Goal: Task Accomplishment & Management: Manage account settings

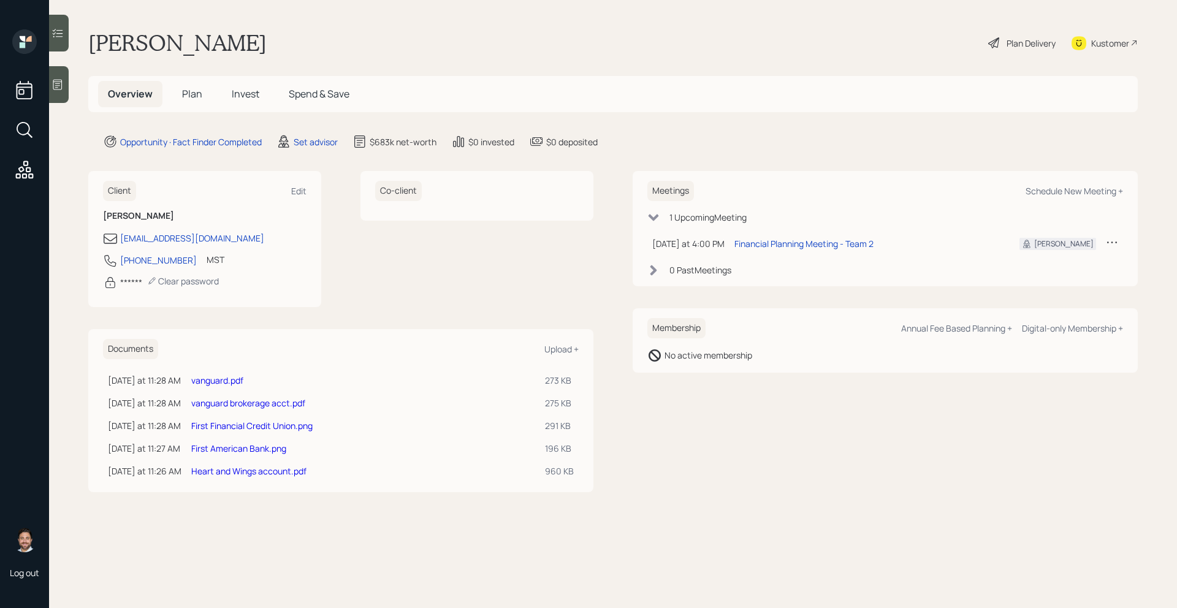
click at [245, 101] on h5 "Invest" at bounding box center [245, 94] width 47 height 26
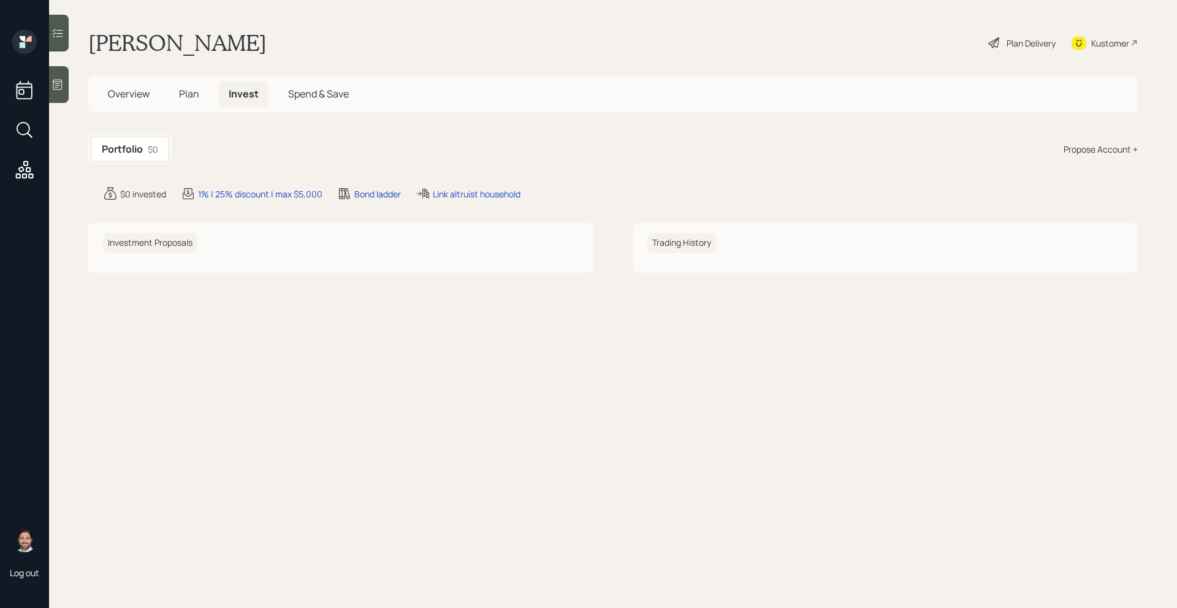
click at [190, 99] on span "Plan" at bounding box center [189, 93] width 20 height 13
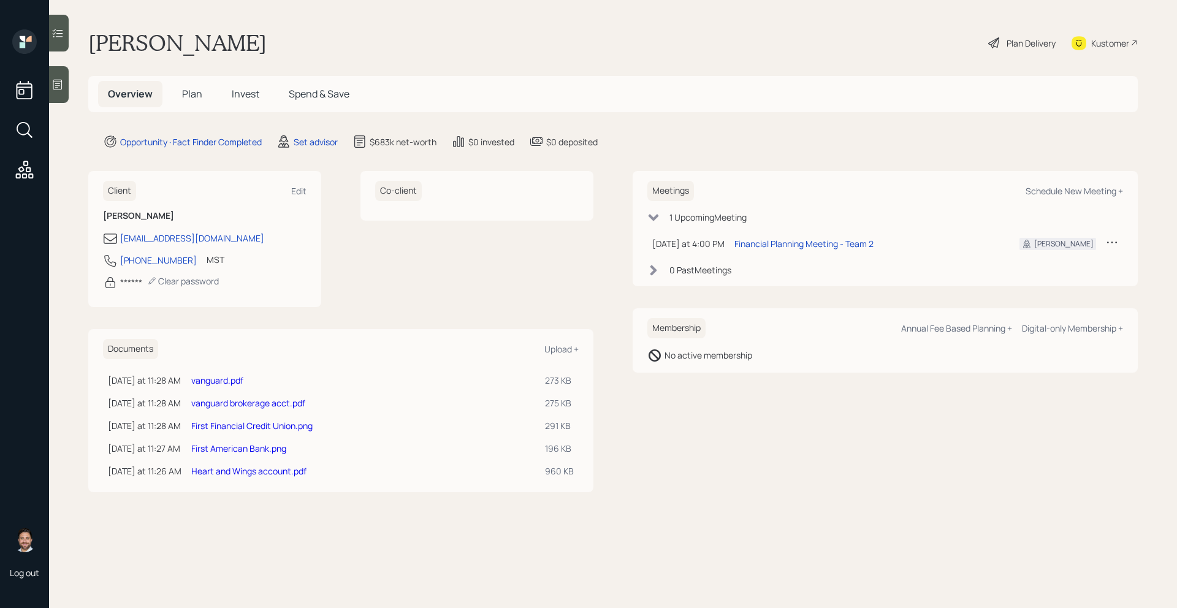
click at [261, 404] on link "vanguard brokerage acct.pdf" at bounding box center [248, 403] width 114 height 12
click at [243, 381] on link "vanguard.pdf" at bounding box center [217, 381] width 52 height 12
click at [198, 98] on span "Plan" at bounding box center [192, 93] width 20 height 13
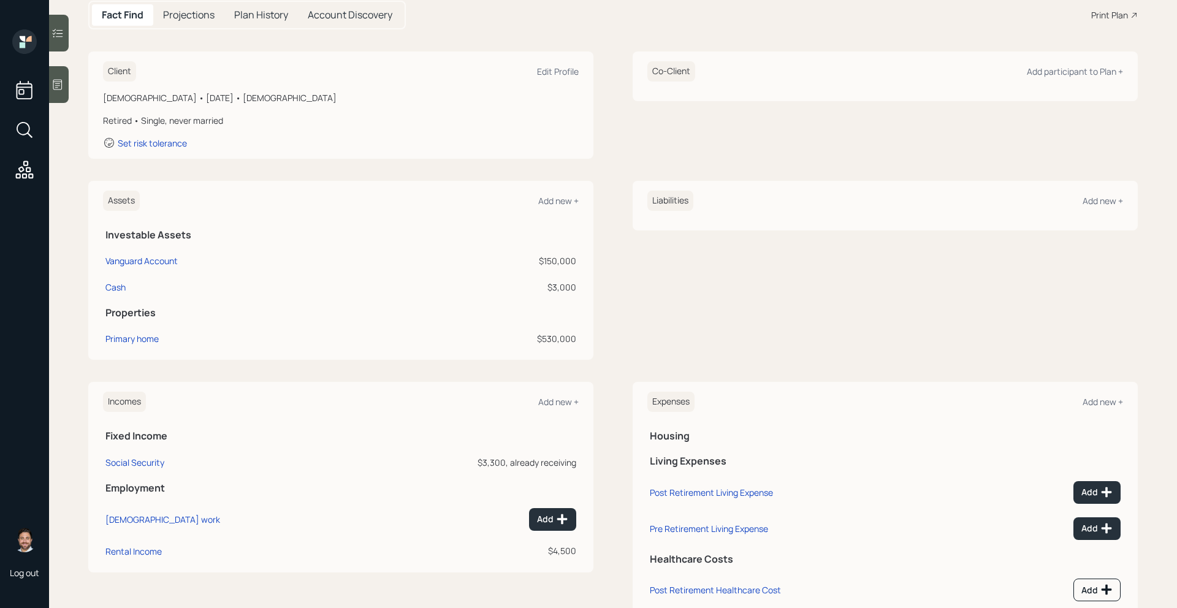
scroll to position [171, 0]
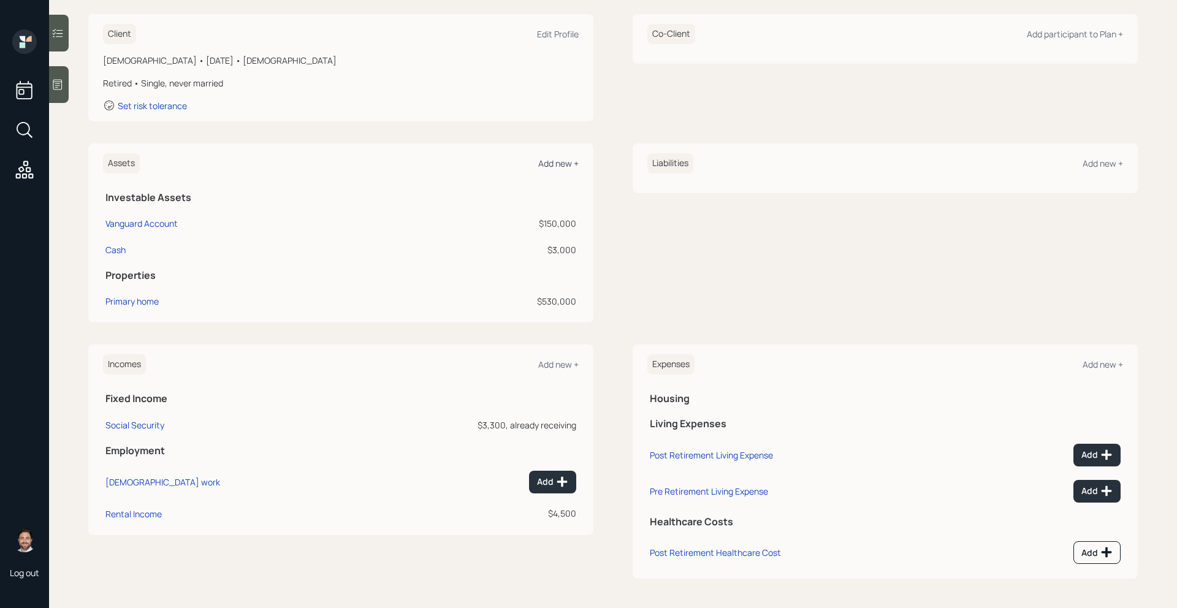
click at [564, 166] on div "Add new +" at bounding box center [558, 164] width 40 height 12
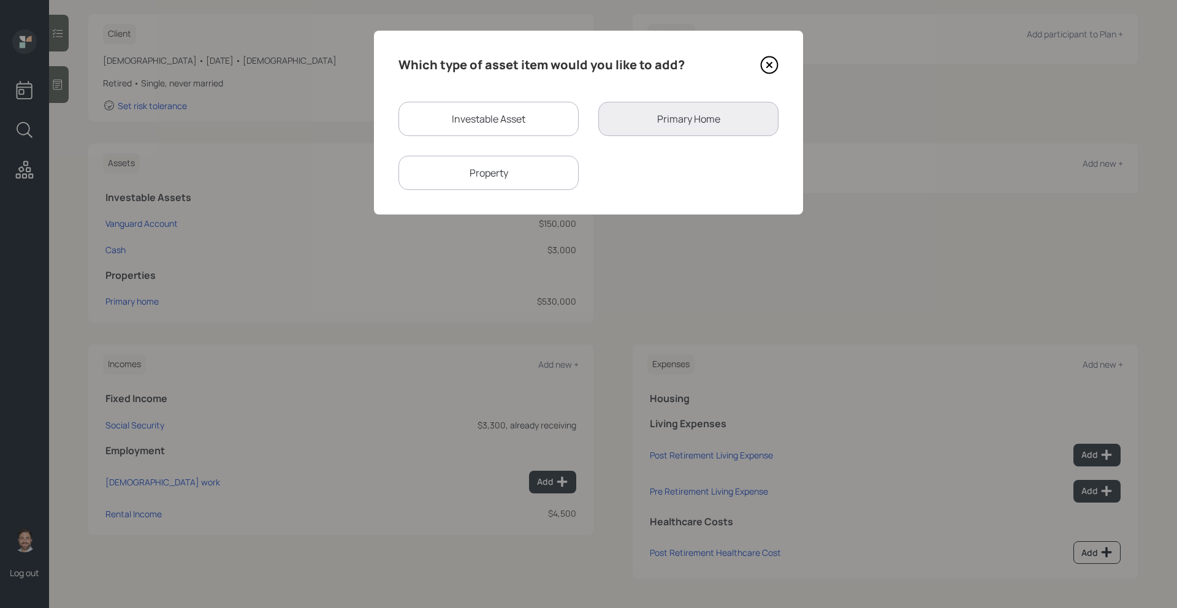
click at [532, 131] on div "Investable Asset" at bounding box center [489, 119] width 180 height 34
select select "taxable"
select select "balanced"
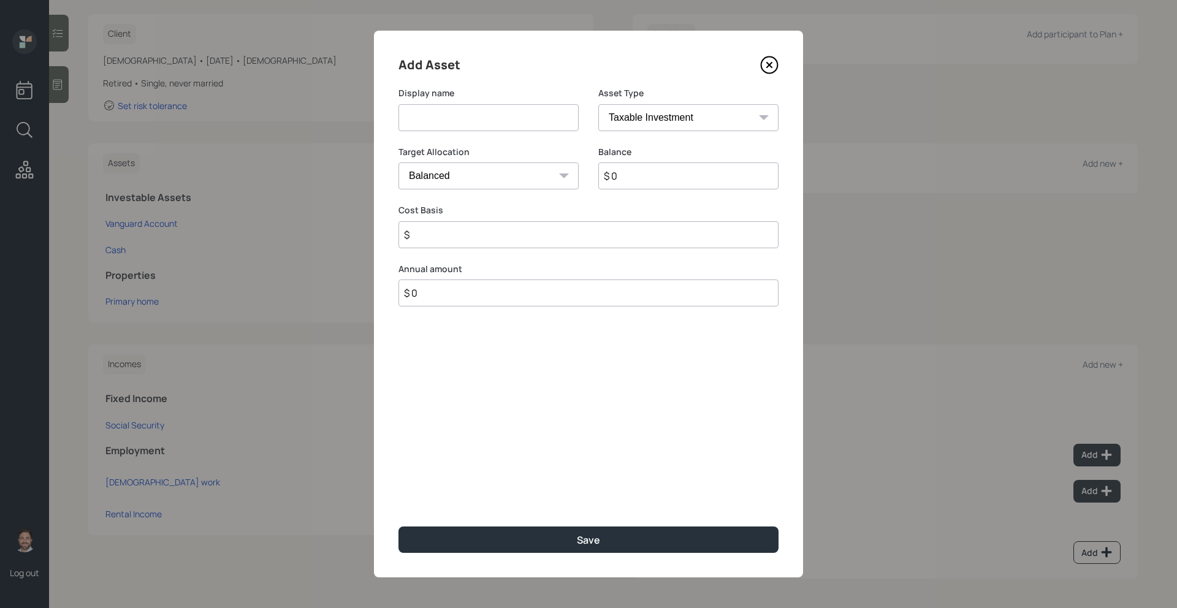
click at [519, 131] on input at bounding box center [489, 117] width 180 height 27
type input "Vanguard Brokerage"
click at [682, 125] on select "SEP [PERSON_NAME] IRA 401(k) [PERSON_NAME] 401(k) 403(b) [PERSON_NAME] 403(b) 4…" at bounding box center [689, 117] width 180 height 27
click at [599, 104] on select "SEP [PERSON_NAME] IRA 401(k) [PERSON_NAME] 401(k) 403(b) [PERSON_NAME] 403(b) 4…" at bounding box center [689, 117] width 180 height 27
click at [652, 176] on input "$ 0" at bounding box center [689, 176] width 180 height 27
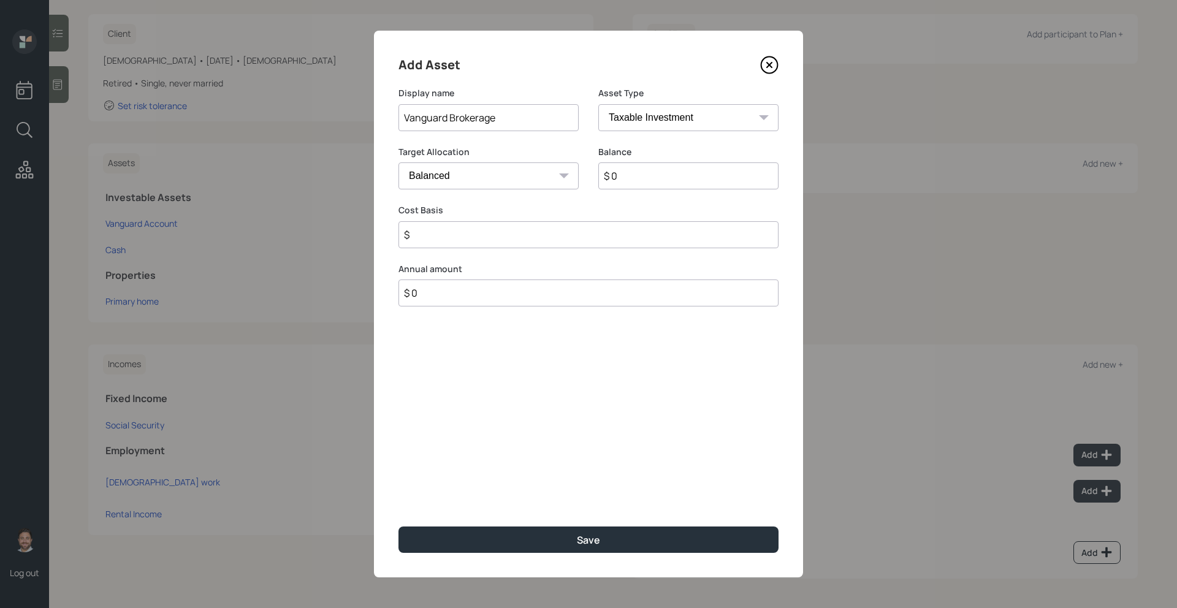
click at [652, 176] on input "$ 0" at bounding box center [689, 176] width 180 height 27
type input "$ 4,000"
click at [616, 239] on input "$" at bounding box center [589, 234] width 380 height 27
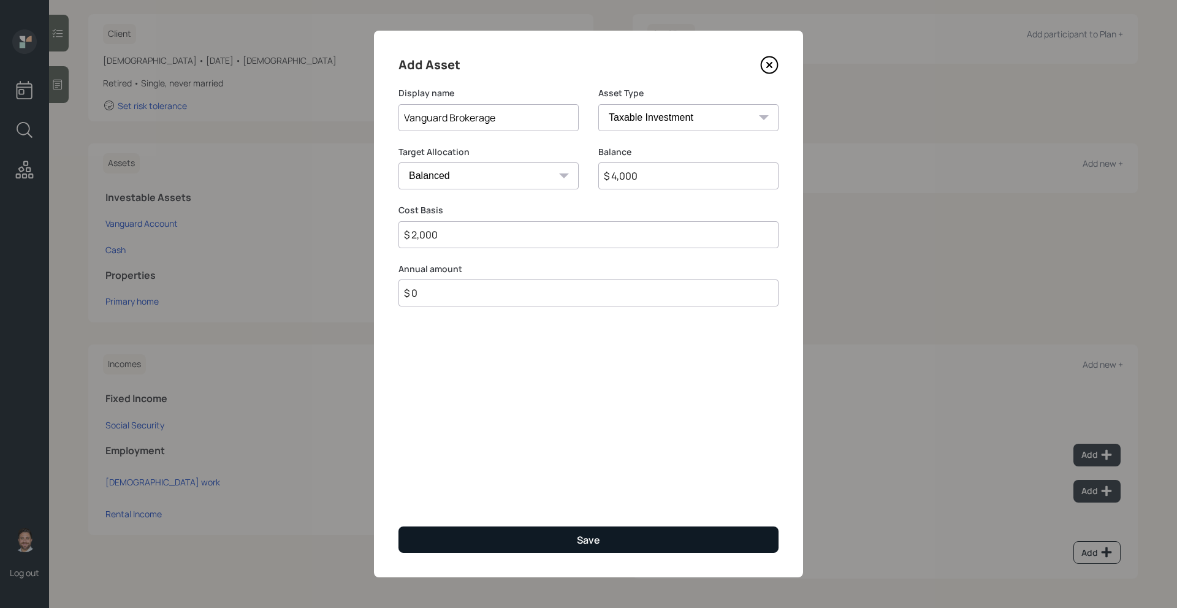
type input "$ 2,000"
click at [660, 527] on button "Save" at bounding box center [589, 540] width 380 height 26
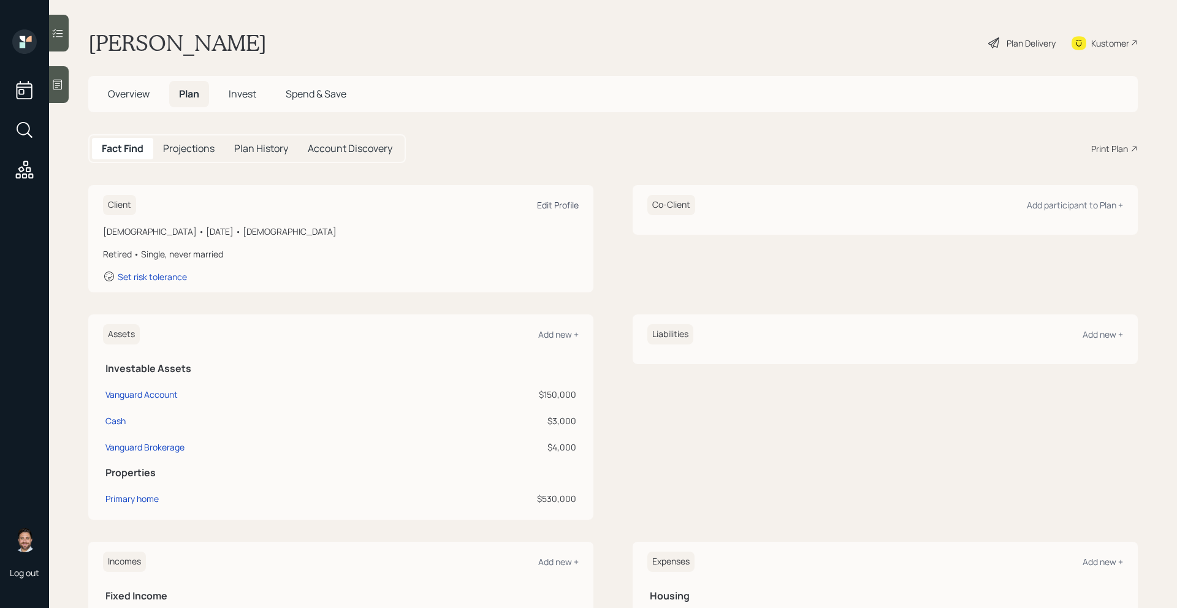
click at [563, 206] on div "Edit Profile" at bounding box center [558, 205] width 42 height 12
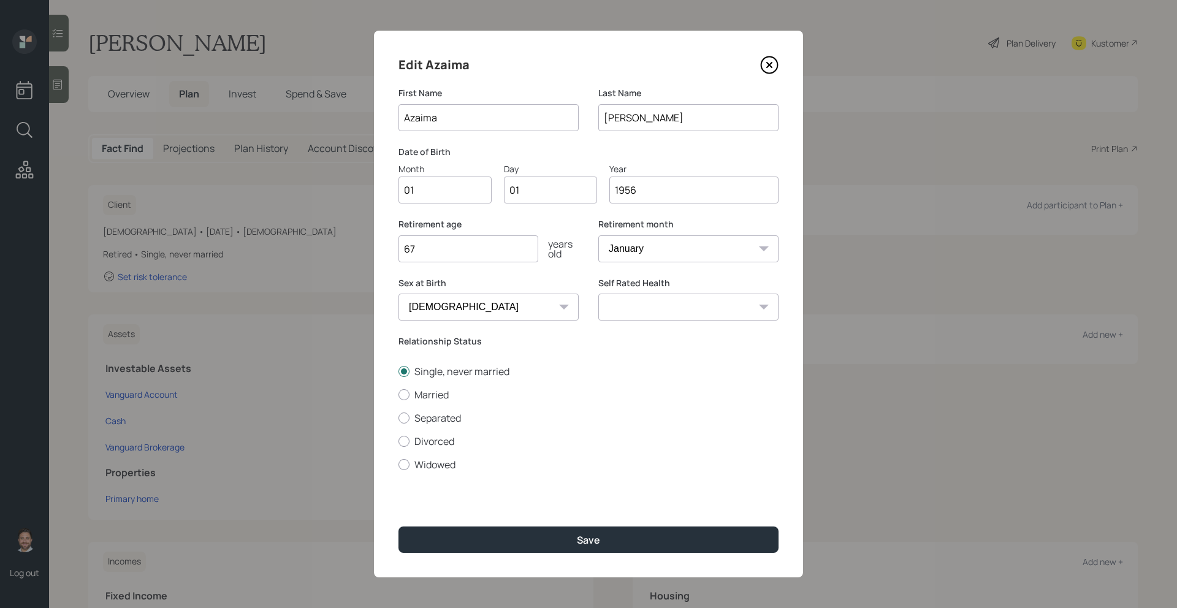
click at [472, 313] on select "[DEMOGRAPHIC_DATA] [DEMOGRAPHIC_DATA] Other / Prefer not to say" at bounding box center [489, 307] width 180 height 27
select select "[DEMOGRAPHIC_DATA]"
click at [399, 294] on select "[DEMOGRAPHIC_DATA] [DEMOGRAPHIC_DATA] Other / Prefer not to say" at bounding box center [489, 307] width 180 height 27
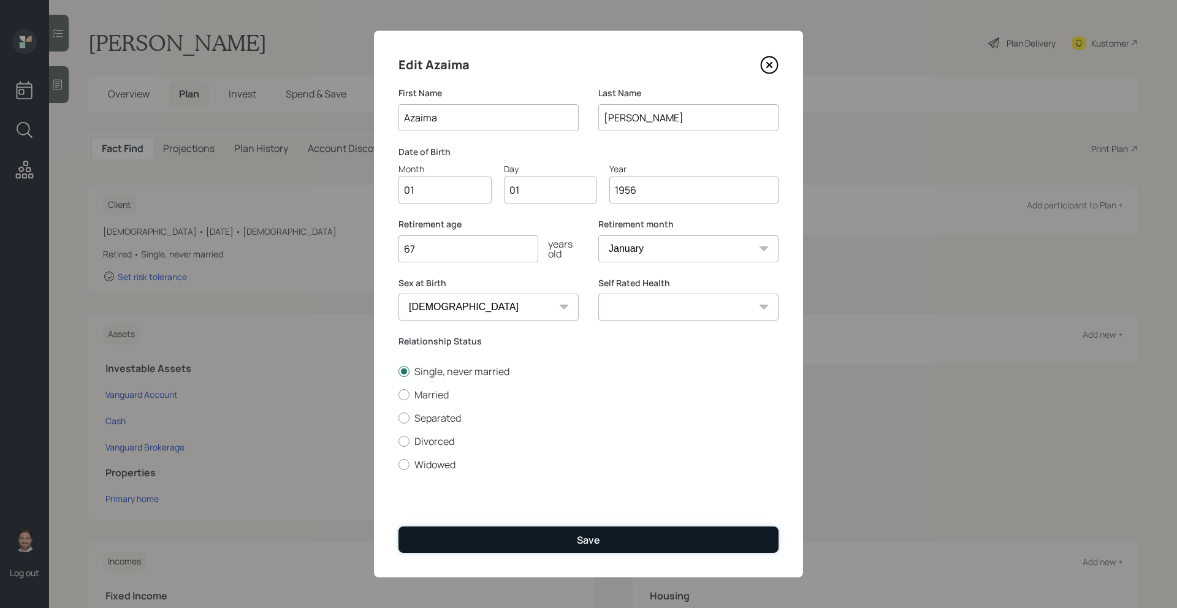
click at [536, 531] on button "Save" at bounding box center [589, 540] width 380 height 26
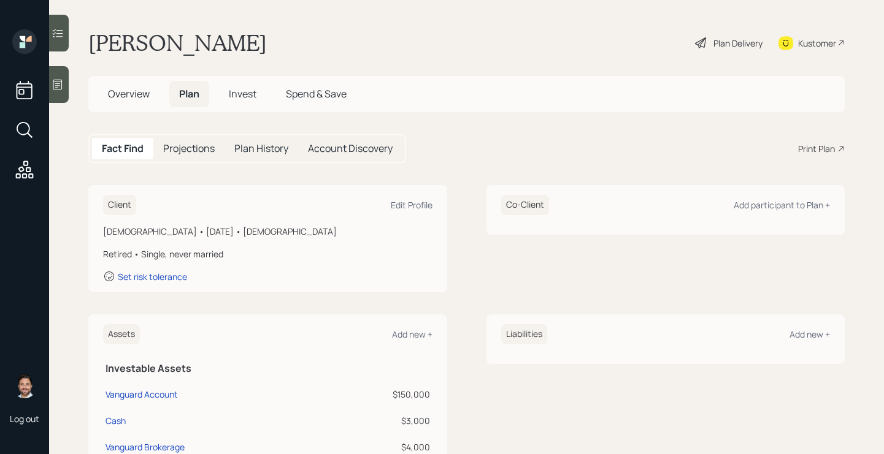
click at [130, 100] on span "Overview" at bounding box center [129, 93] width 42 height 13
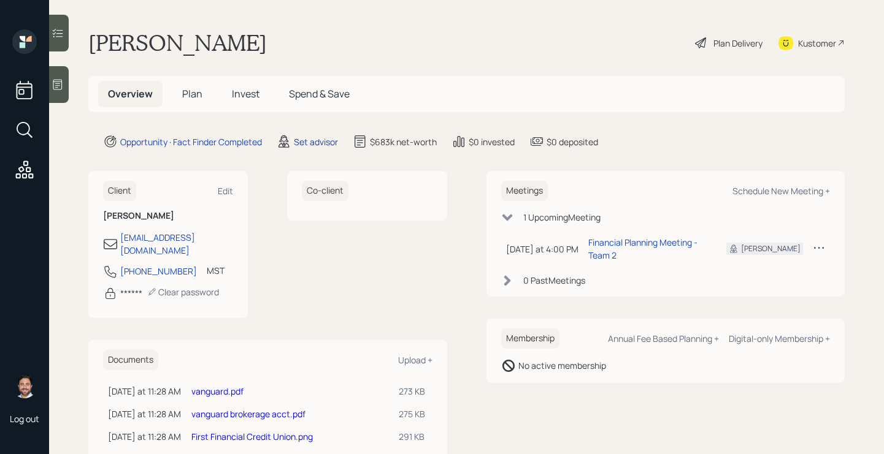
click at [322, 137] on div "Set advisor" at bounding box center [316, 142] width 44 height 13
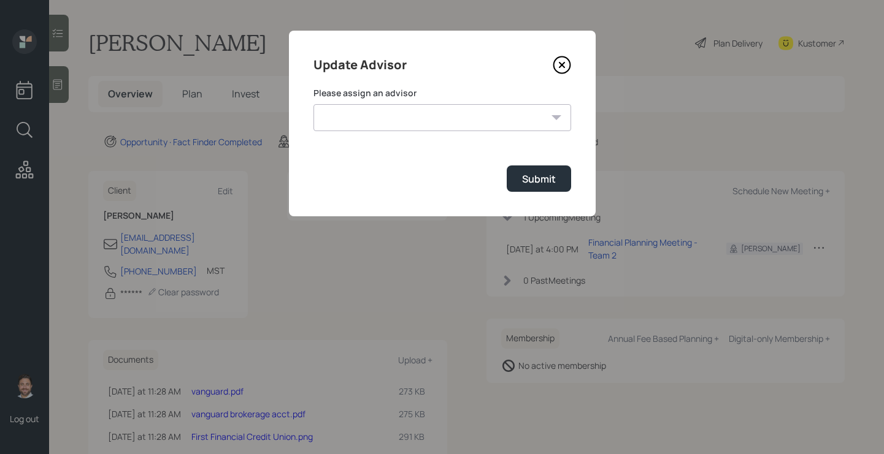
click at [389, 117] on select "[PERSON_NAME] [PERSON_NAME] [PERSON_NAME] End [PERSON_NAME] [PERSON_NAME] [PERS…" at bounding box center [442, 117] width 258 height 27
select select "bffa7908-1b2a-4c79-9bb6-f0ec9aed22d3"
click at [313, 104] on select "[PERSON_NAME] [PERSON_NAME] [PERSON_NAME] End [PERSON_NAME] [PERSON_NAME] [PERS…" at bounding box center [442, 117] width 258 height 27
click at [530, 185] on div "Submit" at bounding box center [539, 178] width 34 height 13
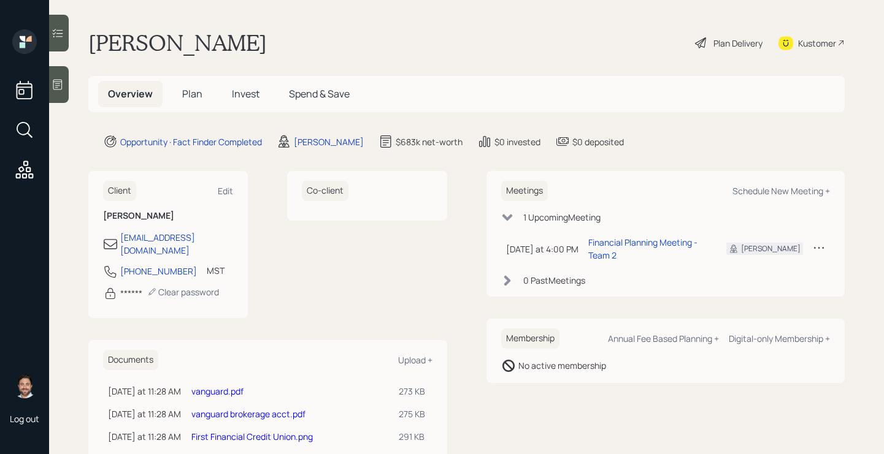
click at [189, 100] on span "Plan" at bounding box center [192, 93] width 20 height 13
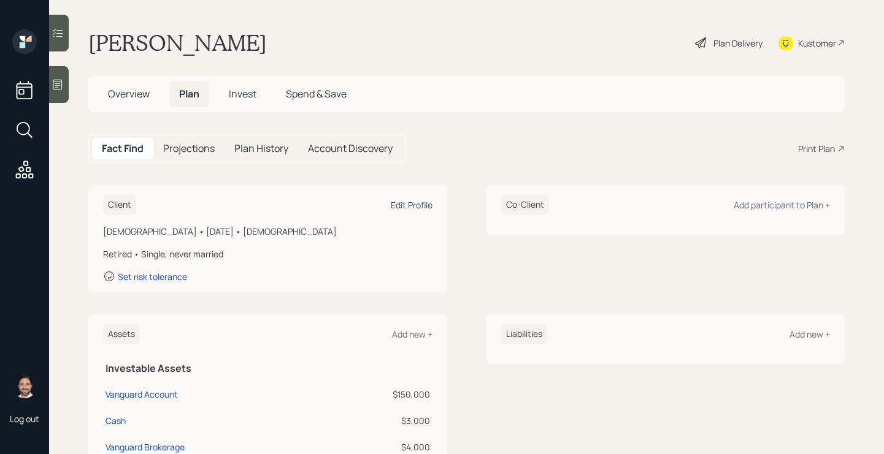
click at [407, 205] on div "Edit Profile" at bounding box center [412, 205] width 42 height 12
select select "[DEMOGRAPHIC_DATA]"
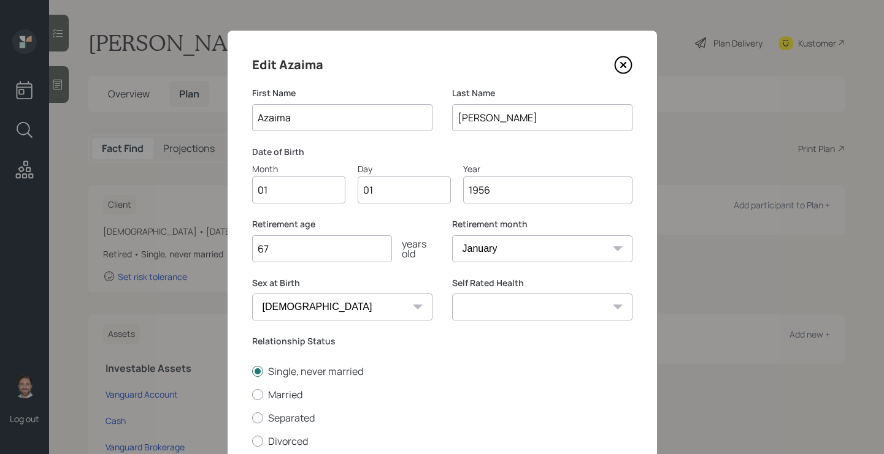
click at [308, 193] on input "01" at bounding box center [298, 190] width 93 height 27
type input "05"
type input "0"
type input "12"
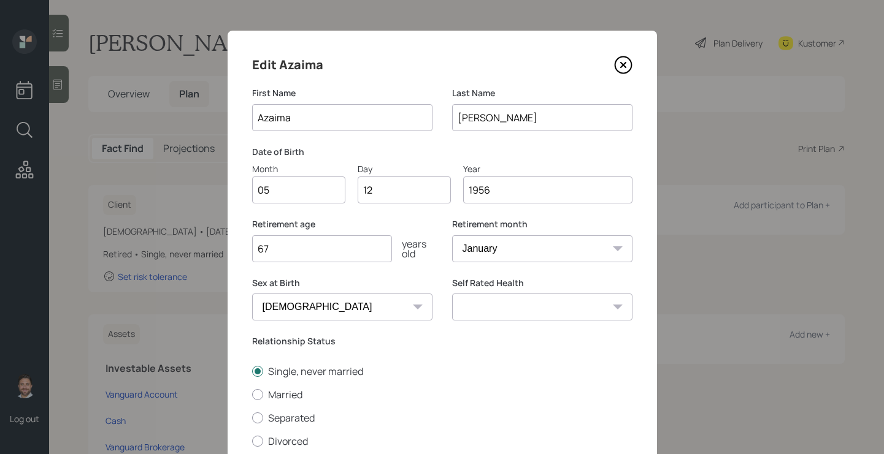
scroll to position [71, 0]
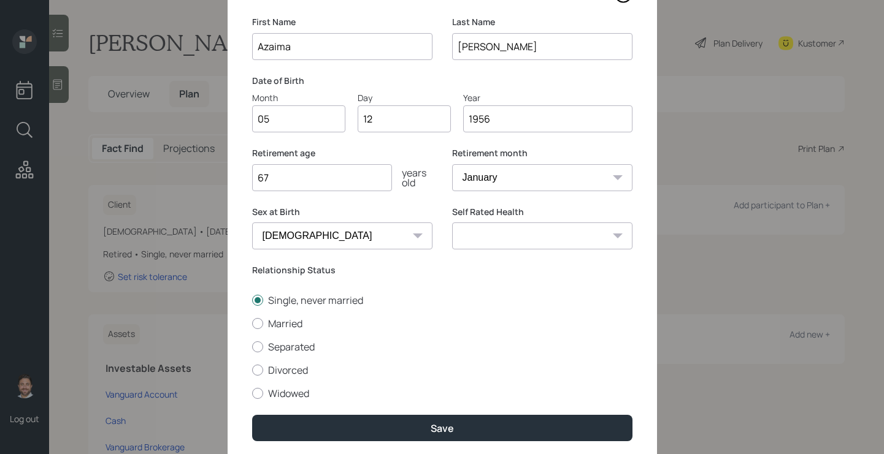
click at [484, 241] on select "Excellent Very Good Good Fair Poor" at bounding box center [542, 236] width 180 height 27
select select "fair"
click at [452, 223] on select "Excellent Very Good Good Fair Poor" at bounding box center [542, 236] width 180 height 27
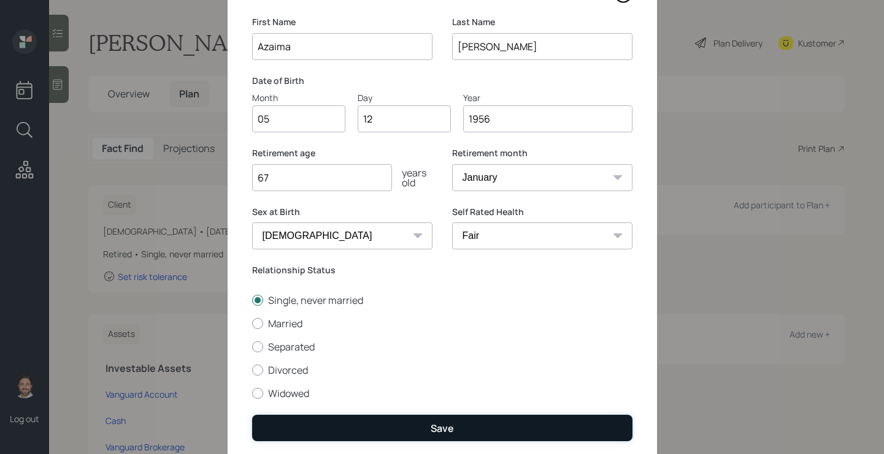
click at [438, 424] on div "Save" at bounding box center [442, 428] width 23 height 13
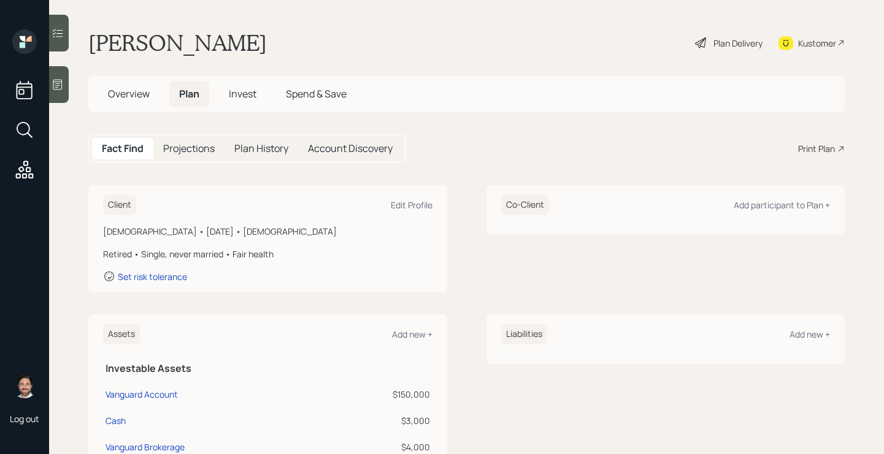
click at [131, 90] on span "Overview" at bounding box center [129, 93] width 42 height 13
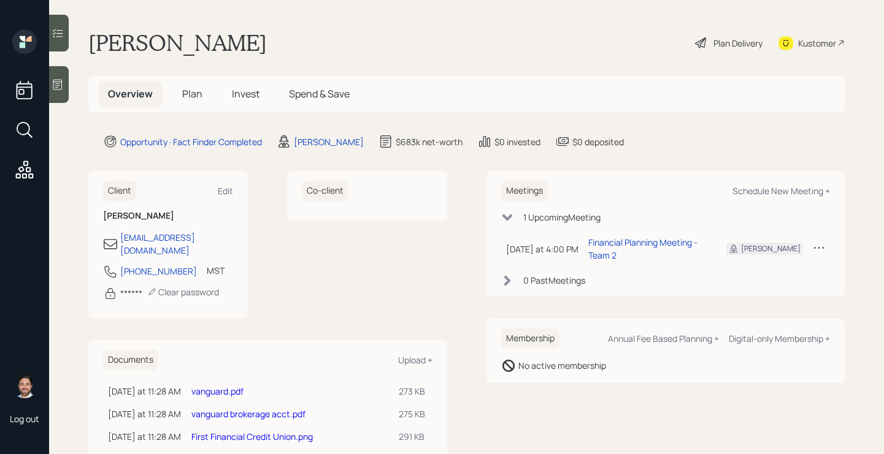
click at [188, 99] on span "Plan" at bounding box center [192, 93] width 20 height 13
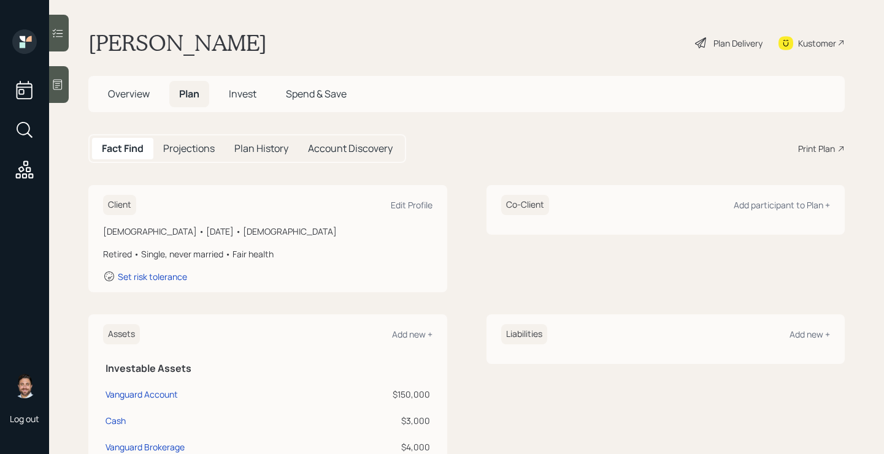
click at [713, 38] on div "Plan Delivery" at bounding box center [737, 43] width 49 height 13
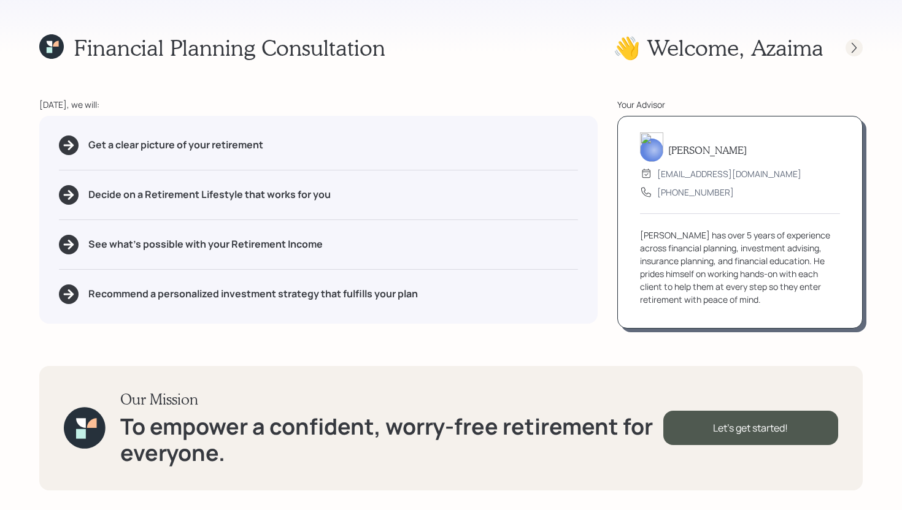
click at [858, 47] on icon at bounding box center [854, 48] width 12 height 12
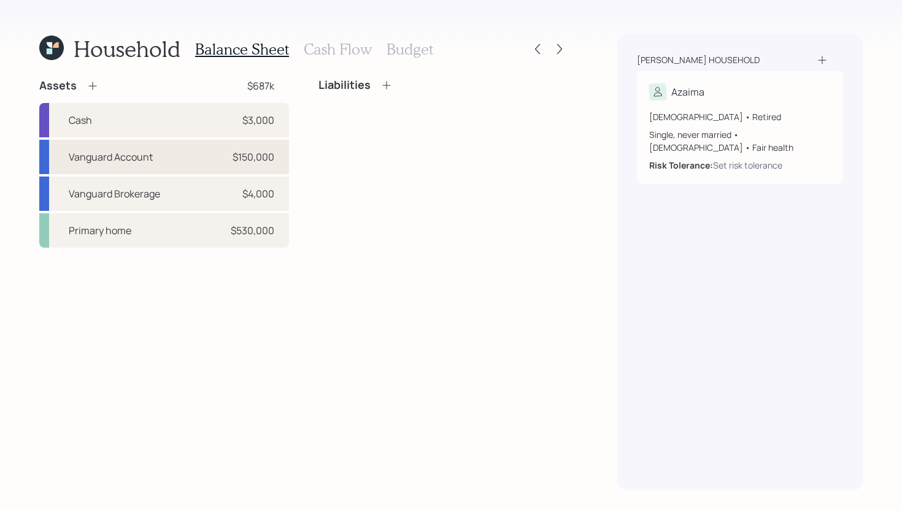
click at [147, 163] on div "Vanguard Account" at bounding box center [111, 157] width 84 height 15
select select "taxable"
select select "balanced"
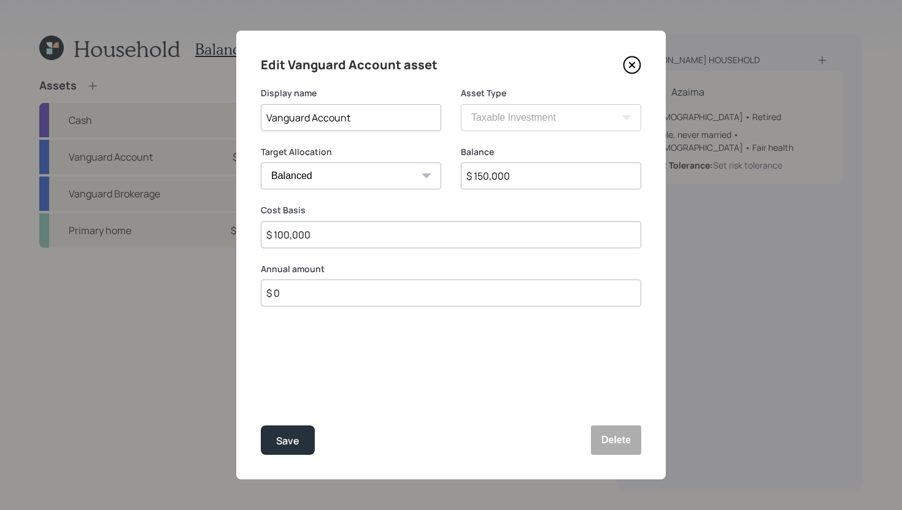
click at [356, 126] on input "Vanguard Account" at bounding box center [351, 117] width 180 height 27
click at [557, 173] on input "$ 150,000" at bounding box center [551, 176] width 180 height 27
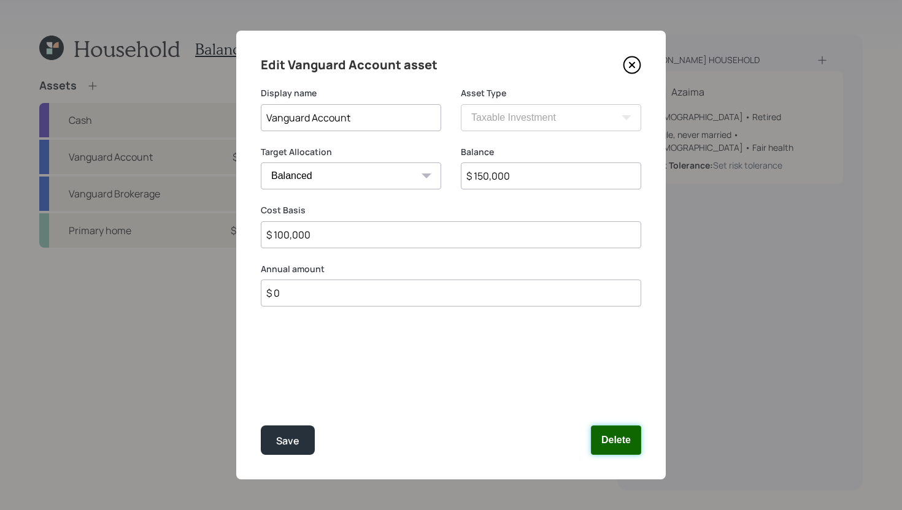
click at [611, 435] on button "Delete" at bounding box center [616, 440] width 50 height 29
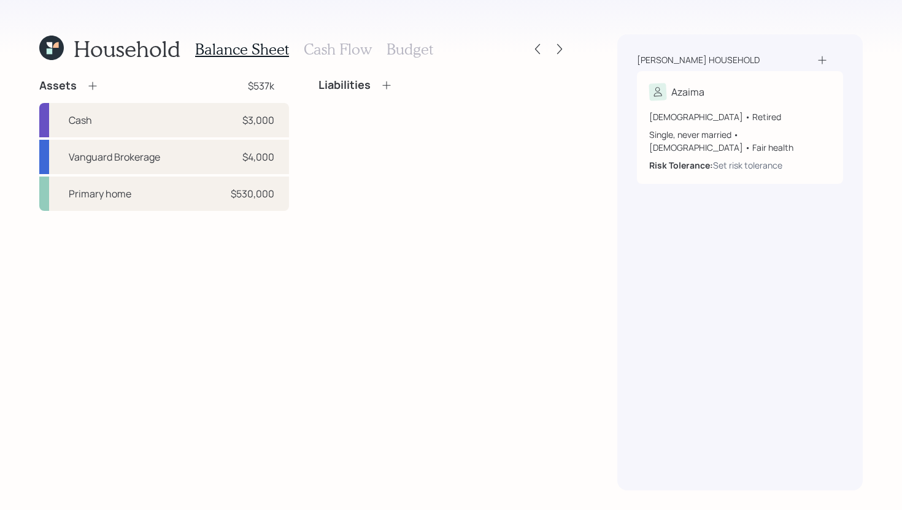
click at [94, 88] on icon at bounding box center [92, 86] width 12 height 12
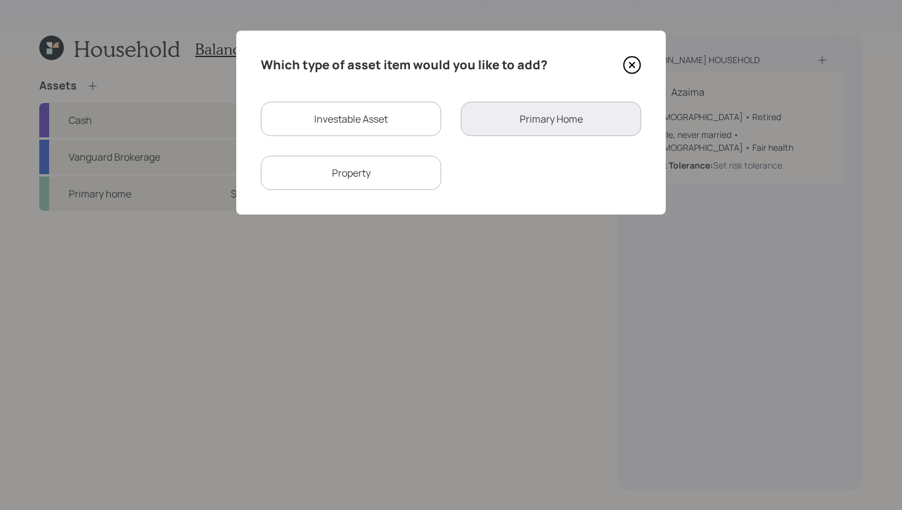
click at [286, 126] on div "Investable Asset" at bounding box center [351, 119] width 180 height 34
select select "taxable"
select select "balanced"
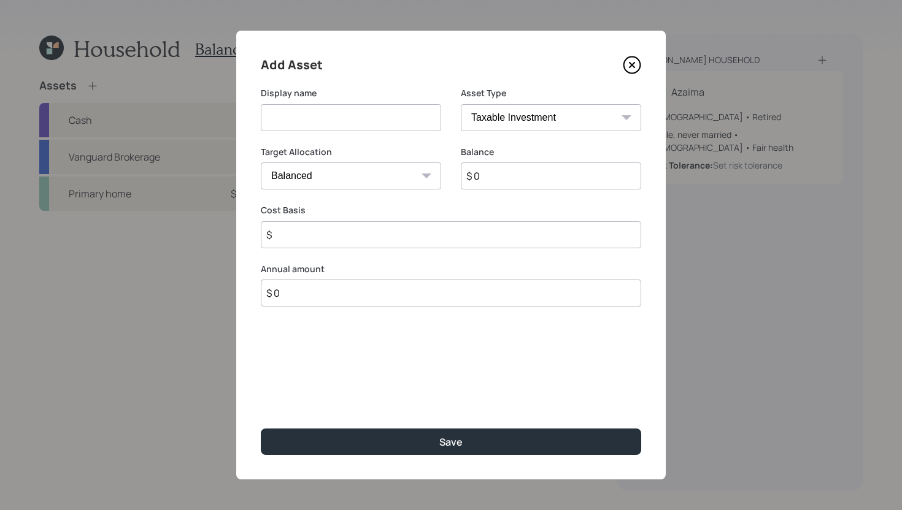
click at [310, 126] on input at bounding box center [351, 117] width 180 height 27
type input "Vanguard IRA"
click at [512, 118] on select "SEP [PERSON_NAME] IRA 401(k) [PERSON_NAME] 401(k) 403(b) [PERSON_NAME] 403(b) 4…" at bounding box center [551, 117] width 180 height 27
select select "ira"
click at [461, 104] on select "SEP [PERSON_NAME] IRA 401(k) [PERSON_NAME] 401(k) 403(b) [PERSON_NAME] 403(b) 4…" at bounding box center [551, 117] width 180 height 27
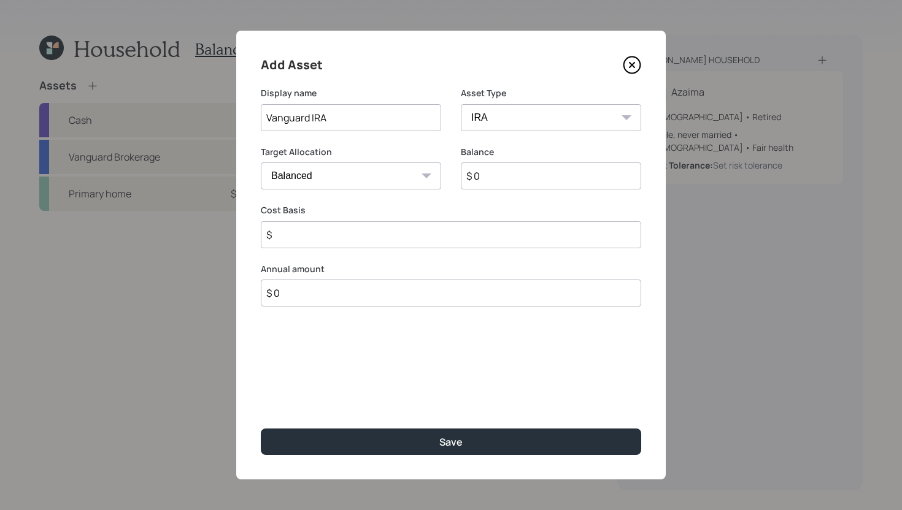
type input "$"
click at [496, 171] on input "$ 0" at bounding box center [551, 176] width 180 height 27
type input "$ 150,000"
click at [456, 234] on input "$" at bounding box center [451, 234] width 380 height 27
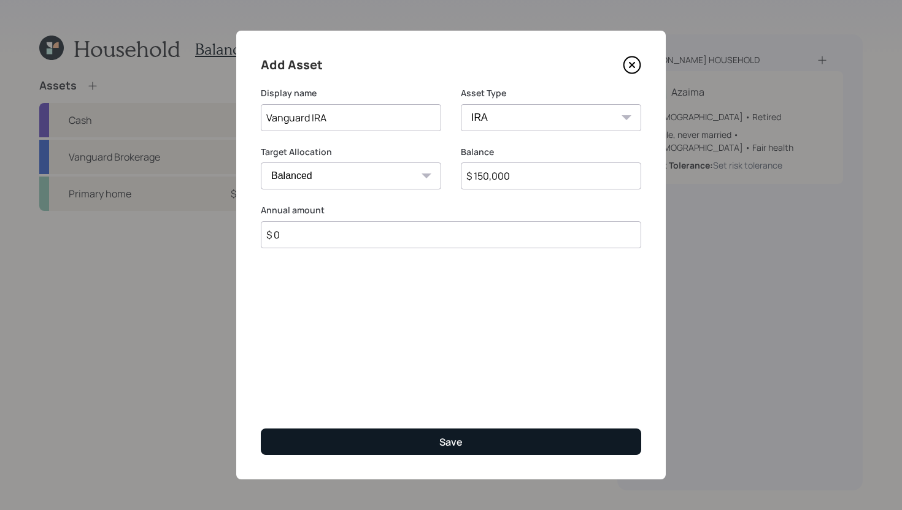
type input "$ 0"
click at [399, 448] on button "Save" at bounding box center [451, 442] width 380 height 26
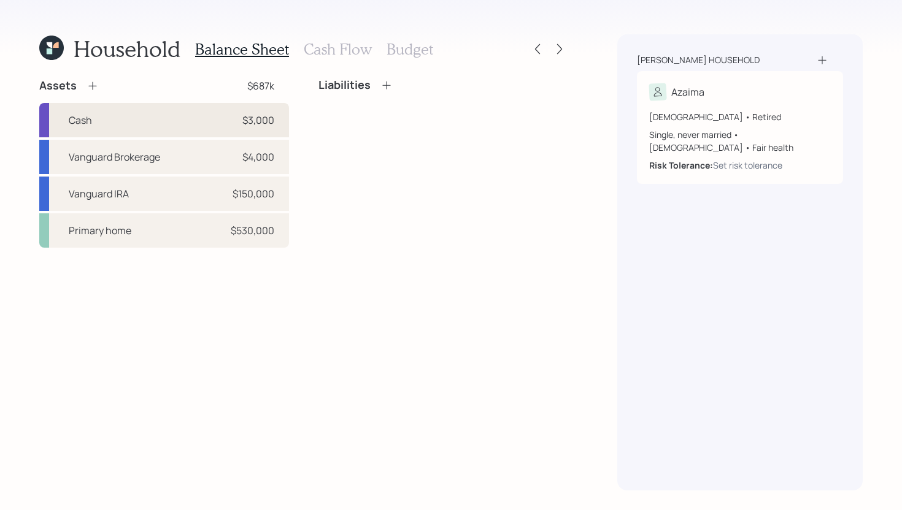
click at [104, 120] on div "Cash $3,000" at bounding box center [164, 120] width 250 height 34
select select "cash"
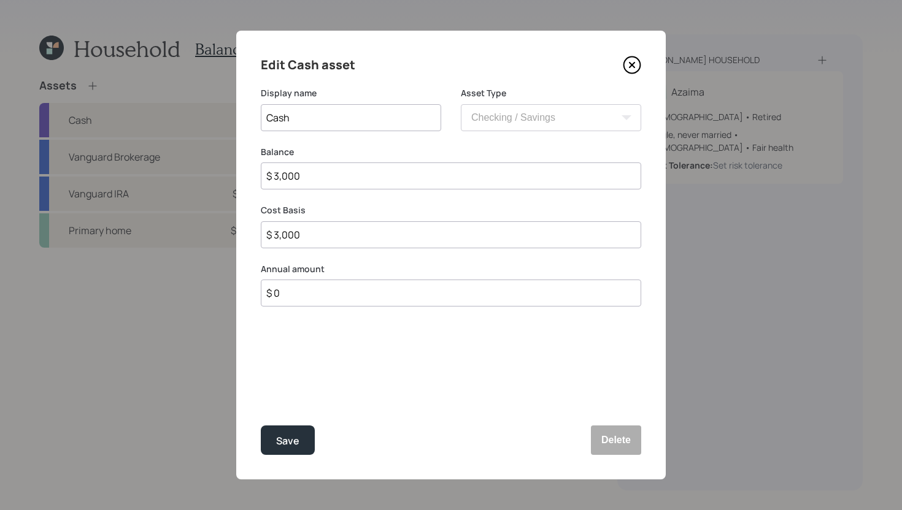
click at [340, 174] on input "$ 3,000" at bounding box center [451, 176] width 380 height 27
type input "$ 5"
type input "$ 50"
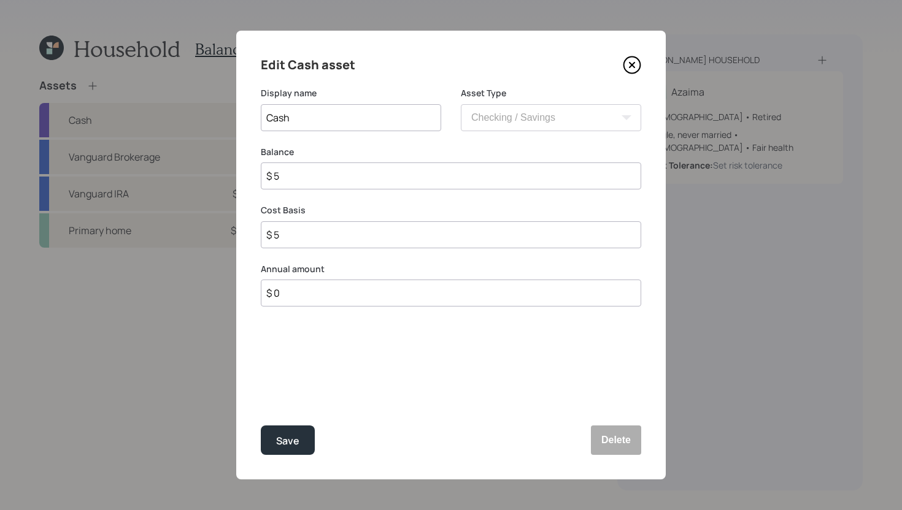
type input "$ 50"
type input "$ 500"
type input "$ 5,000"
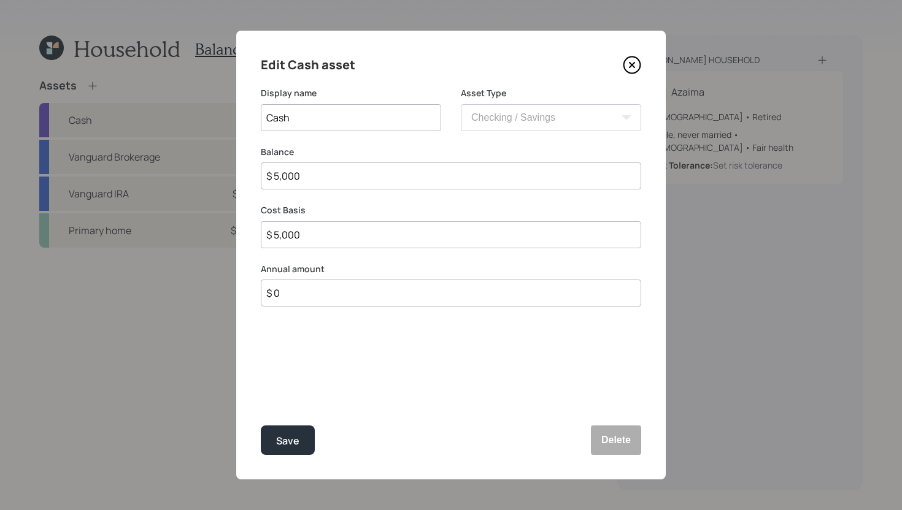
type input "$ 50,000"
type input "$ 5,000"
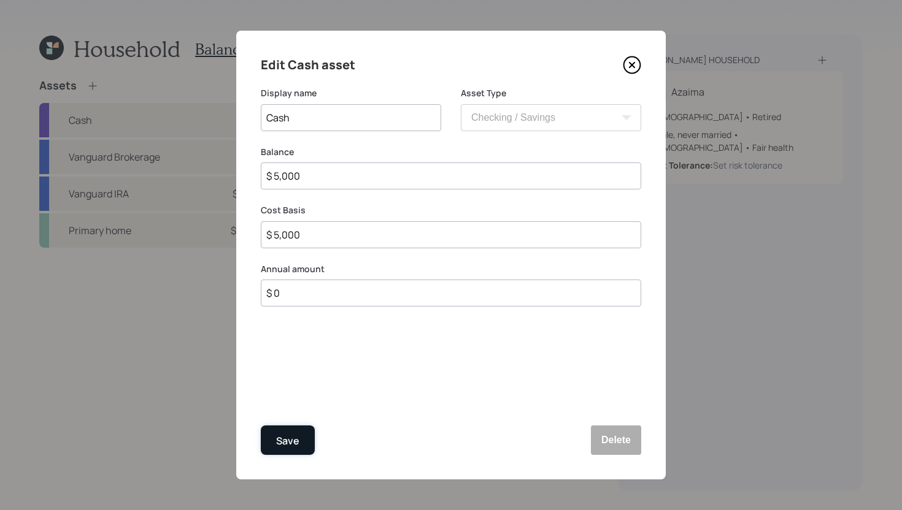
click at [288, 431] on button "Save" at bounding box center [288, 440] width 54 height 29
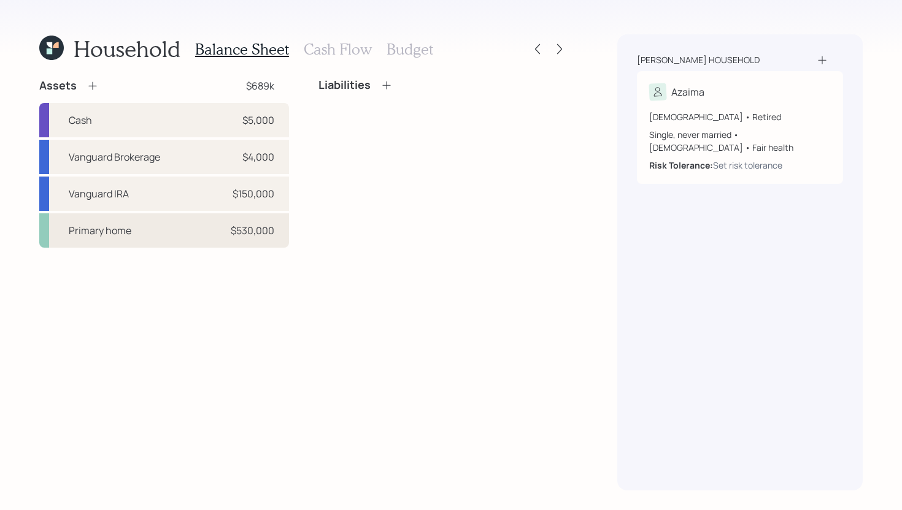
click at [170, 226] on div "Primary home $530,000" at bounding box center [164, 230] width 250 height 34
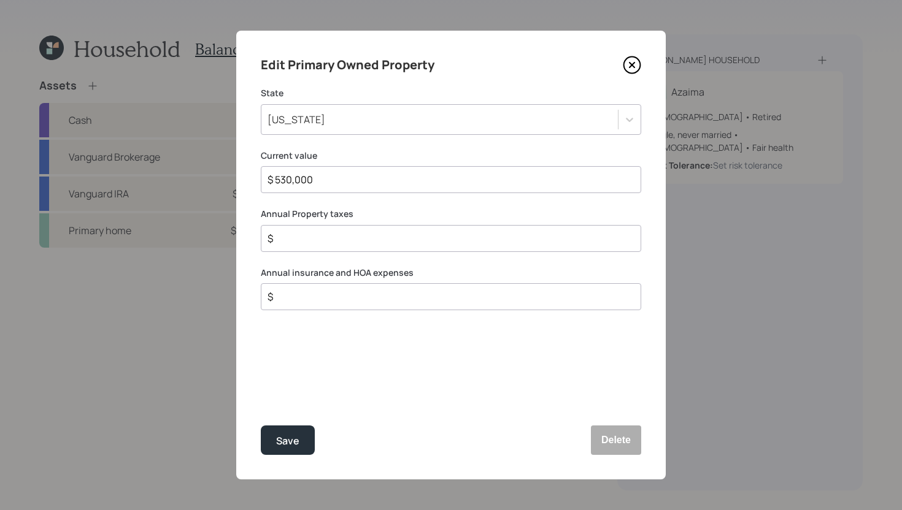
click at [356, 239] on input "$" at bounding box center [445, 238] width 359 height 15
click at [342, 293] on input "$" at bounding box center [445, 296] width 359 height 15
type input "$ 2,300"
click at [354, 240] on input "$" at bounding box center [445, 238] width 359 height 15
type input "$ 1,500"
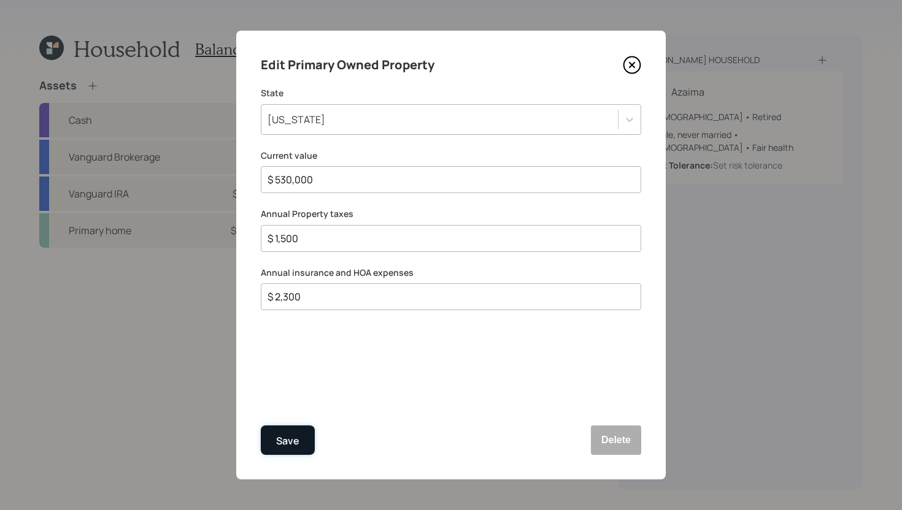
click at [290, 431] on button "Save" at bounding box center [288, 440] width 54 height 29
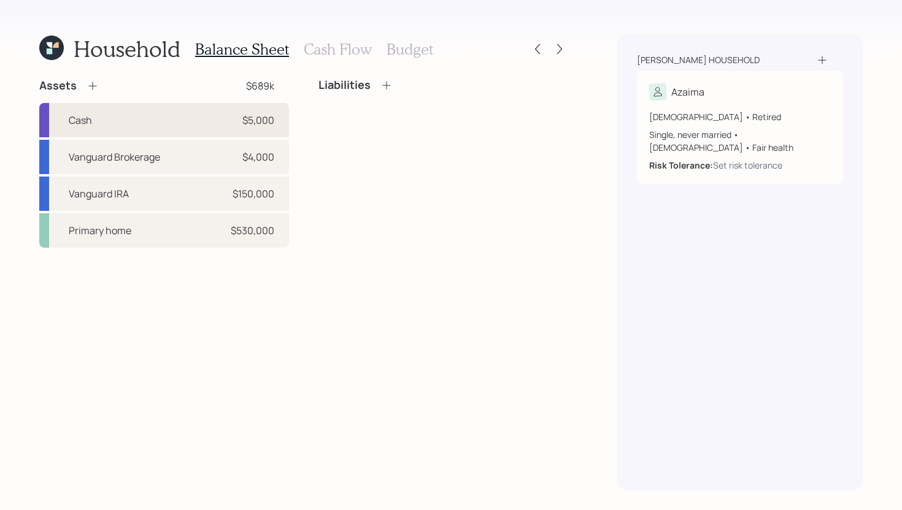
click at [126, 109] on div "Cash $5,000" at bounding box center [164, 120] width 250 height 34
select select "cash"
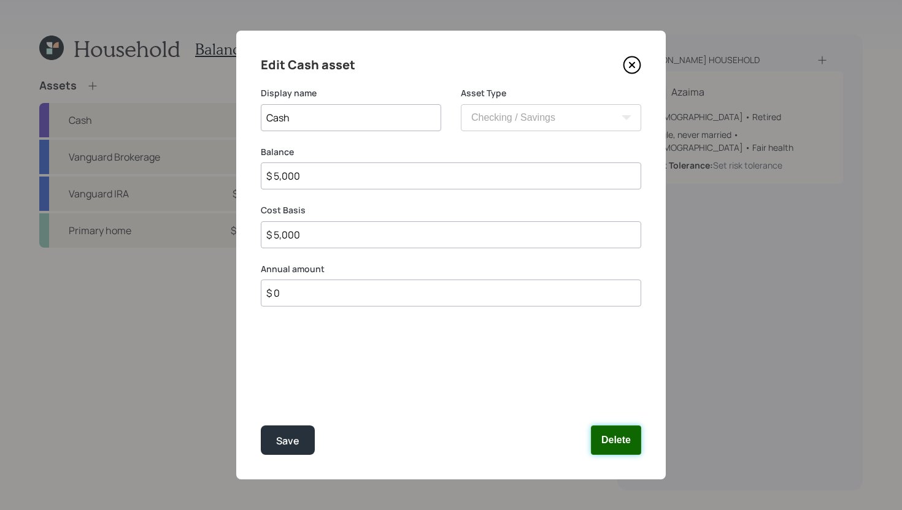
click at [616, 432] on button "Delete" at bounding box center [616, 440] width 50 height 29
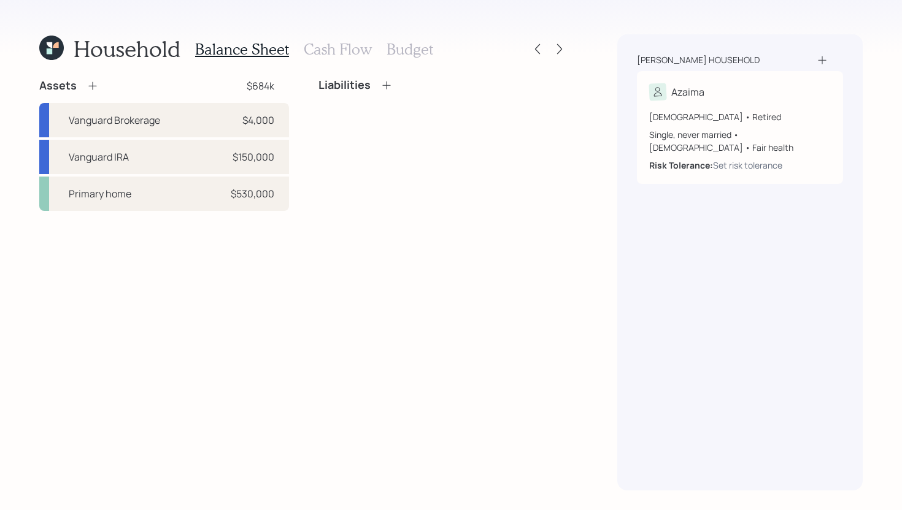
click at [94, 85] on icon at bounding box center [92, 86] width 12 height 12
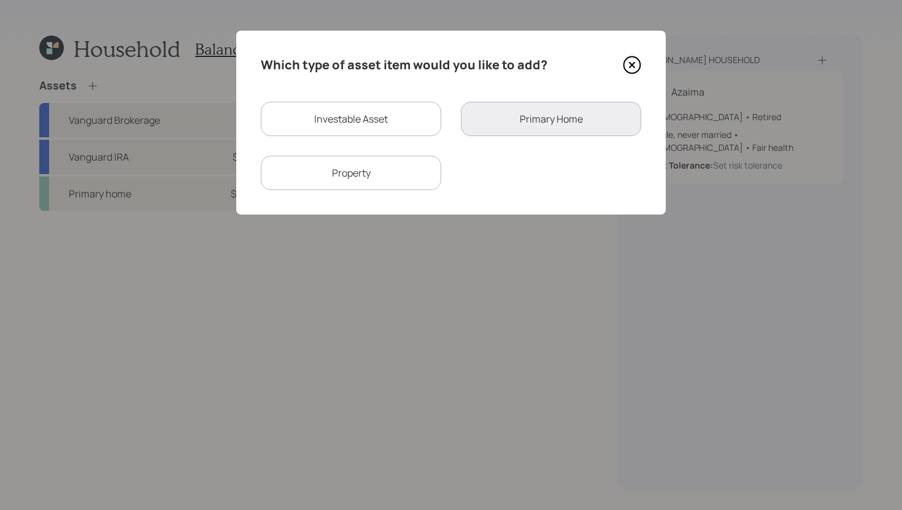
click at [297, 115] on div "Investable Asset" at bounding box center [351, 119] width 180 height 34
select select "taxable"
select select "balanced"
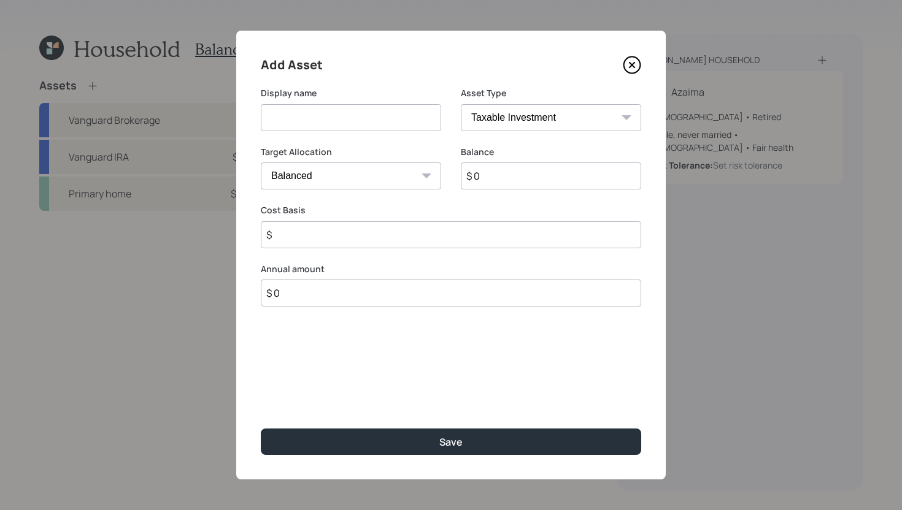
click at [349, 117] on input at bounding box center [351, 117] width 180 height 27
type input "Emergency Fund - Savings"
click at [519, 121] on select "SEP [PERSON_NAME] IRA 401(k) [PERSON_NAME] 401(k) 403(b) [PERSON_NAME] 403(b) 4…" at bounding box center [551, 117] width 180 height 27
select select "emergency_fund"
click at [461, 104] on select "SEP [PERSON_NAME] IRA 401(k) [PERSON_NAME] 401(k) 403(b) [PERSON_NAME] 403(b) 4…" at bounding box center [551, 117] width 180 height 27
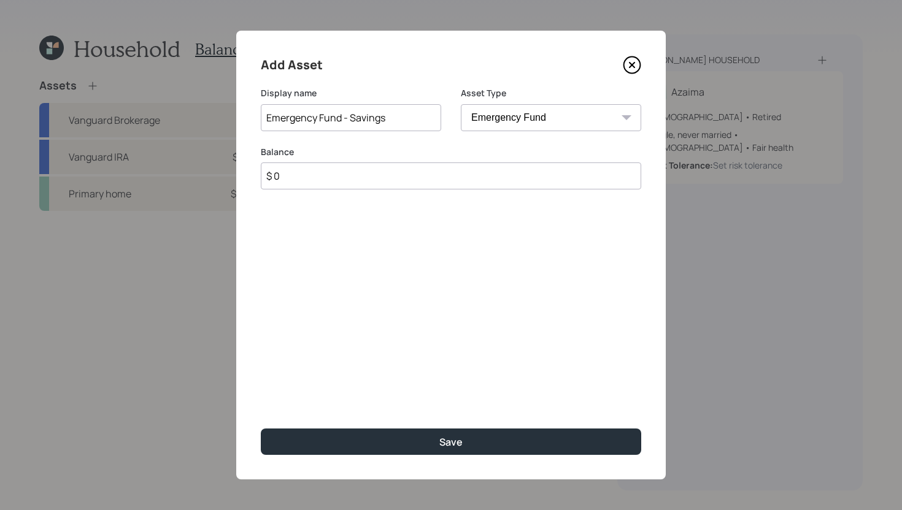
click at [462, 185] on input "$ 0" at bounding box center [451, 176] width 380 height 27
type input "$ 5,000"
click at [513, 459] on div "Add Asset Display name Emergency Fund - Savings Asset Type SEP [PERSON_NAME] IR…" at bounding box center [450, 255] width 429 height 449
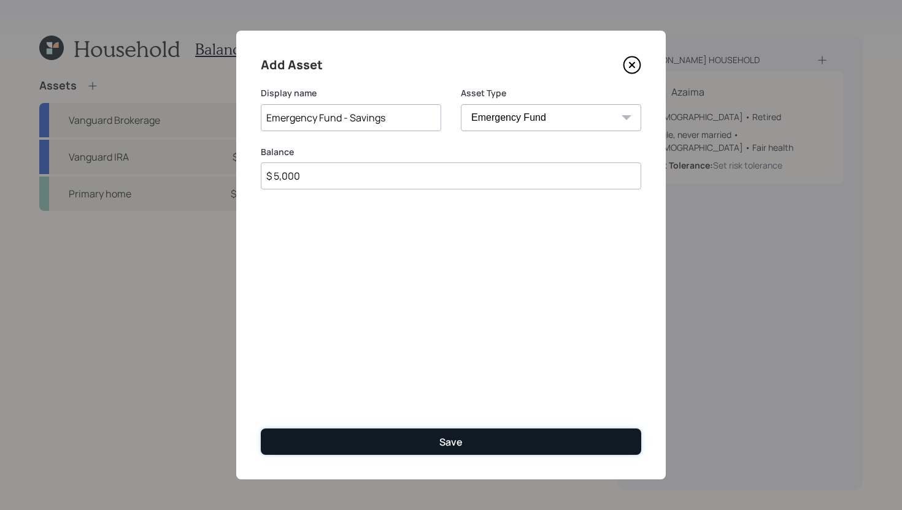
click at [516, 440] on button "Save" at bounding box center [451, 442] width 380 height 26
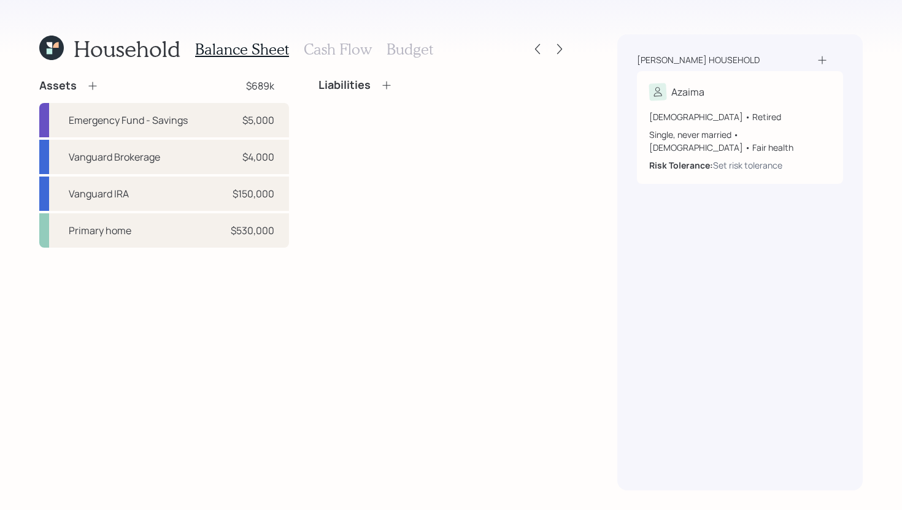
click at [312, 49] on h3 "Cash Flow" at bounding box center [338, 49] width 68 height 18
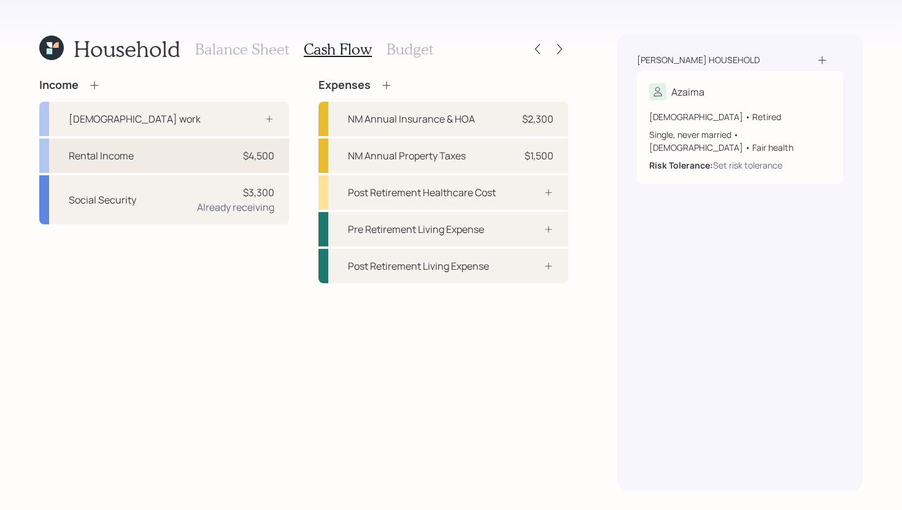
click at [180, 151] on div "Rental Income $4,500" at bounding box center [164, 156] width 250 height 34
select select "other"
select select "earned"
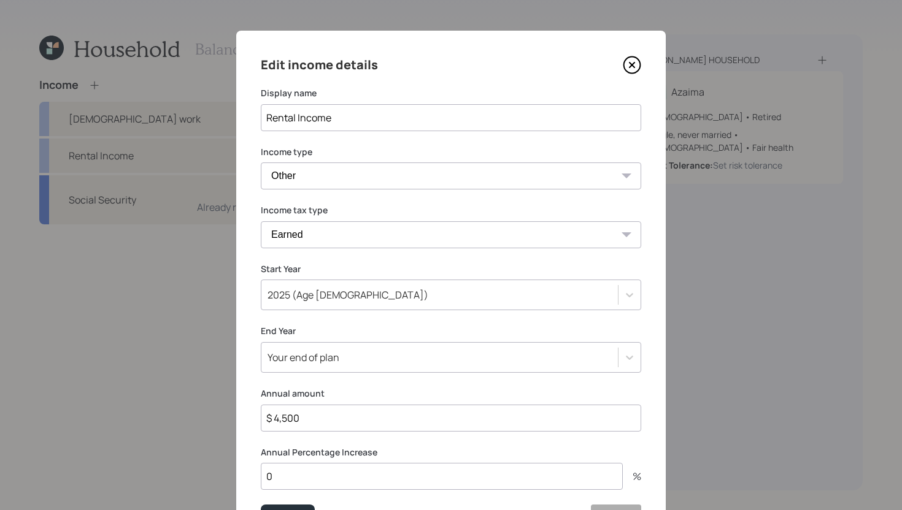
click at [323, 419] on input "$ 4,500" at bounding box center [451, 418] width 380 height 27
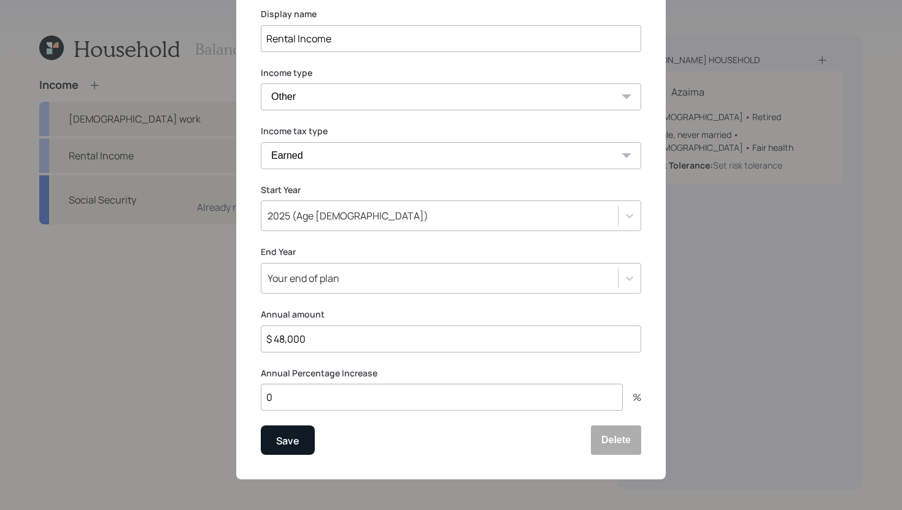
type input "$ 48,000"
click at [302, 436] on button "Save" at bounding box center [288, 440] width 54 height 29
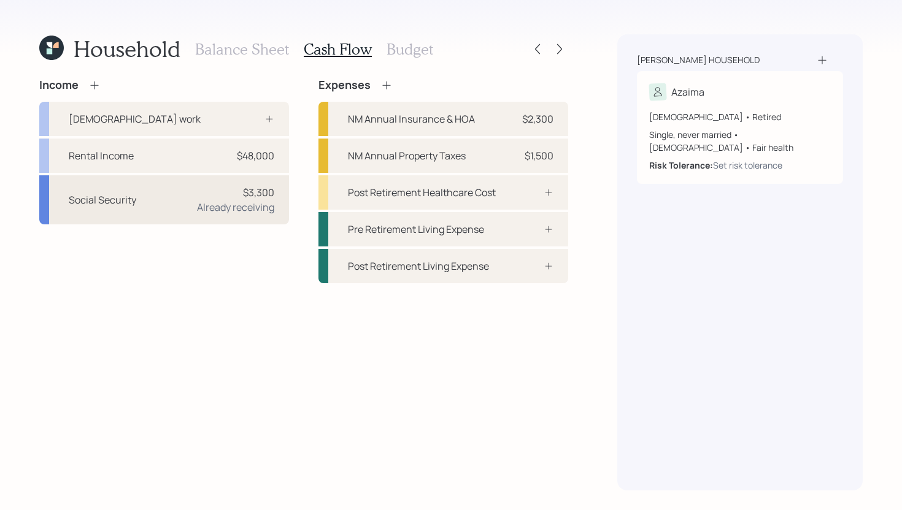
click at [167, 213] on div "Social Security $3,300 Already receiving" at bounding box center [164, 199] width 250 height 49
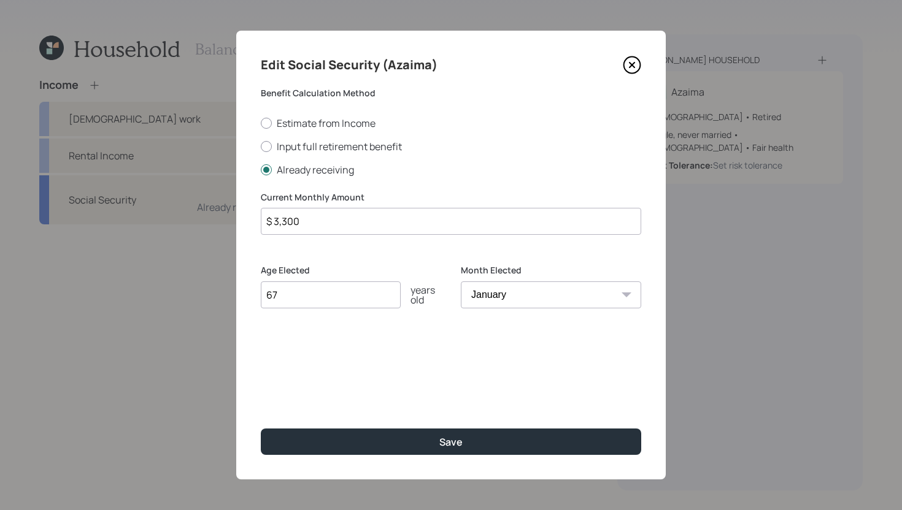
click at [304, 228] on input "$ 3,300" at bounding box center [451, 221] width 380 height 27
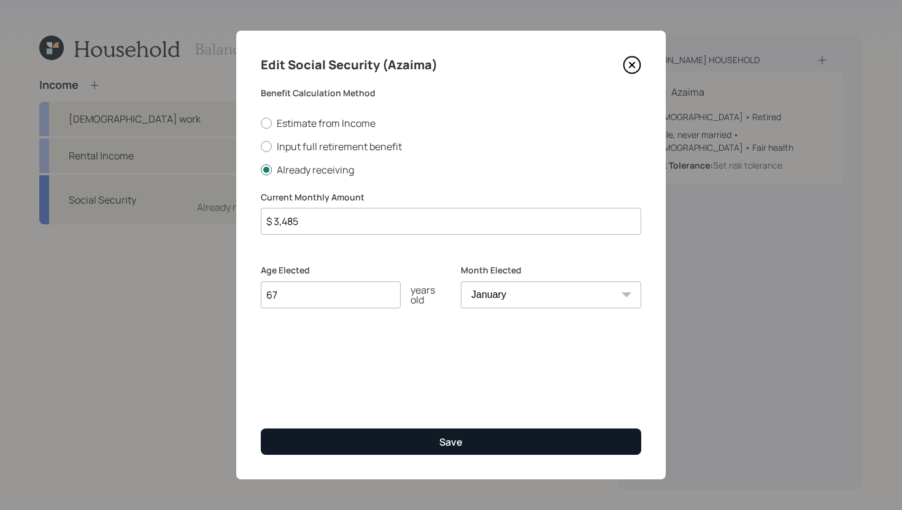
type input "$ 3,485"
click at [372, 429] on button "Save" at bounding box center [451, 442] width 380 height 26
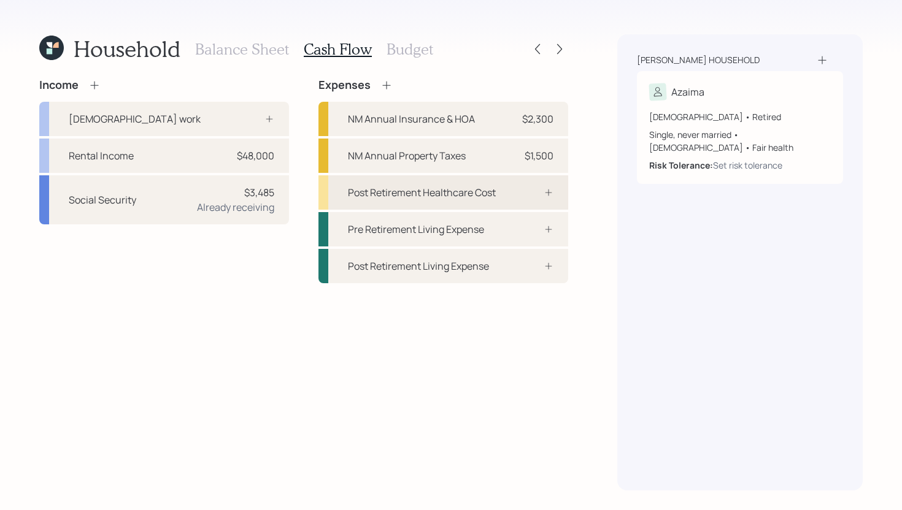
click at [466, 196] on div "Post Retirement Healthcare Cost" at bounding box center [422, 192] width 148 height 15
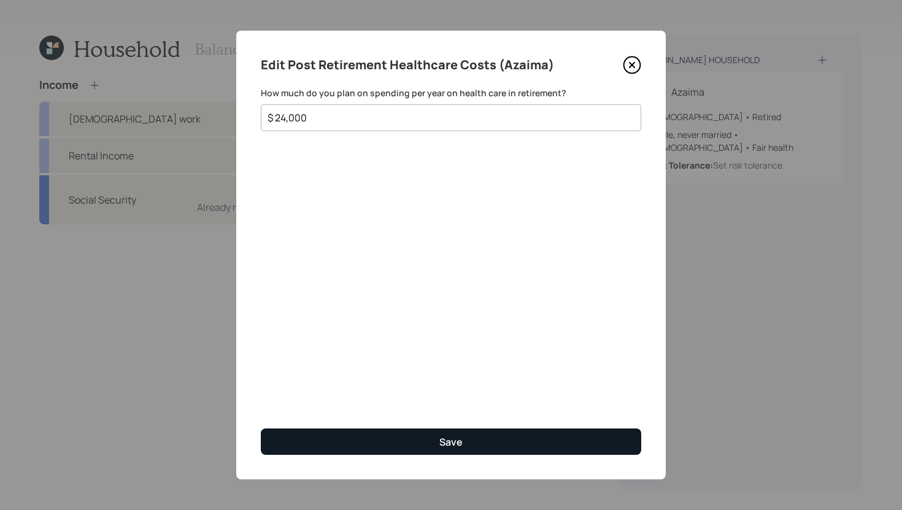
type input "$ 24,000"
click at [500, 442] on button "Save" at bounding box center [451, 442] width 380 height 26
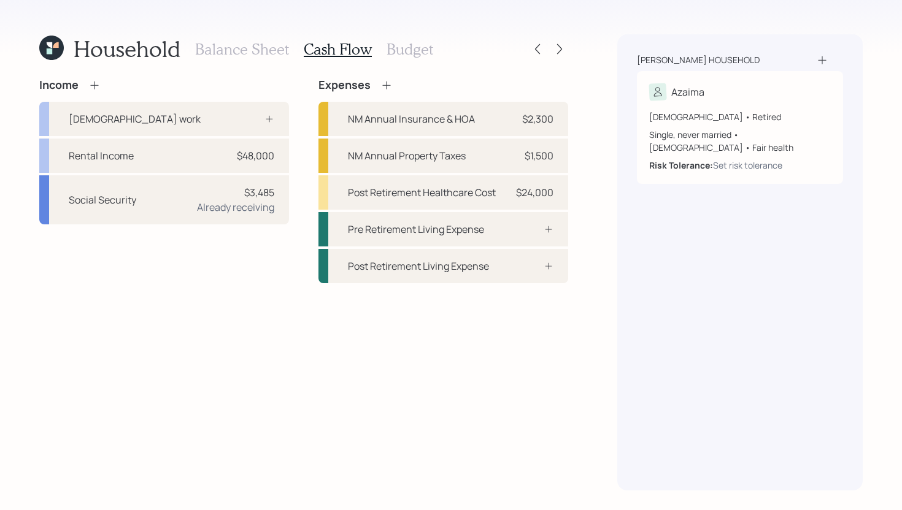
click at [407, 54] on h3 "Budget" at bounding box center [409, 49] width 47 height 18
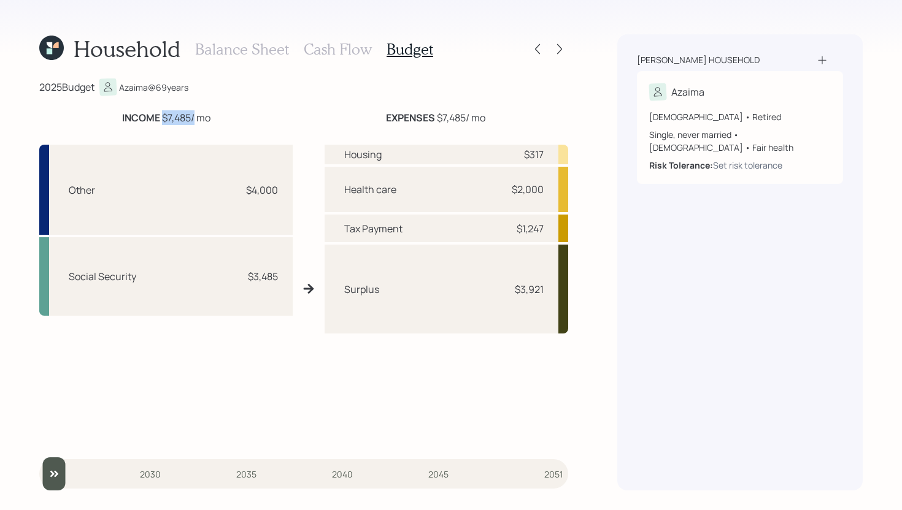
drag, startPoint x: 160, startPoint y: 116, endPoint x: 194, endPoint y: 116, distance: 33.7
click at [194, 116] on div "INCOME $7,485 / mo" at bounding box center [166, 117] width 88 height 15
click at [469, 93] on div "2025 Budget Azaima @ 69 years" at bounding box center [303, 86] width 529 height 17
drag, startPoint x: 437, startPoint y: 117, endPoint x: 482, endPoint y: 117, distance: 44.8
click at [482, 117] on div "EXPENSES $7,485 / mo" at bounding box center [435, 117] width 99 height 15
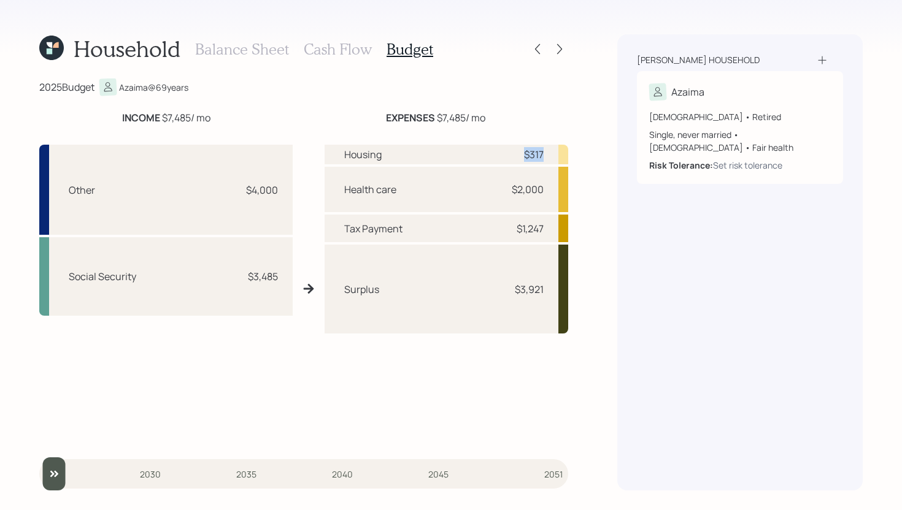
drag, startPoint x: 520, startPoint y: 161, endPoint x: 550, endPoint y: 161, distance: 30.1
click at [550, 161] on div "Housing $317" at bounding box center [446, 155] width 244 height 20
drag, startPoint x: 507, startPoint y: 190, endPoint x: 546, endPoint y: 186, distance: 39.4
click at [546, 186] on div "Health care $2,000" at bounding box center [446, 189] width 244 height 45
drag, startPoint x: 510, startPoint y: 228, endPoint x: 563, endPoint y: 224, distance: 53.5
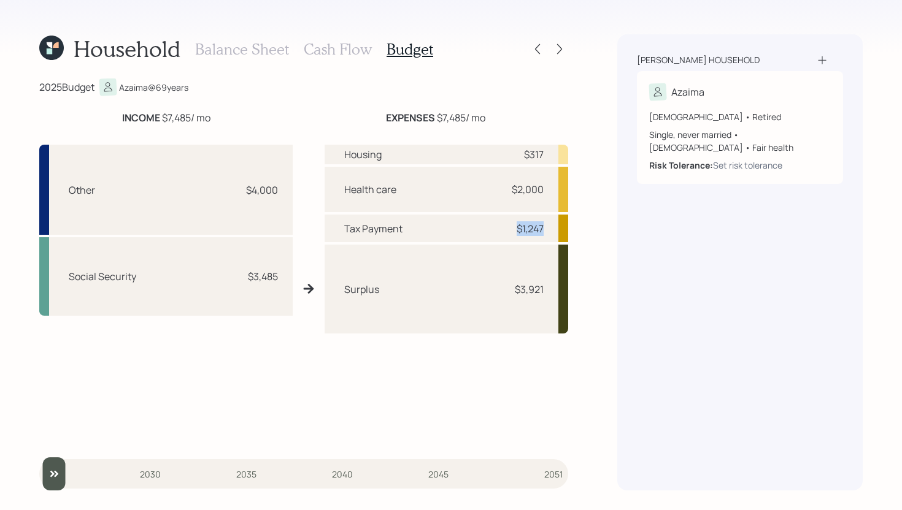
click at [563, 224] on div "Tax Payment $1,247" at bounding box center [446, 229] width 244 height 28
drag, startPoint x: 507, startPoint y: 294, endPoint x: 548, endPoint y: 287, distance: 41.7
click at [548, 287] on div "Surplus $3,921" at bounding box center [446, 289] width 244 height 88
click at [319, 46] on h3 "Cash Flow" at bounding box center [338, 49] width 68 height 18
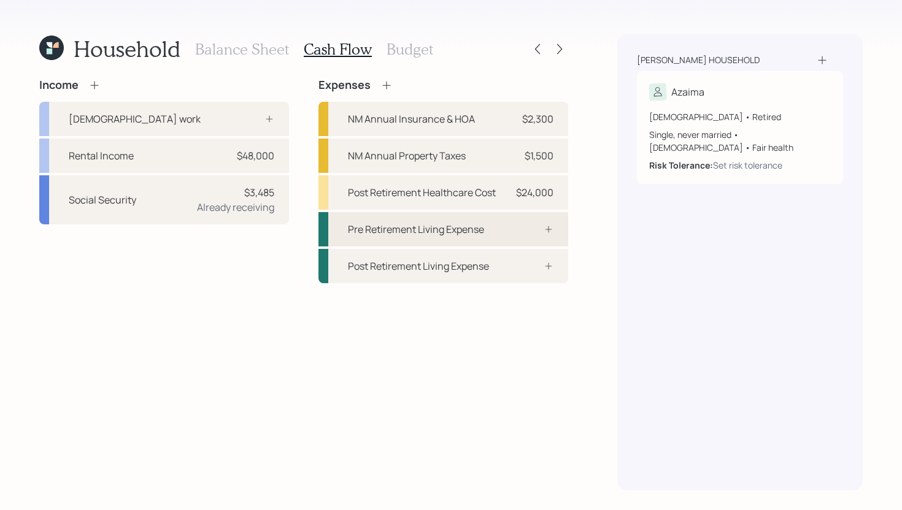
click at [450, 235] on div "Pre Retirement Living Expense" at bounding box center [416, 229] width 136 height 15
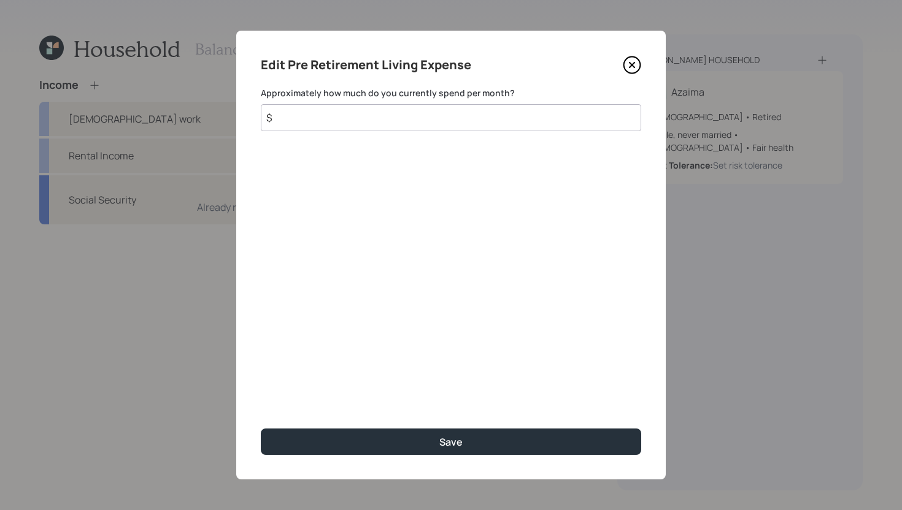
click at [481, 123] on input "$" at bounding box center [451, 117] width 380 height 27
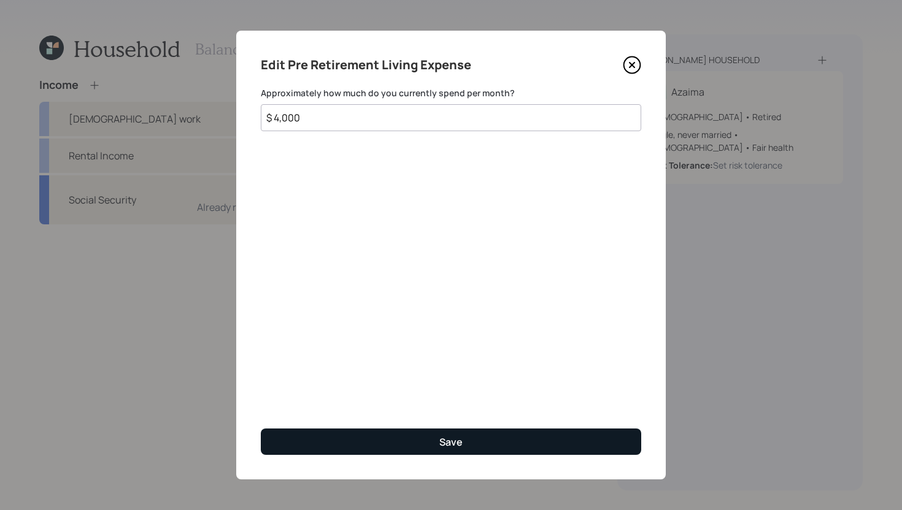
type input "$ 4,000"
click at [488, 440] on button "Save" at bounding box center [451, 442] width 380 height 26
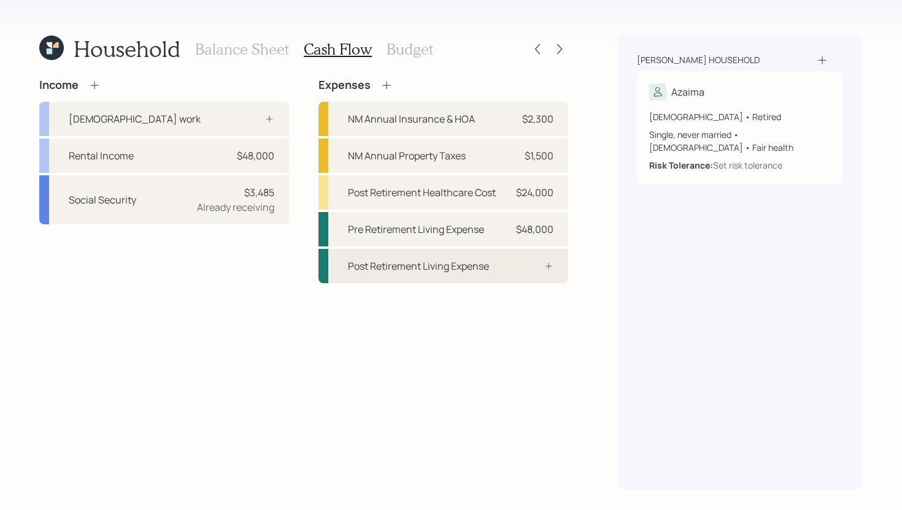
click at [506, 257] on div "Post Retirement Living Expense" at bounding box center [443, 266] width 250 height 34
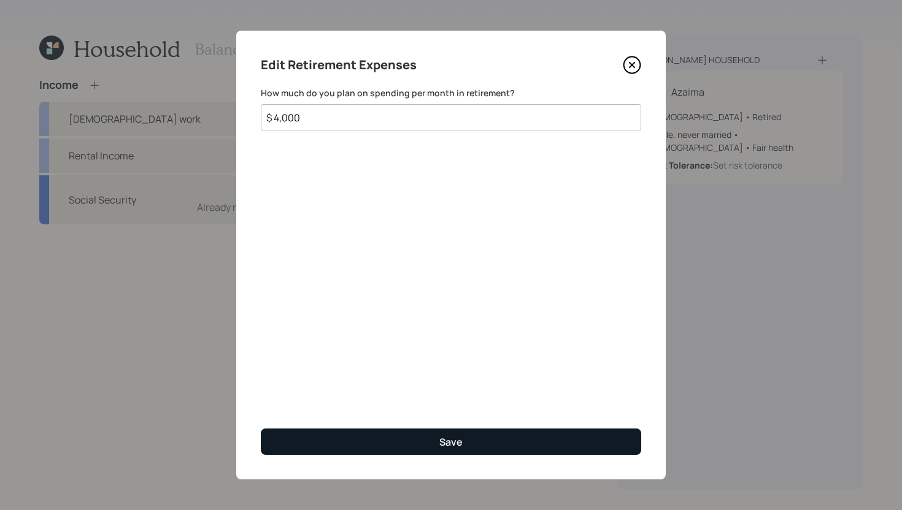
type input "$ 4,000"
click at [471, 435] on button "Save" at bounding box center [451, 442] width 380 height 26
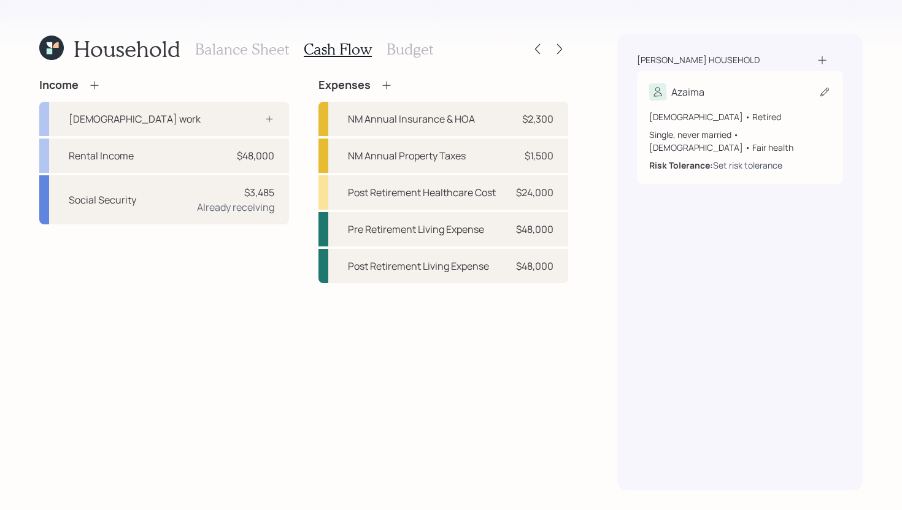
click at [760, 159] on div "Set risk tolerance" at bounding box center [747, 165] width 69 height 13
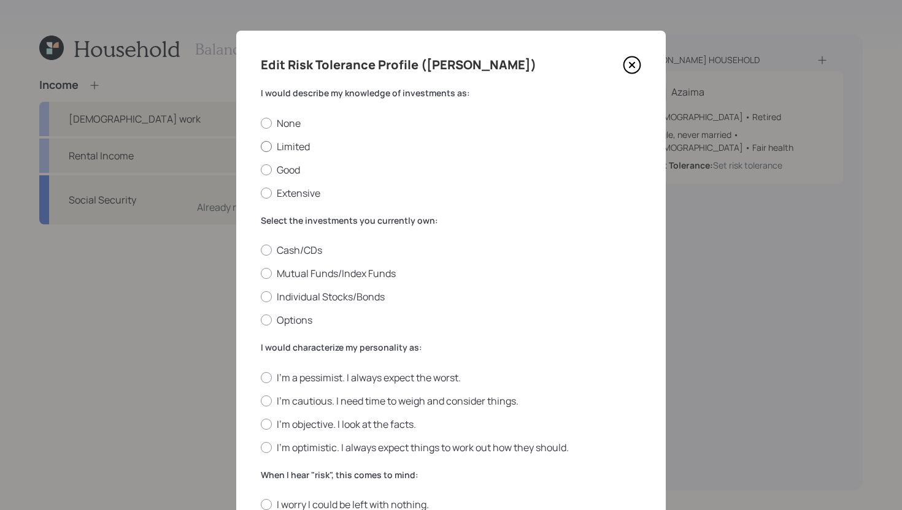
click at [305, 145] on label "Limited" at bounding box center [451, 146] width 380 height 13
click at [261, 146] on input "Limited" at bounding box center [260, 146] width 1 height 1
radio input "true"
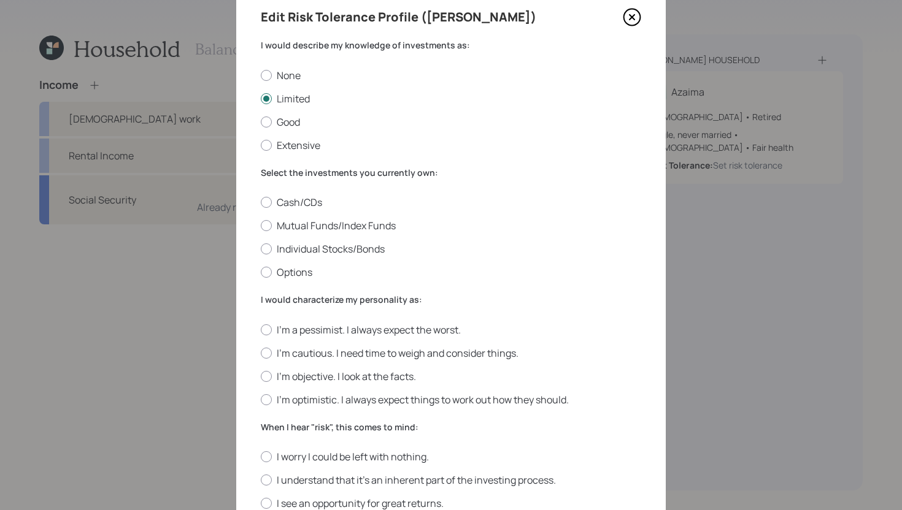
scroll to position [55, 0]
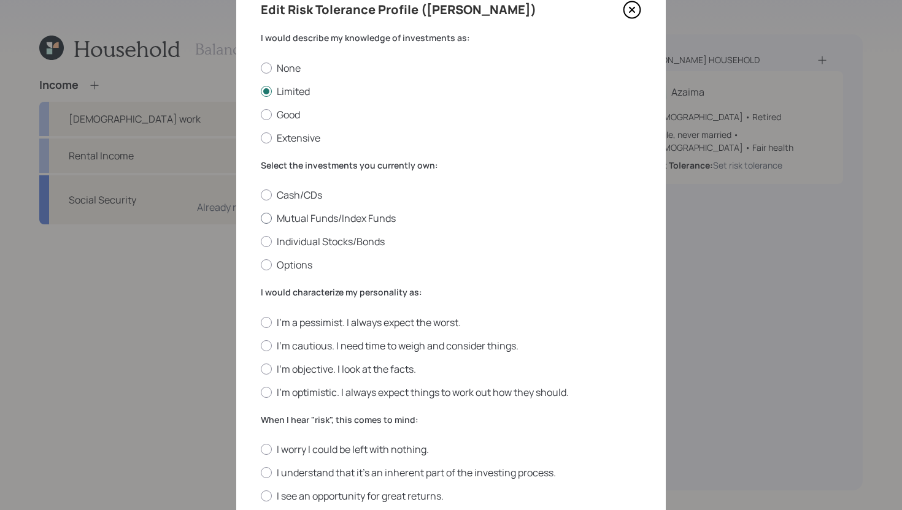
click at [360, 216] on label "Mutual Funds/Index Funds" at bounding box center [451, 218] width 380 height 13
click at [261, 218] on input "Mutual Funds/Index Funds" at bounding box center [260, 218] width 1 height 1
radio input "true"
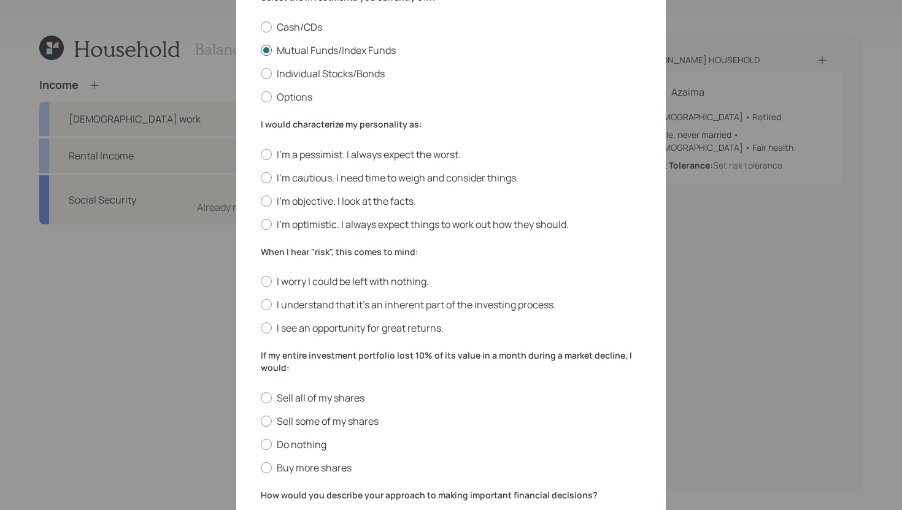
scroll to position [255, 0]
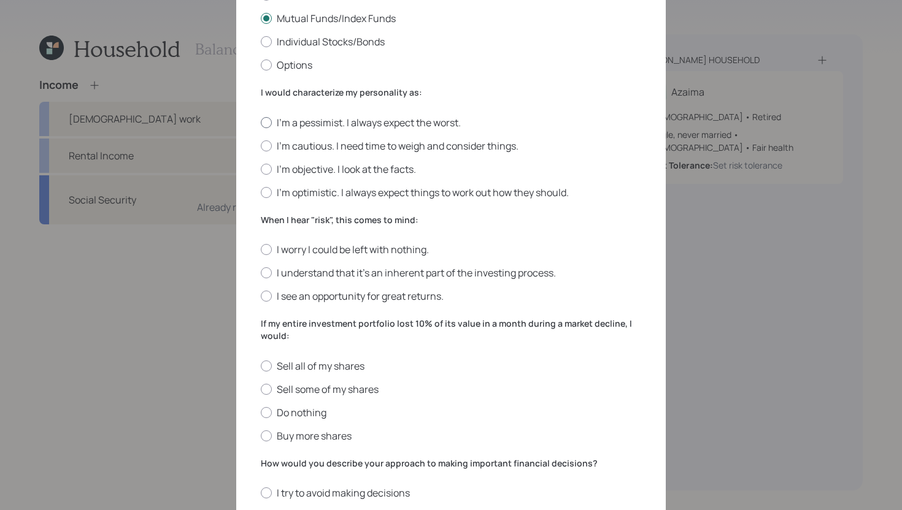
click at [301, 123] on label "I'm a pessimist. I always expect the worst." at bounding box center [451, 122] width 380 height 13
click at [261, 123] on input "I'm a pessimist. I always expect the worst." at bounding box center [260, 122] width 1 height 1
radio input "true"
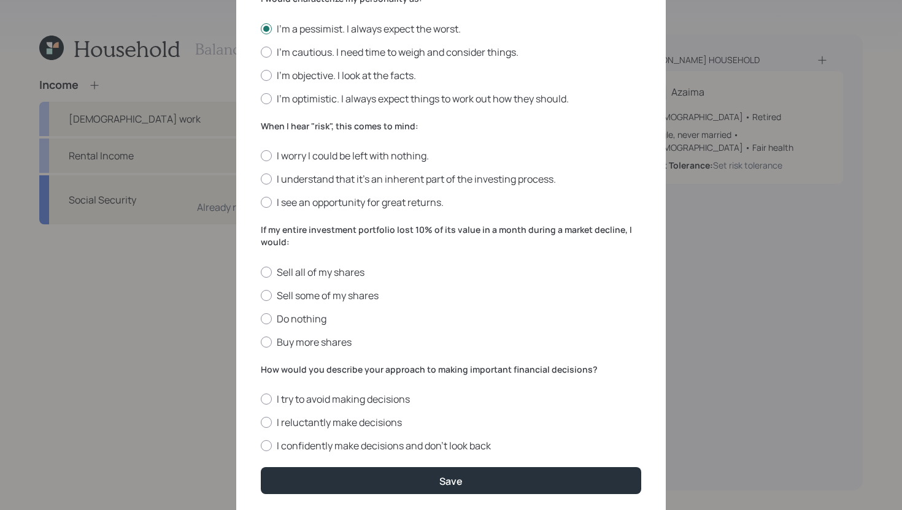
scroll to position [358, 0]
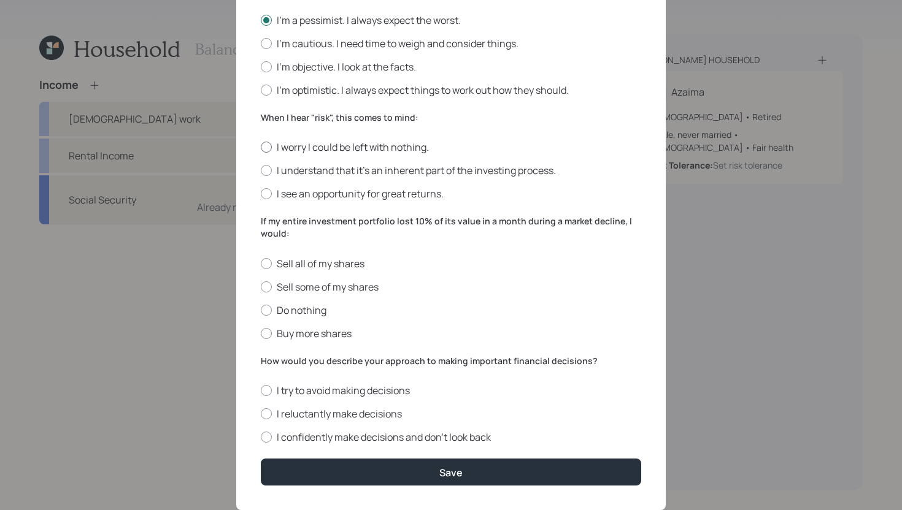
click at [369, 150] on label "I worry I could be left with nothing." at bounding box center [451, 146] width 380 height 13
click at [261, 148] on input "I worry I could be left with nothing." at bounding box center [260, 147] width 1 height 1
radio input "true"
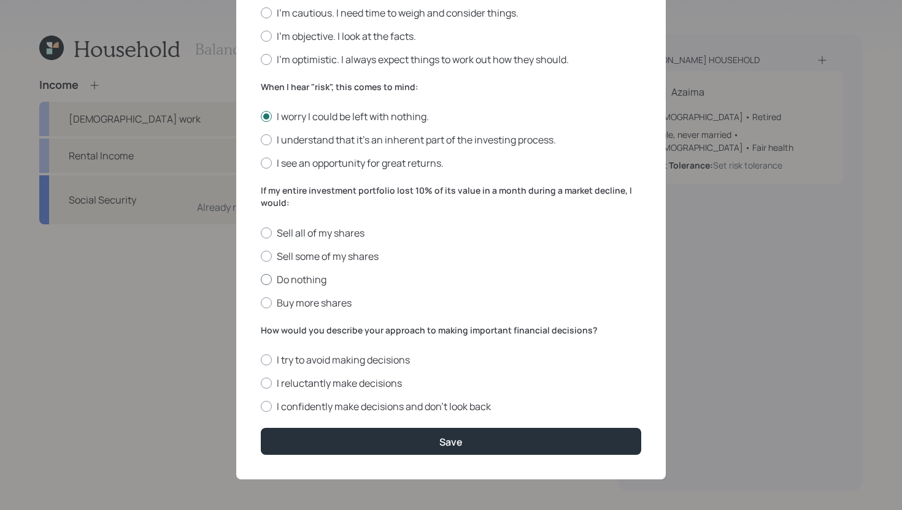
click at [265, 281] on div at bounding box center [266, 279] width 11 height 11
click at [261, 280] on input "Do nothing" at bounding box center [260, 279] width 1 height 1
radio input "true"
click at [285, 381] on label "I reluctantly make decisions" at bounding box center [451, 383] width 380 height 13
click at [261, 383] on input "I reluctantly make decisions" at bounding box center [260, 383] width 1 height 1
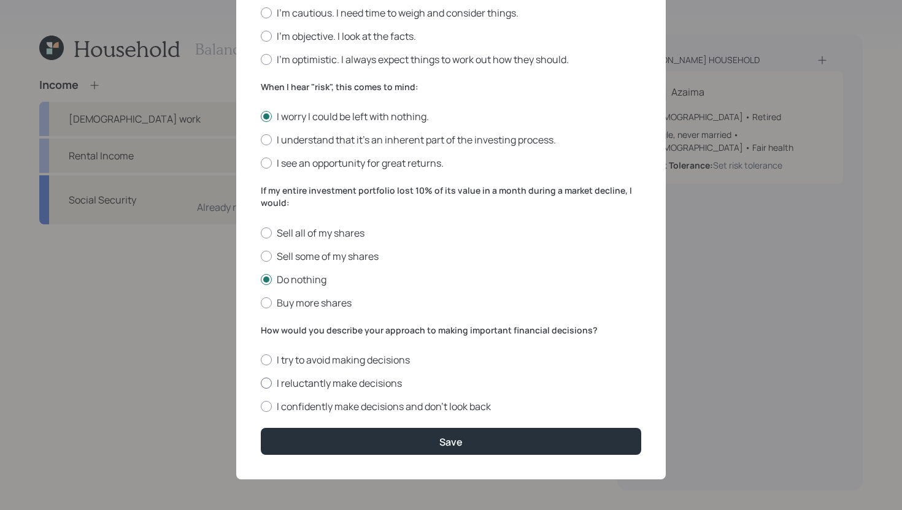
radio input "true"
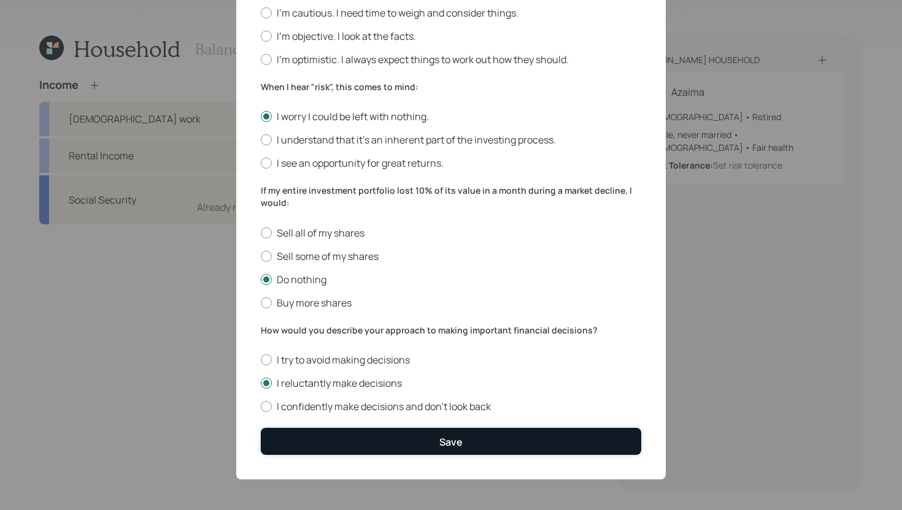
click at [301, 443] on button "Save" at bounding box center [451, 441] width 380 height 26
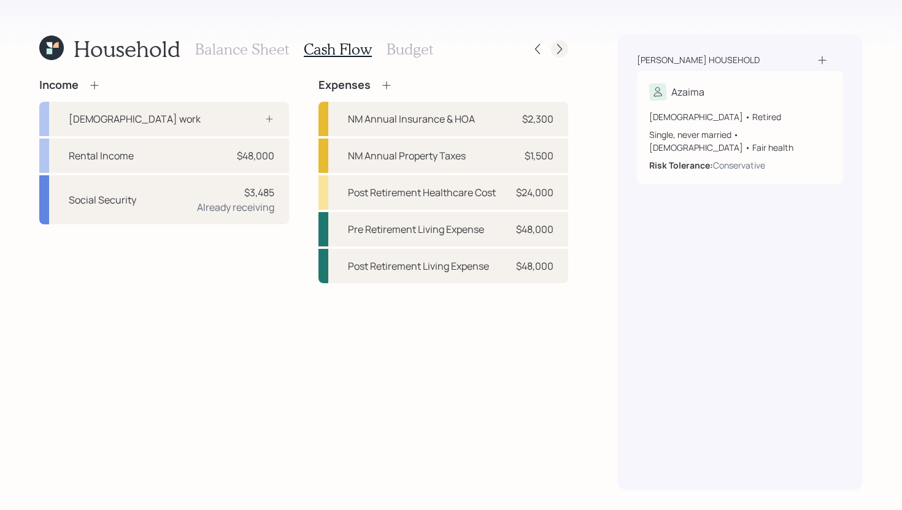
click at [556, 53] on icon at bounding box center [559, 49] width 12 height 12
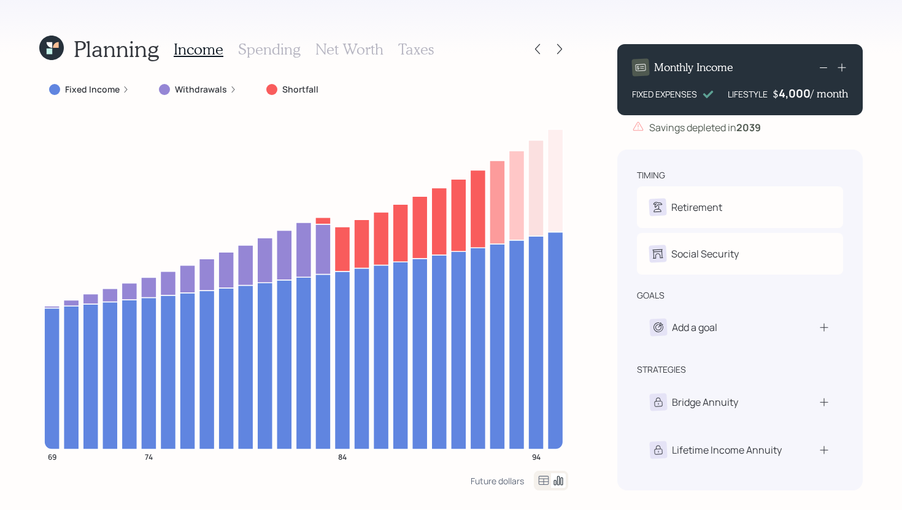
drag, startPoint x: 634, startPoint y: 95, endPoint x: 678, endPoint y: 91, distance: 45.0
click at [678, 91] on div "FIXED EXPENSES" at bounding box center [664, 94] width 65 height 13
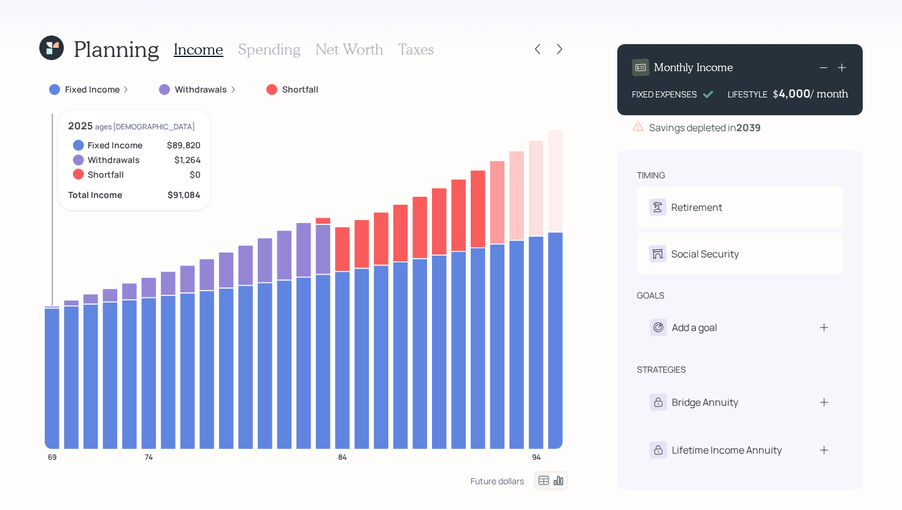
click at [53, 342] on icon at bounding box center [51, 378] width 15 height 141
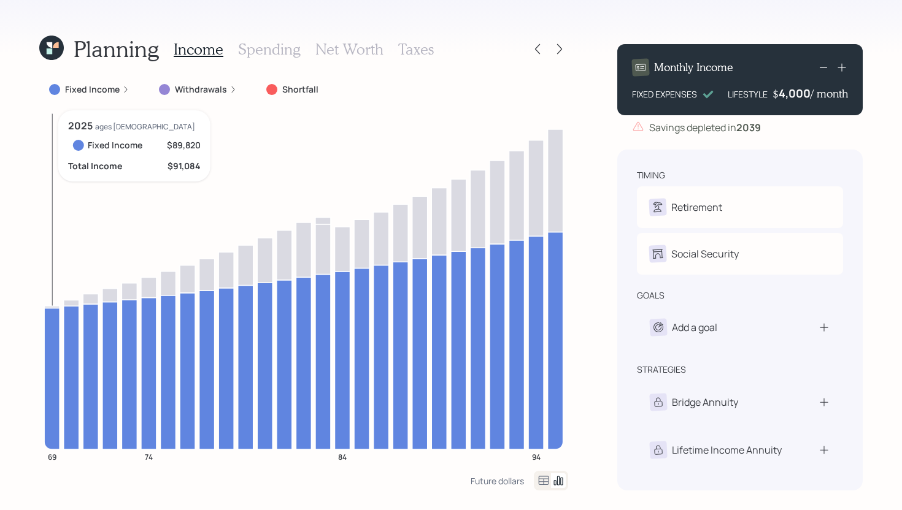
click at [53, 341] on icon at bounding box center [51, 378] width 15 height 141
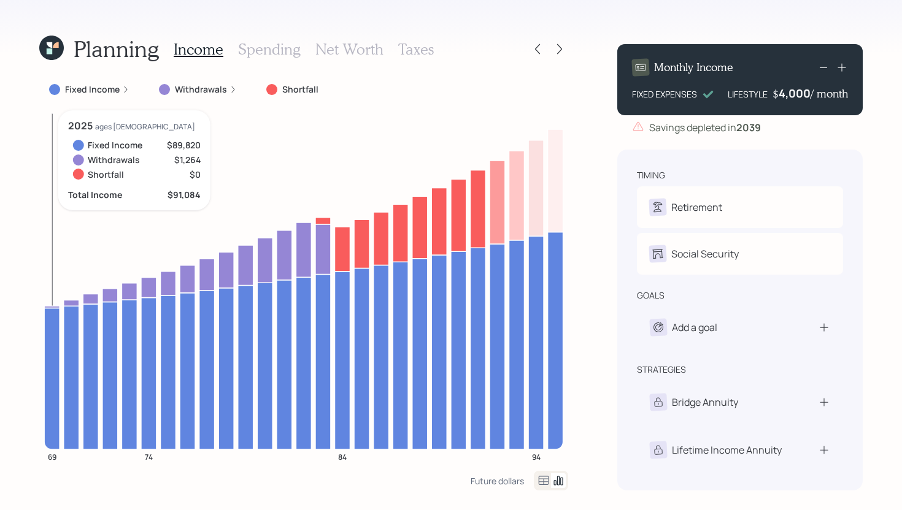
click at [53, 341] on icon at bounding box center [51, 378] width 15 height 141
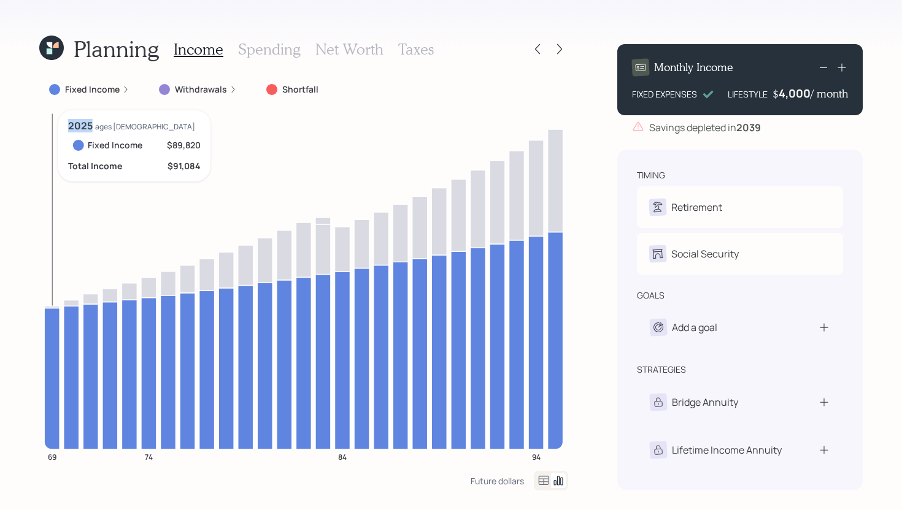
click at [53, 341] on icon at bounding box center [51, 378] width 15 height 141
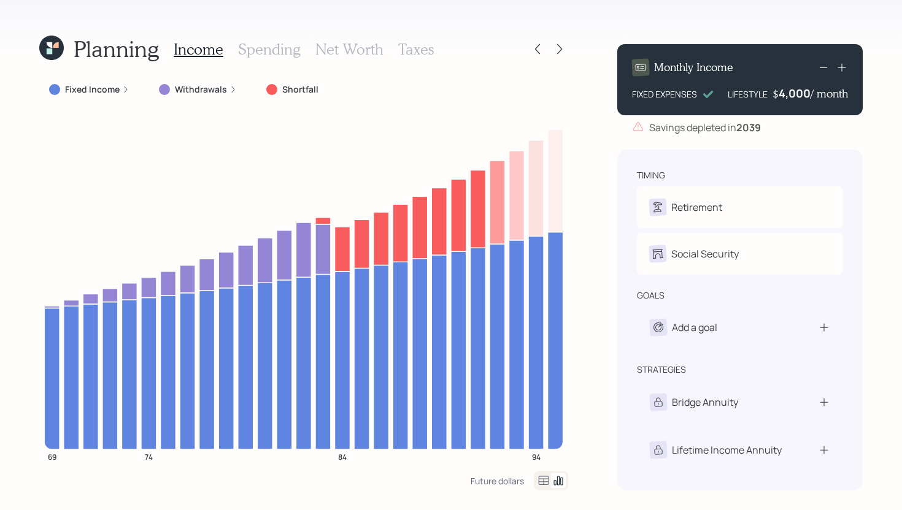
click at [92, 93] on label "Fixed Income" at bounding box center [92, 89] width 55 height 12
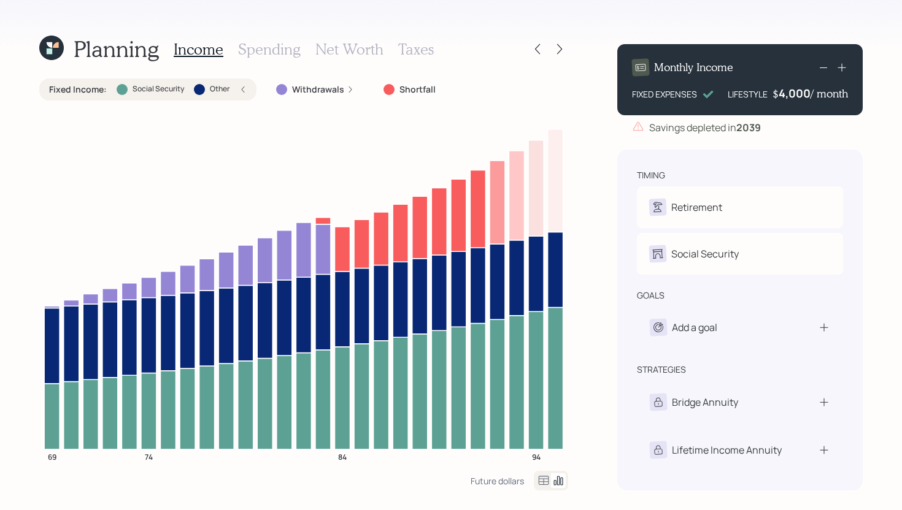
click at [92, 88] on label "Fixed Income :" at bounding box center [78, 89] width 58 height 12
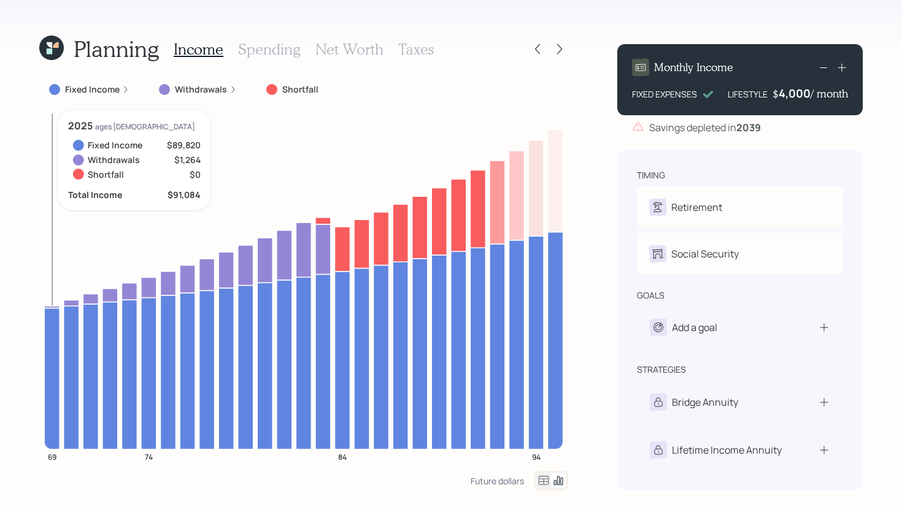
click at [55, 335] on icon at bounding box center [51, 378] width 15 height 141
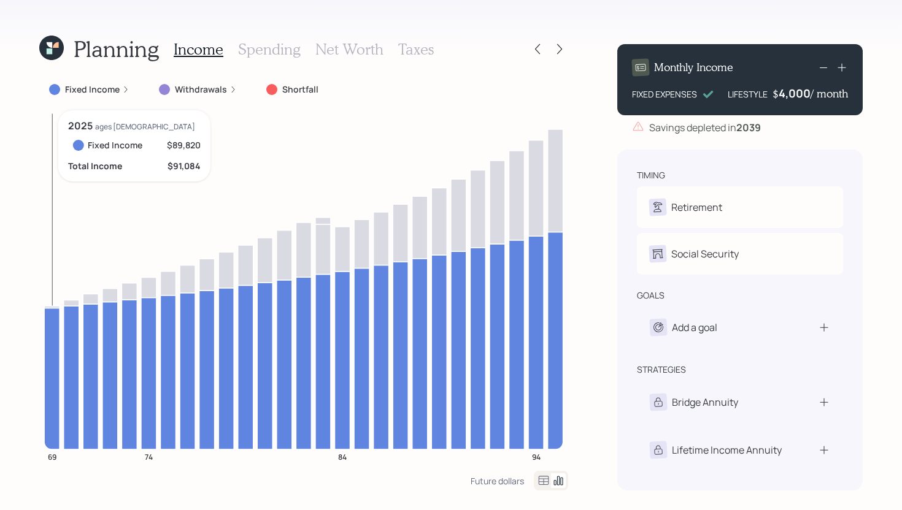
click at [55, 335] on icon at bounding box center [51, 378] width 15 height 141
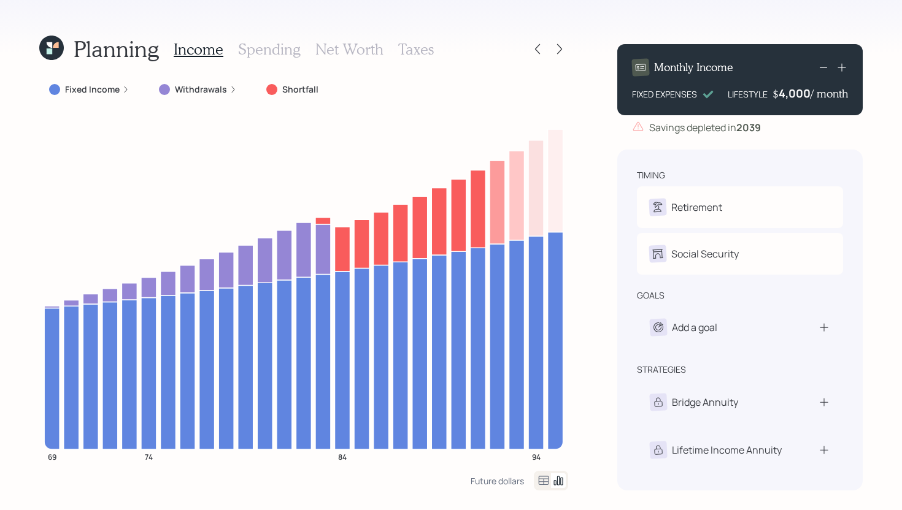
click at [88, 88] on label "Fixed Income" at bounding box center [92, 89] width 55 height 12
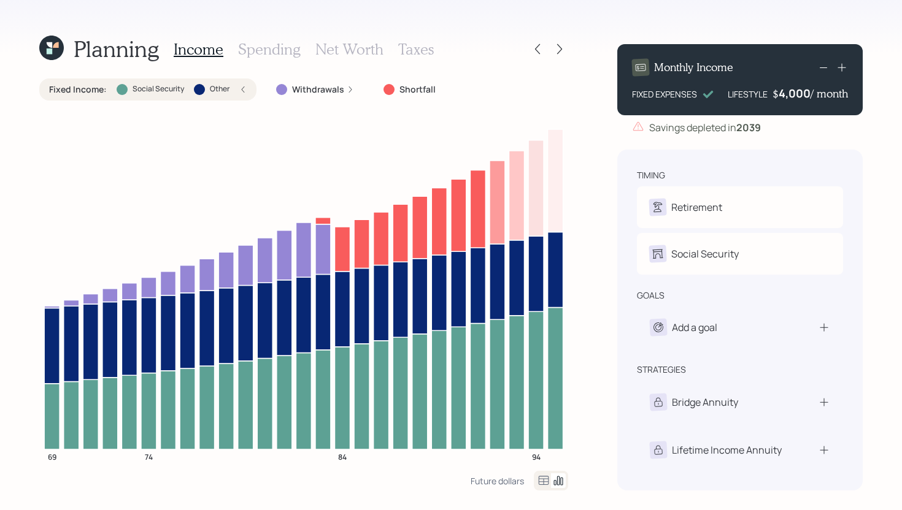
click at [93, 86] on label "Fixed Income :" at bounding box center [78, 89] width 58 height 12
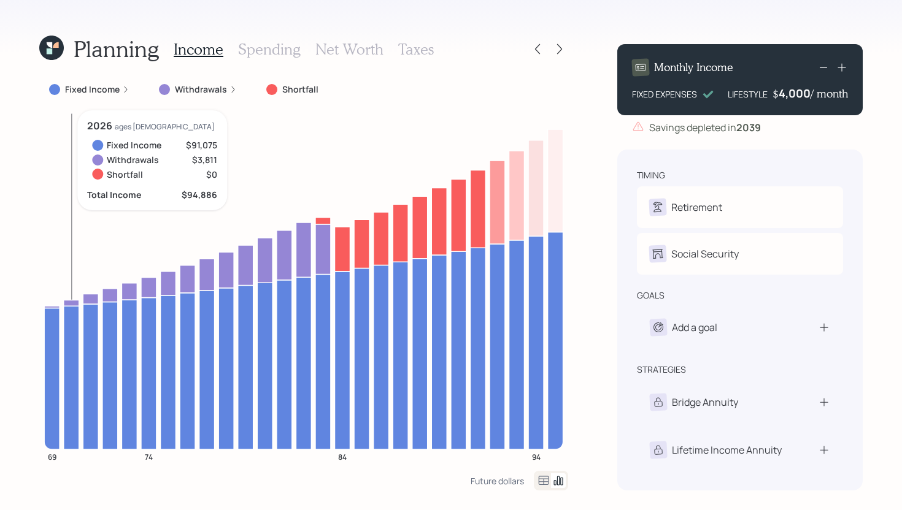
click at [76, 300] on icon at bounding box center [71, 303] width 15 height 6
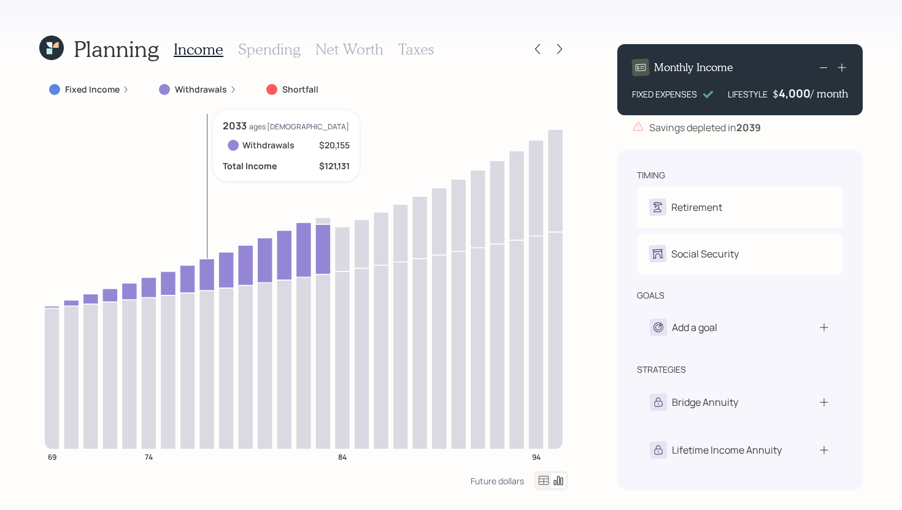
click at [199, 277] on icon at bounding box center [206, 275] width 15 height 32
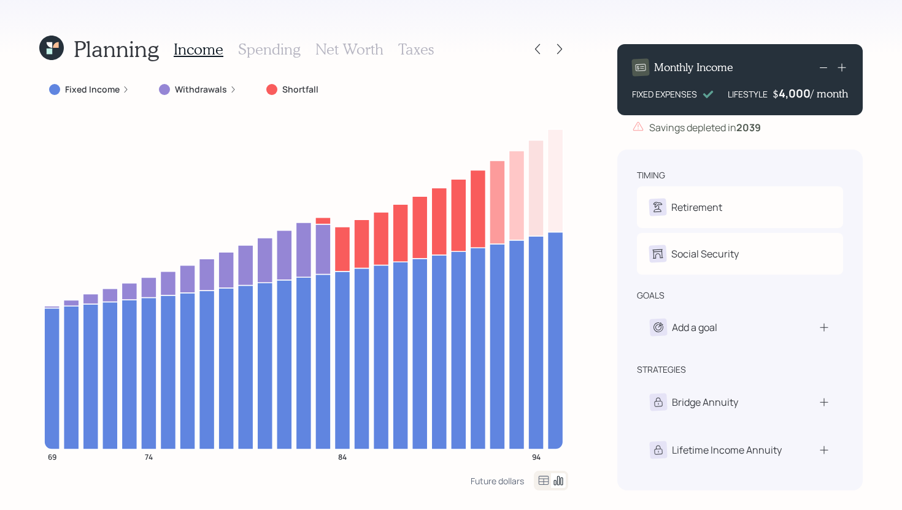
click at [186, 88] on label "Withdrawals" at bounding box center [201, 89] width 52 height 12
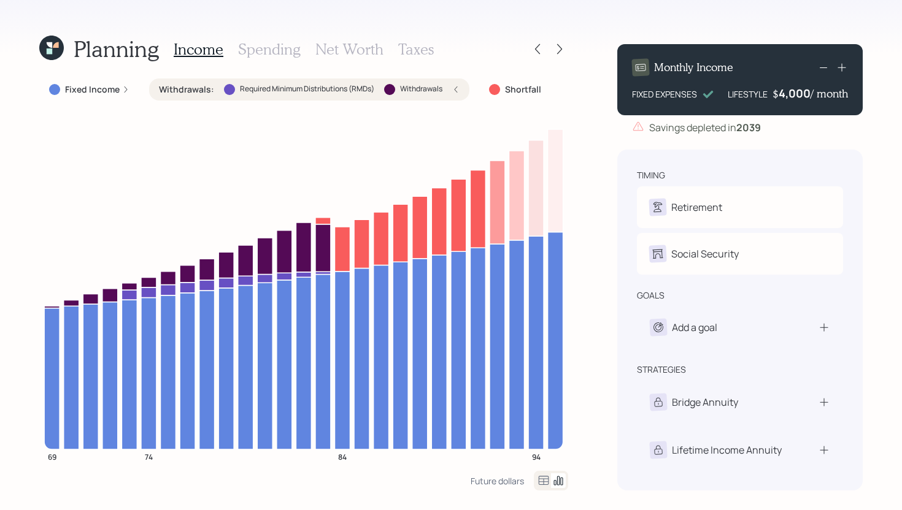
click at [186, 88] on label "Withdrawals :" at bounding box center [186, 89] width 55 height 12
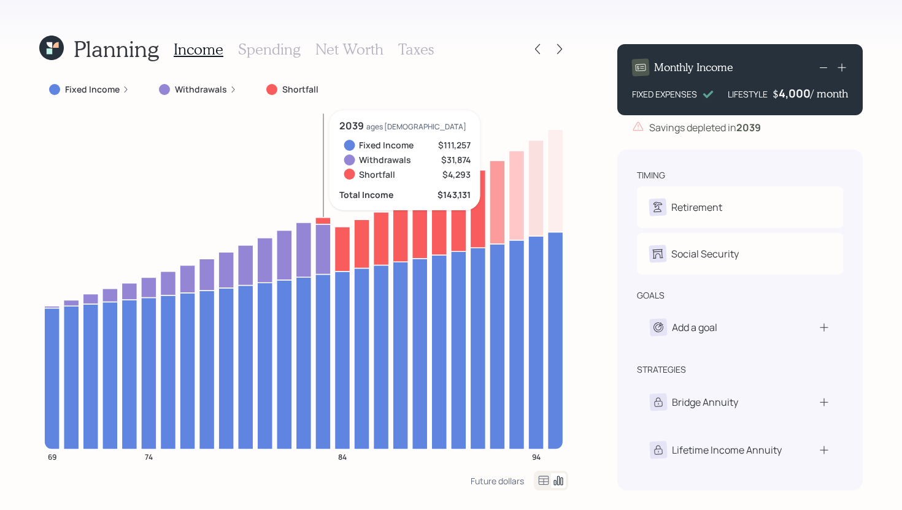
drag, startPoint x: 313, startPoint y: 225, endPoint x: 324, endPoint y: 220, distance: 12.3
click at [324, 220] on icon at bounding box center [322, 220] width 15 height 7
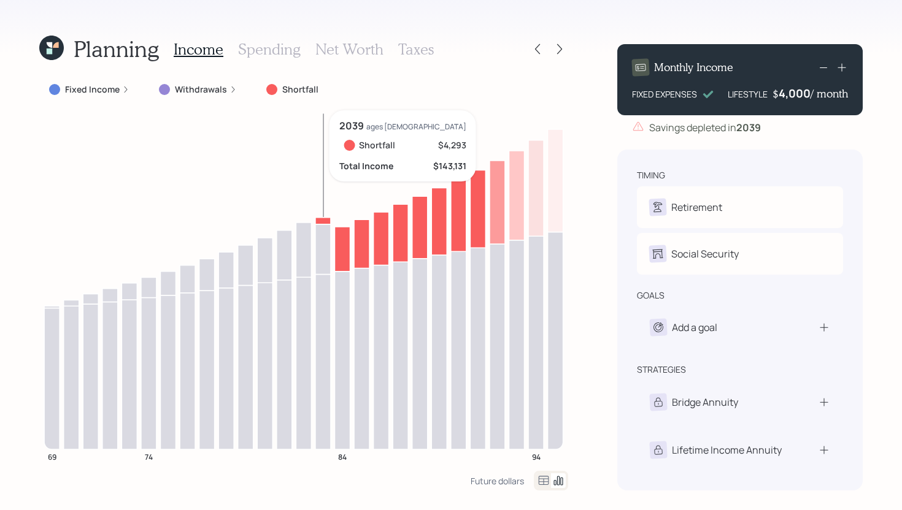
click at [327, 220] on icon at bounding box center [322, 220] width 15 height 7
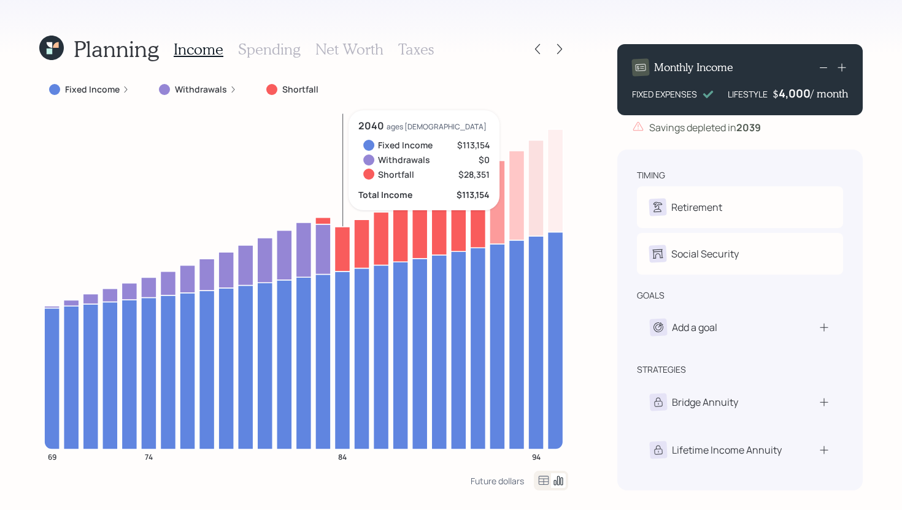
click at [340, 277] on icon at bounding box center [341, 360] width 15 height 178
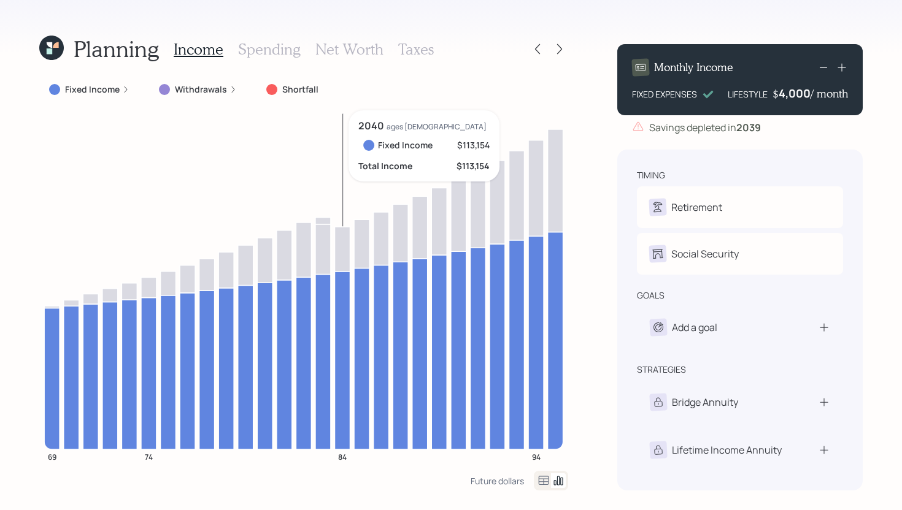
click at [340, 277] on icon at bounding box center [341, 360] width 15 height 178
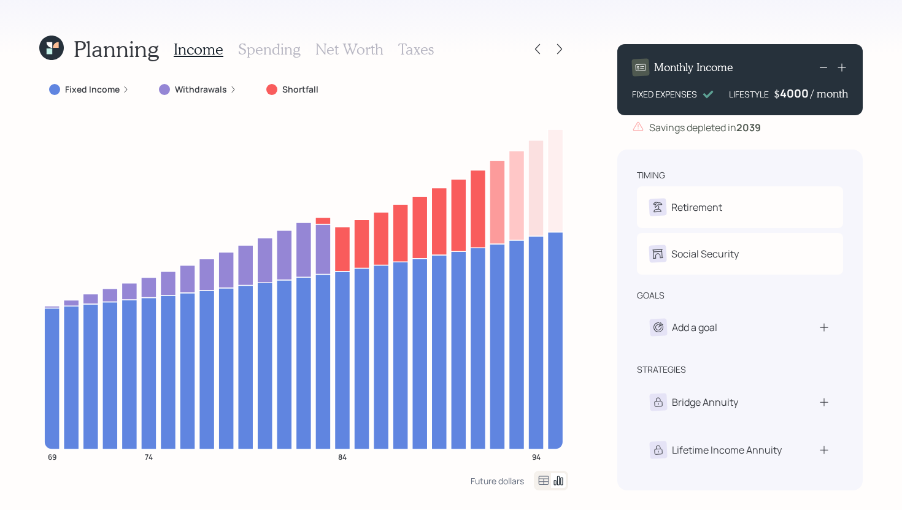
click at [806, 92] on div "4000" at bounding box center [794, 93] width 31 height 15
click at [587, 209] on div "Planning Income Spending Net Worth Taxes Fixed Income Withdrawals Shortfall 69 …" at bounding box center [451, 255] width 902 height 510
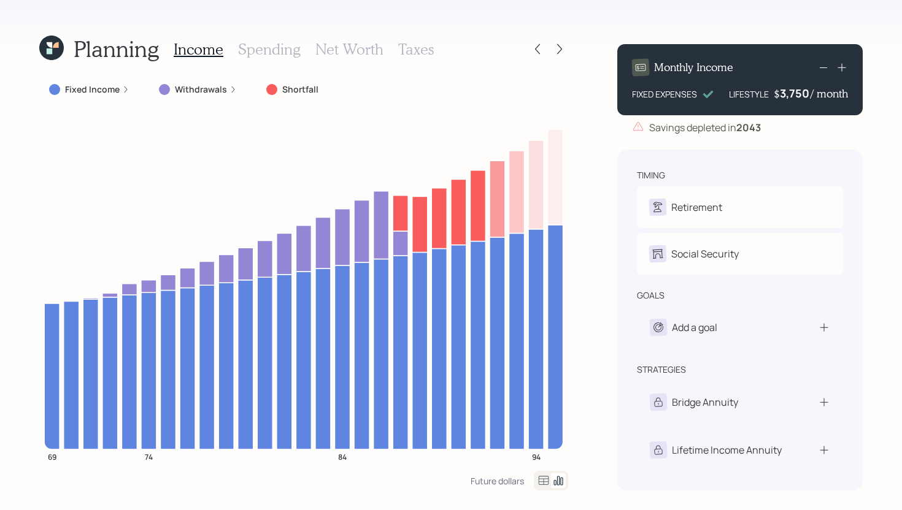
click at [797, 95] on div "3,750" at bounding box center [794, 93] width 31 height 15
click at [797, 95] on div "3750" at bounding box center [794, 93] width 31 height 15
click at [591, 212] on div "Planning Income Spending Net Worth Taxes Fixed Income Withdrawals Shortfall 69 …" at bounding box center [451, 255] width 902 height 510
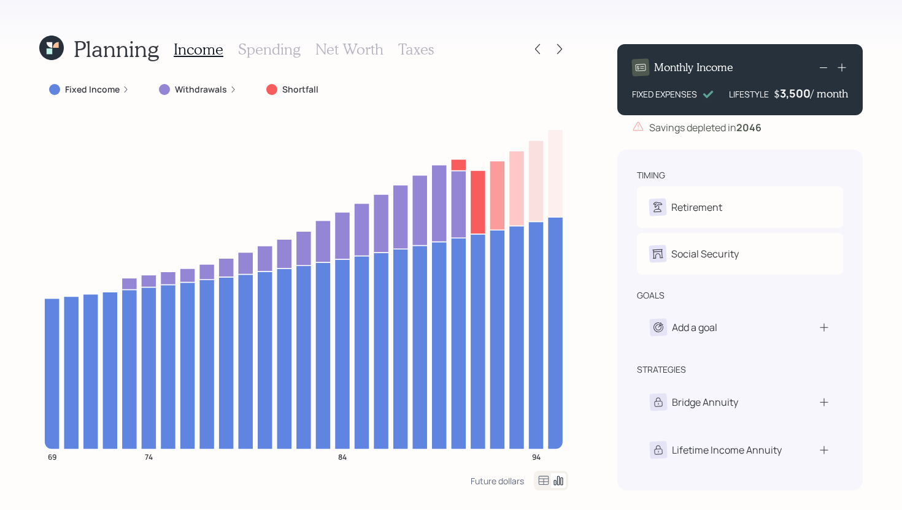
click at [806, 95] on div "3,500" at bounding box center [794, 93] width 31 height 15
click at [806, 95] on div "3500" at bounding box center [794, 93] width 31 height 15
click at [797, 95] on div "3500" at bounding box center [794, 93] width 31 height 15
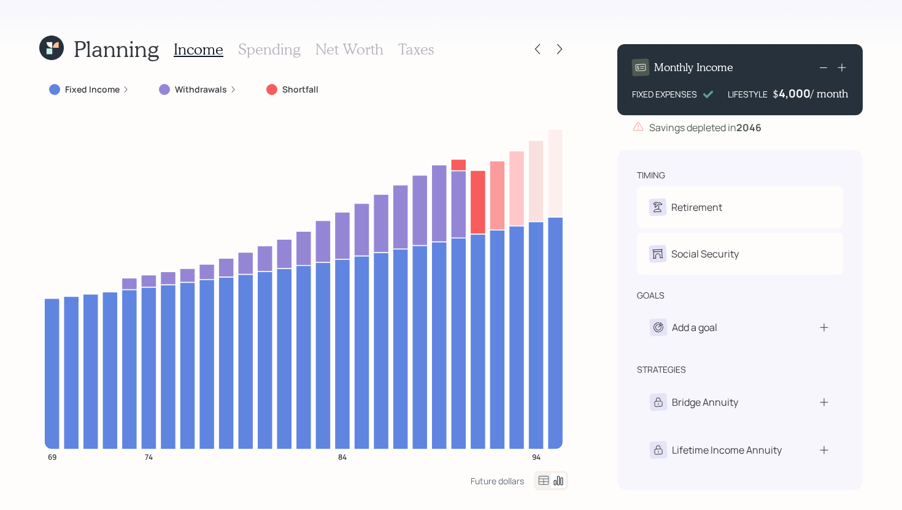
click at [580, 267] on div "Planning Income Spending Net Worth Taxes Fixed Income Withdrawals Shortfall 69 …" at bounding box center [451, 255] width 902 height 510
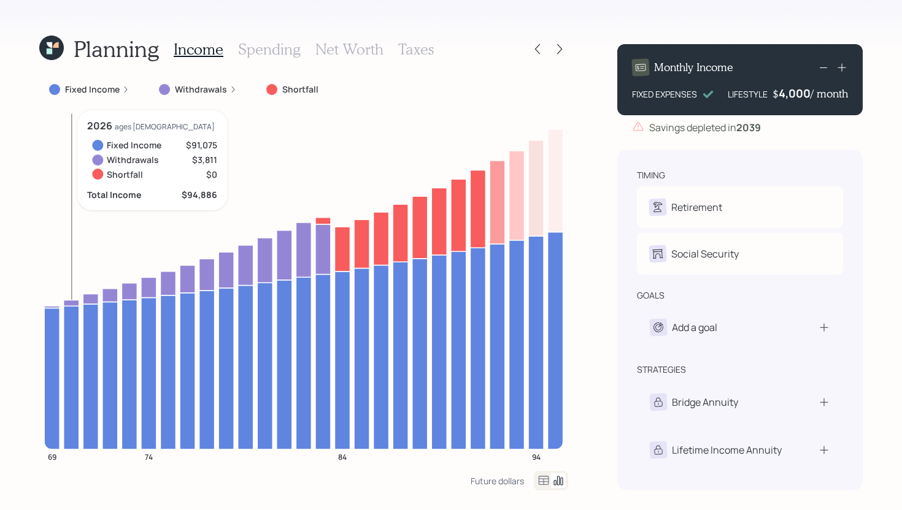
click at [73, 302] on icon at bounding box center [71, 303] width 15 height 6
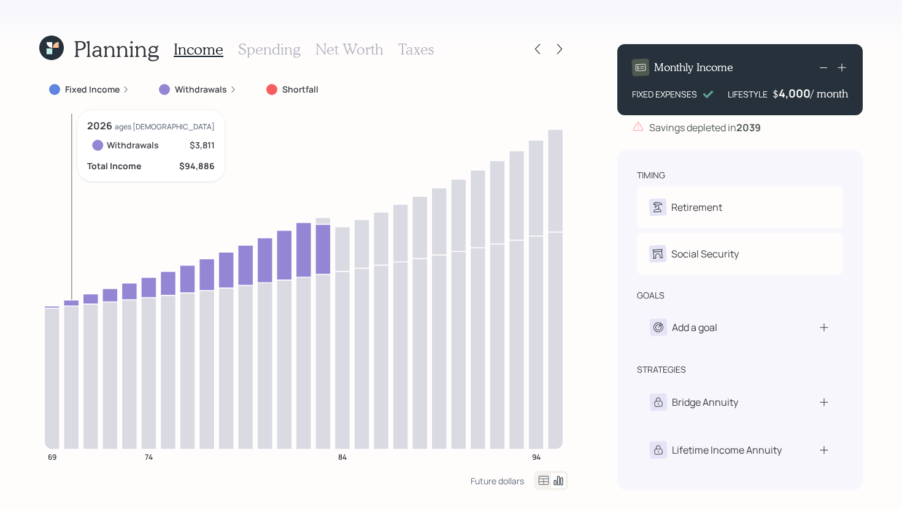
click at [72, 302] on icon at bounding box center [71, 303] width 15 height 6
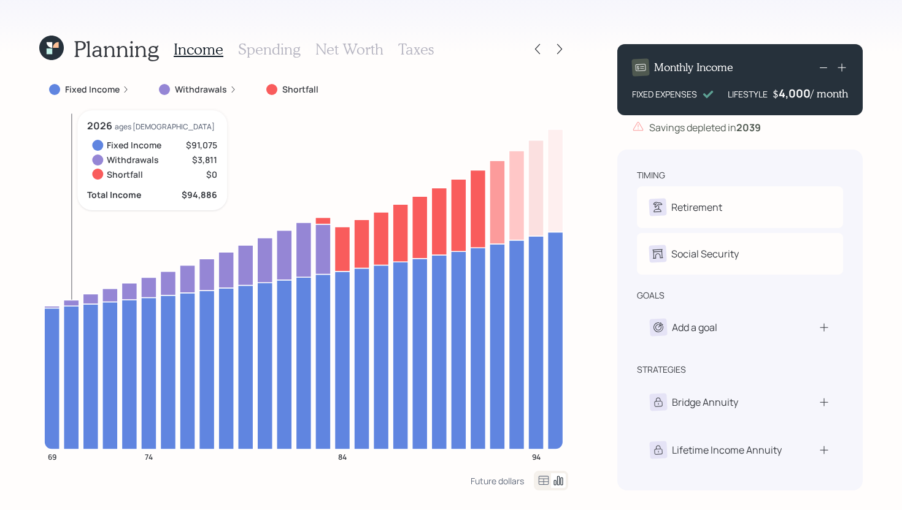
click at [73, 304] on icon at bounding box center [71, 303] width 15 height 6
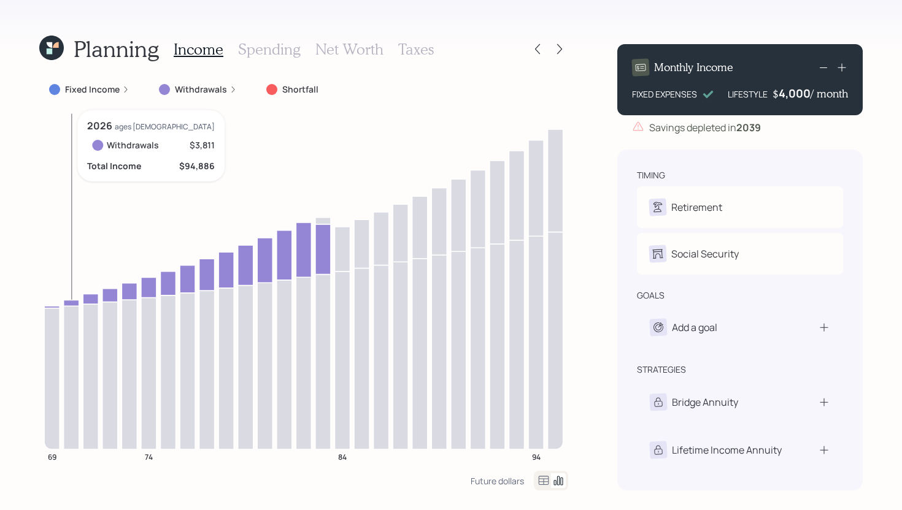
click at [74, 305] on icon at bounding box center [71, 303] width 15 height 6
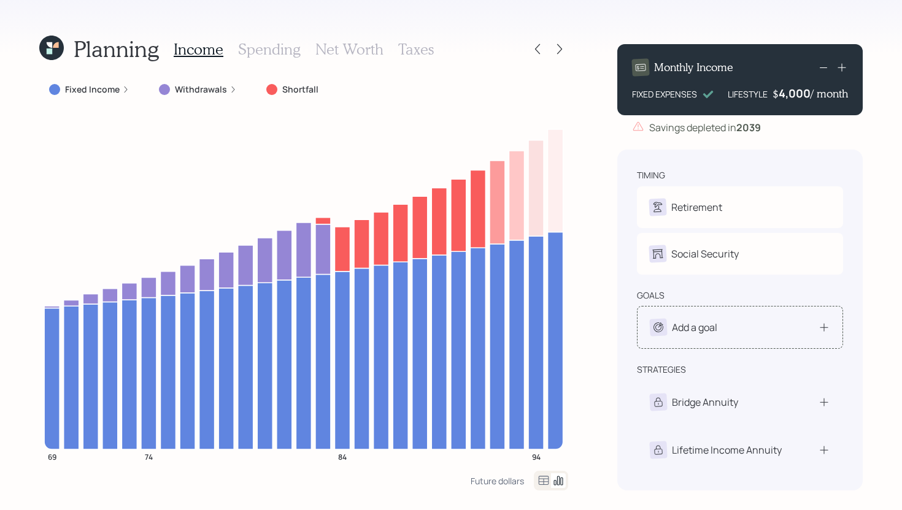
click at [716, 334] on div "Add a goal" at bounding box center [694, 327] width 45 height 15
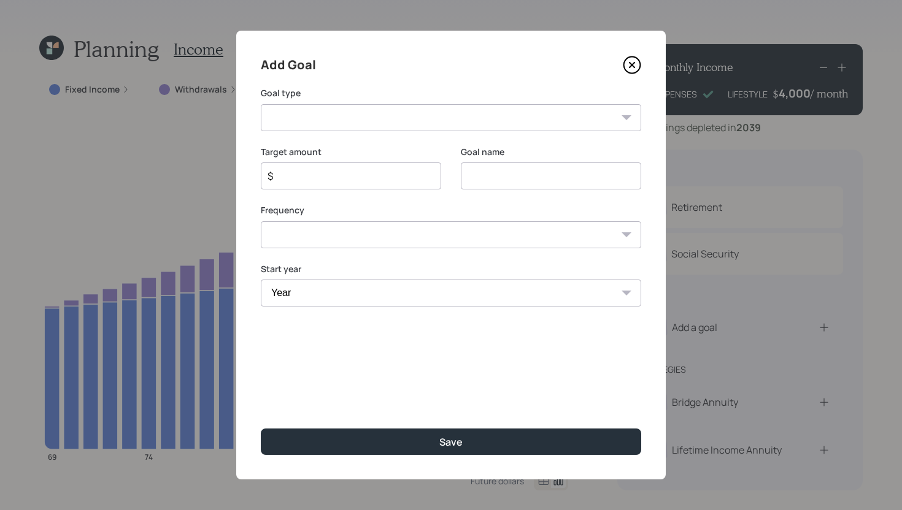
click at [506, 117] on select "Create an emergency fund Donate to charity Purchase a home Make a purchase Supp…" at bounding box center [451, 117] width 380 height 27
click at [630, 66] on icon at bounding box center [631, 65] width 5 height 5
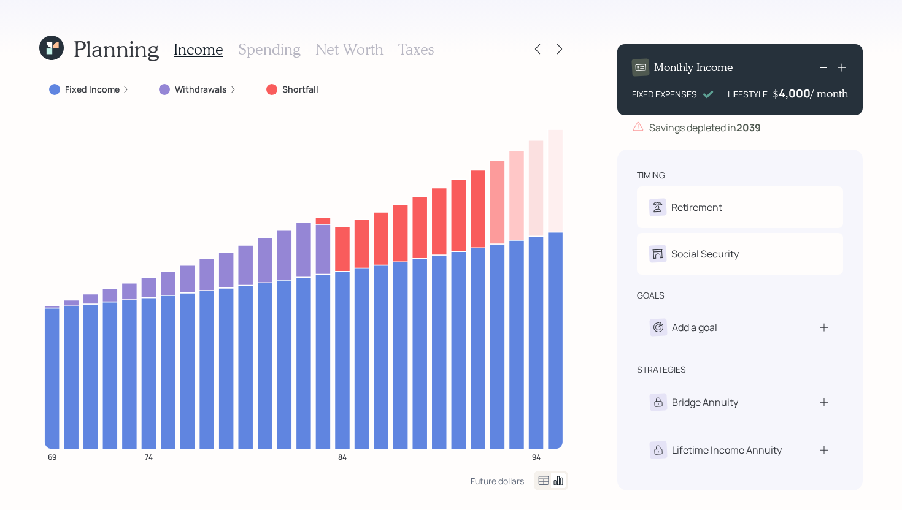
click at [288, 49] on h3 "Spending" at bounding box center [269, 49] width 63 height 18
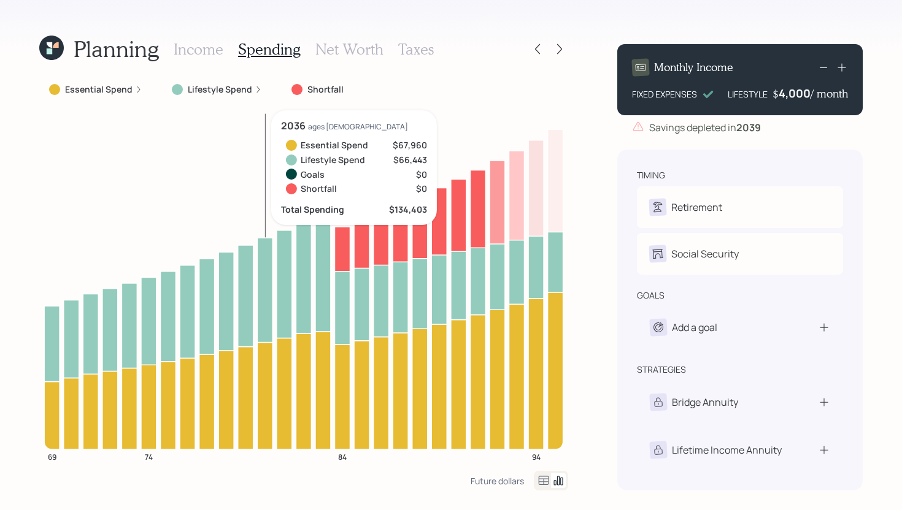
click at [259, 374] on icon at bounding box center [264, 395] width 15 height 107
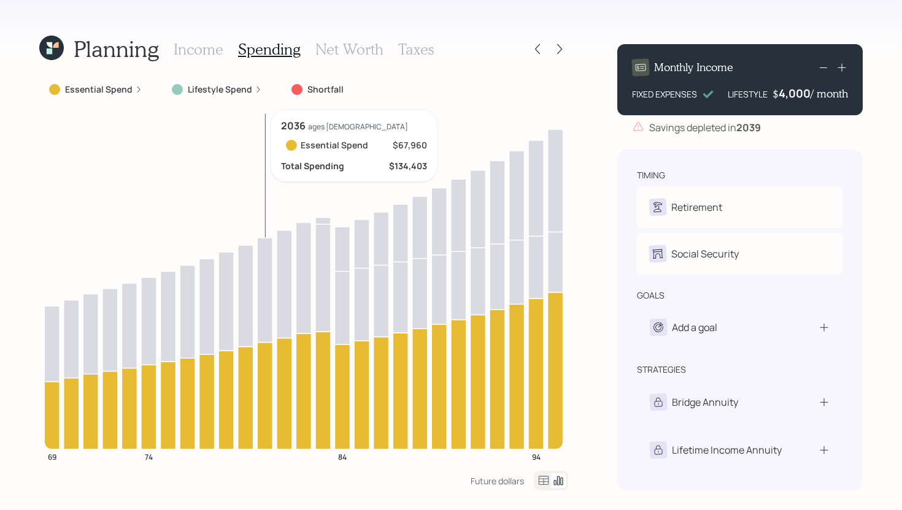
click at [268, 374] on icon at bounding box center [264, 395] width 15 height 107
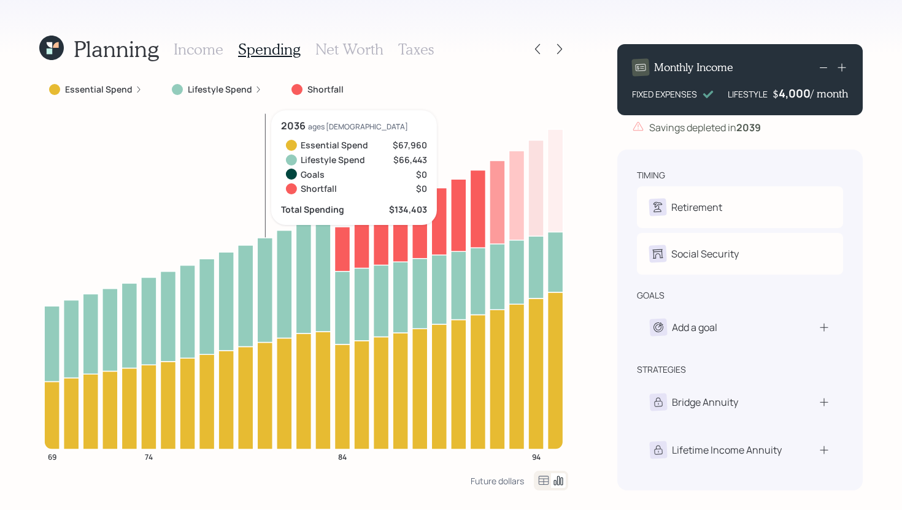
click at [269, 310] on icon at bounding box center [264, 290] width 15 height 104
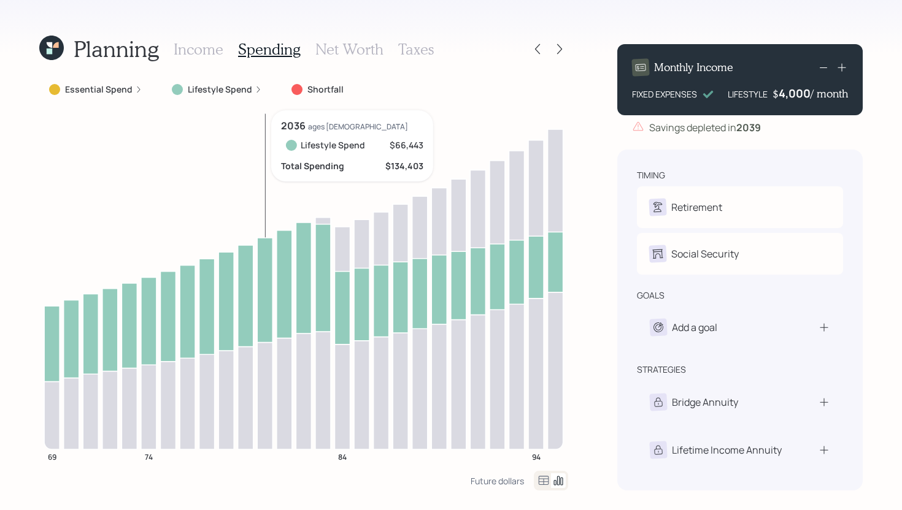
click at [269, 310] on icon at bounding box center [264, 290] width 15 height 104
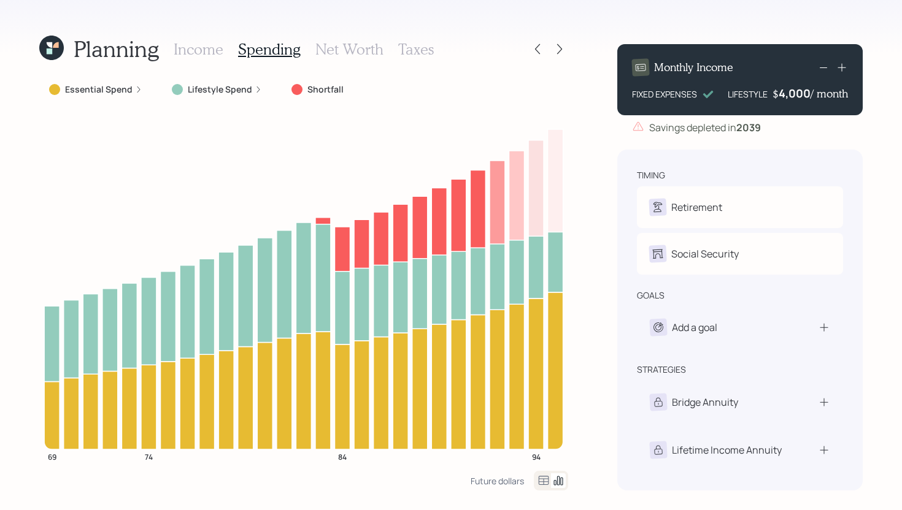
click at [206, 53] on h3 "Income" at bounding box center [199, 49] width 50 height 18
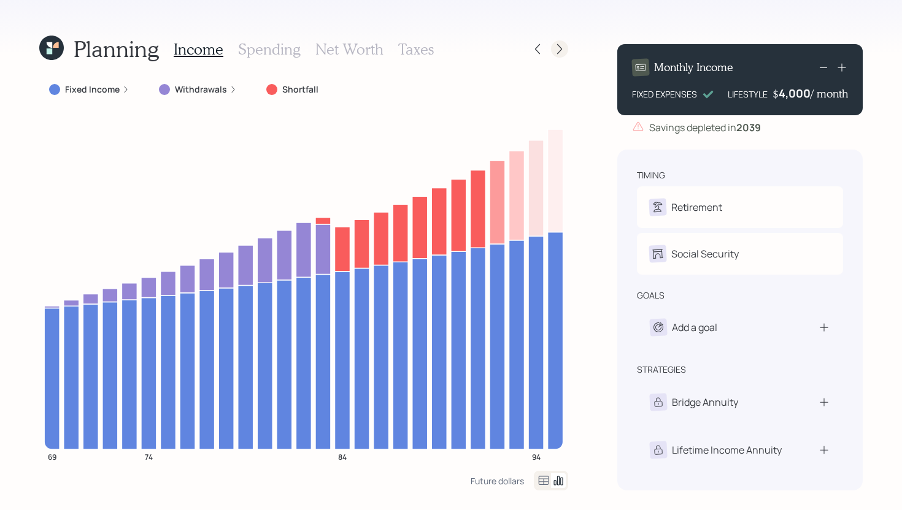
click at [561, 41] on div at bounding box center [559, 48] width 17 height 17
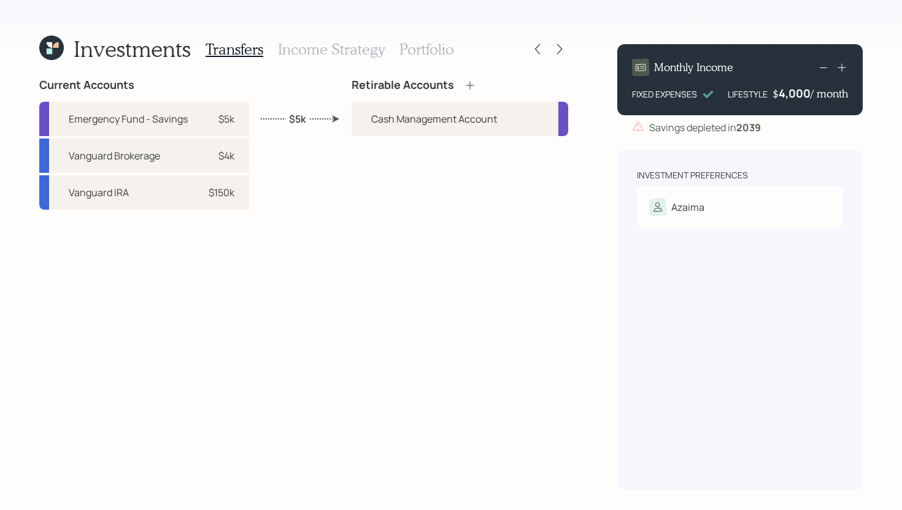
click at [457, 87] on div "Retirable Accounts" at bounding box center [413, 84] width 124 height 13
click at [473, 83] on icon at bounding box center [470, 85] width 12 height 12
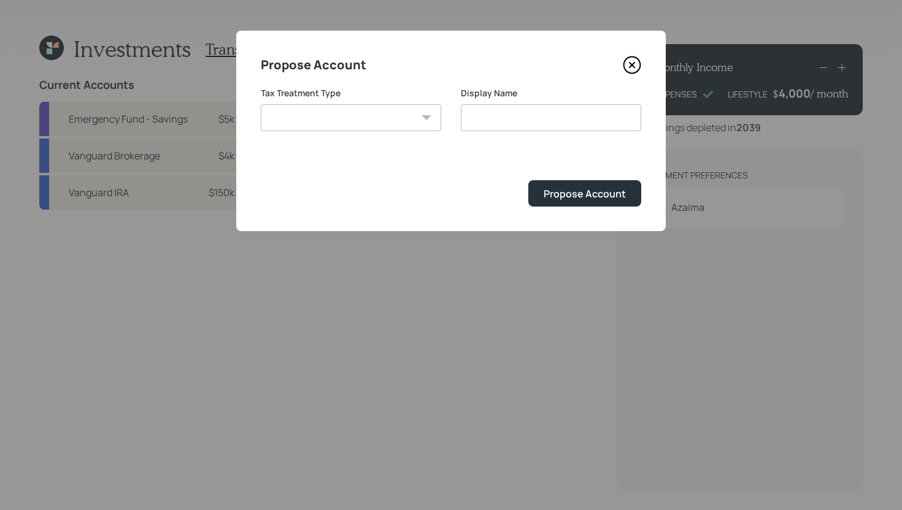
click at [375, 113] on select "[PERSON_NAME] Taxable Traditional" at bounding box center [351, 117] width 180 height 27
select select "traditional"
click at [261, 104] on select "[PERSON_NAME] Taxable Traditional" at bounding box center [351, 117] width 180 height 27
click at [529, 121] on input "Traditional" at bounding box center [551, 117] width 180 height 27
type input "Traditional IRA"
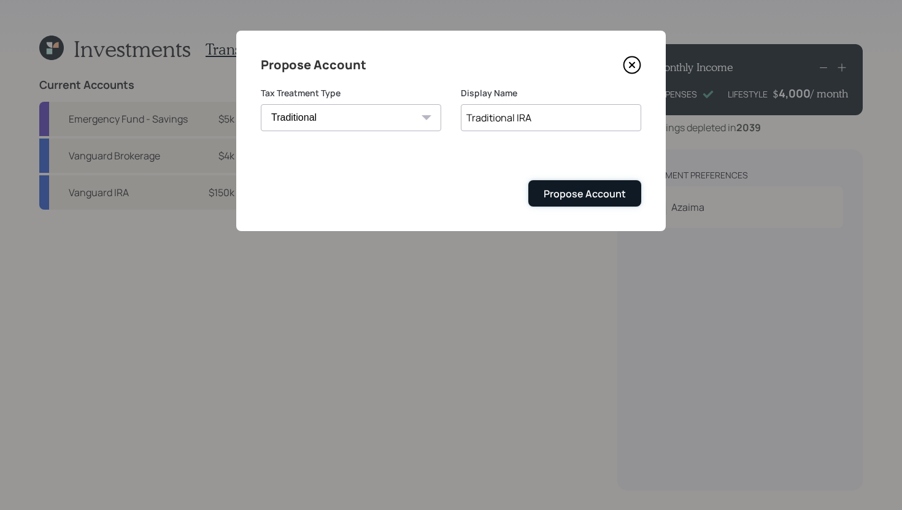
click at [561, 188] on div "Propose Account" at bounding box center [584, 193] width 82 height 13
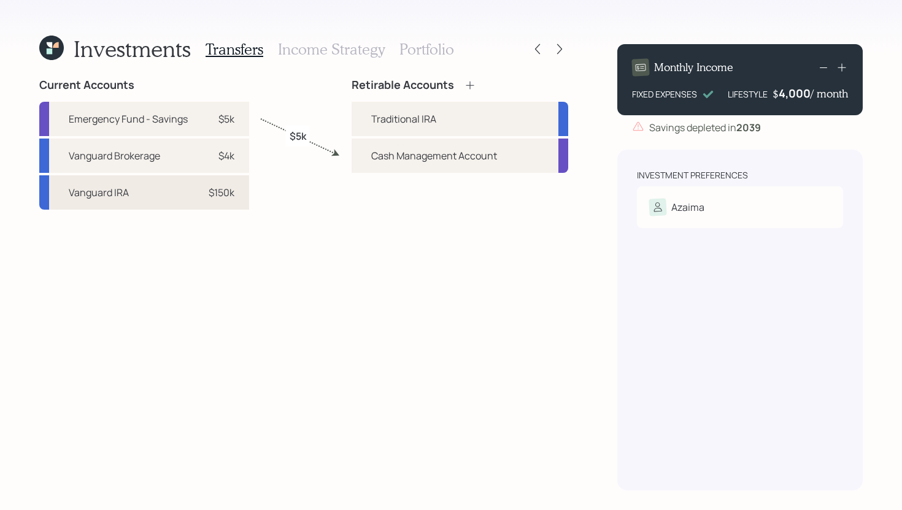
click at [221, 192] on div "$150k" at bounding box center [222, 192] width 26 height 15
click at [358, 123] on div "Traditional IRA" at bounding box center [459, 119] width 216 height 34
select select "9fbf0d12-9618-4af0-a9b4-1f0b986f074a"
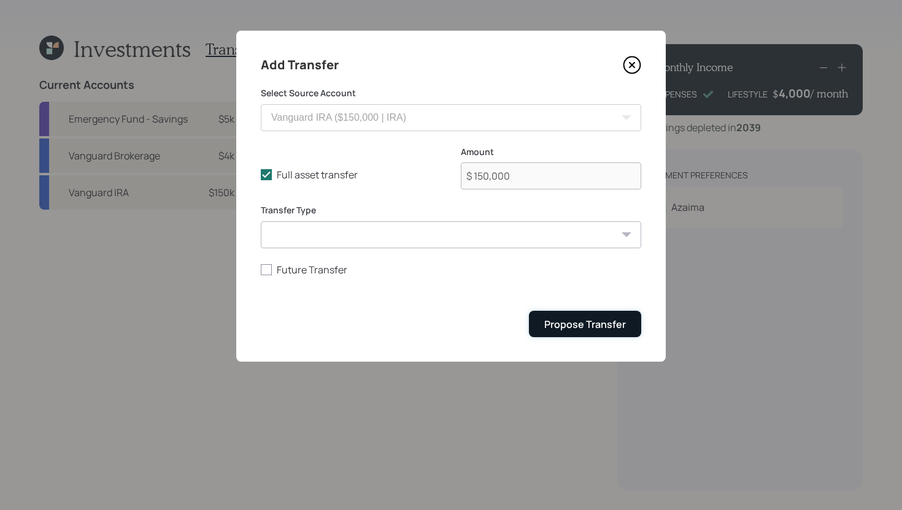
click at [578, 328] on div "Propose Transfer" at bounding box center [585, 324] width 82 height 13
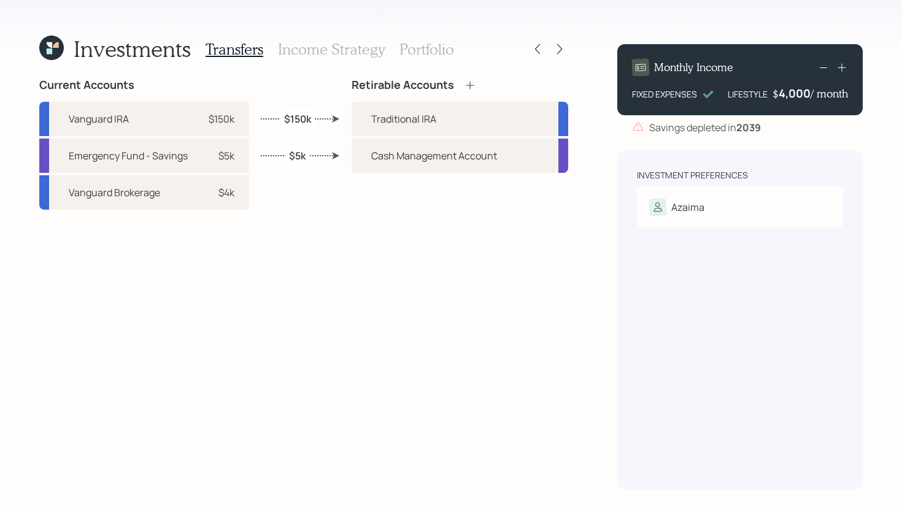
click at [321, 51] on h3 "Income Strategy" at bounding box center [331, 49] width 107 height 18
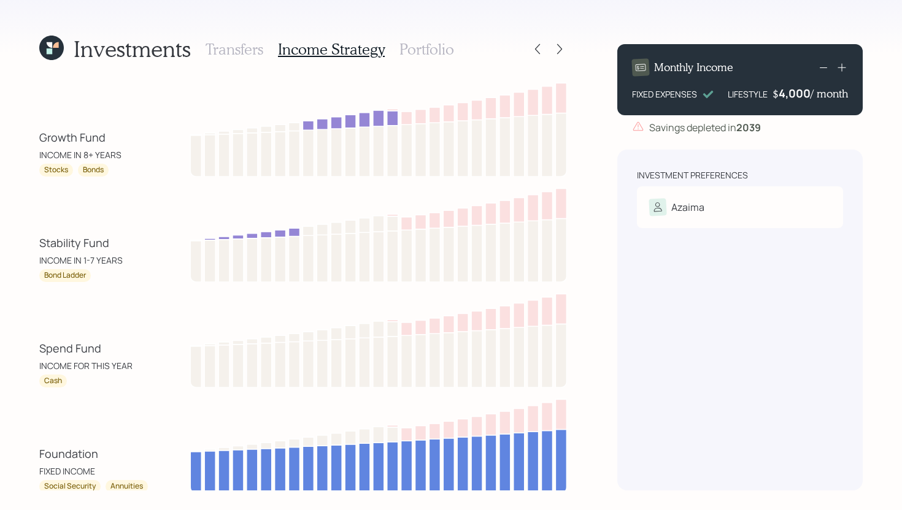
scroll to position [43, 0]
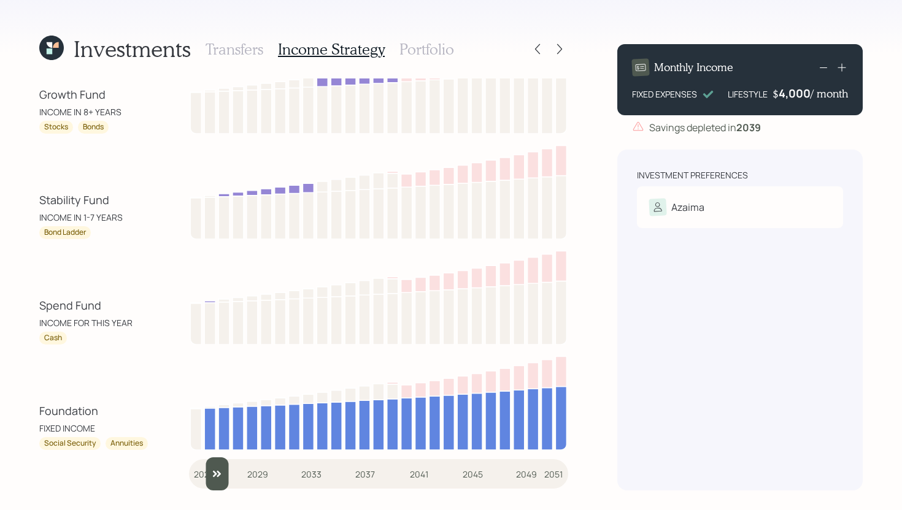
click at [209, 472] on input "slider" at bounding box center [378, 474] width 379 height 33
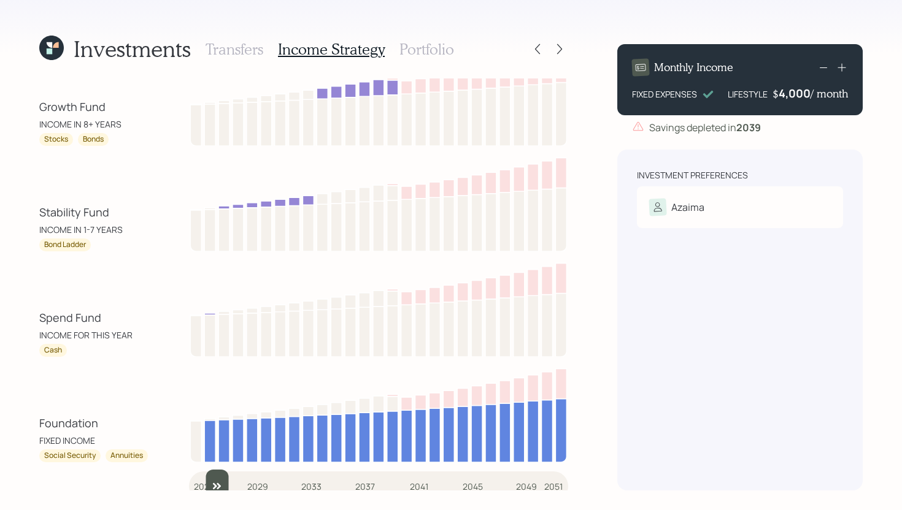
scroll to position [32, 0]
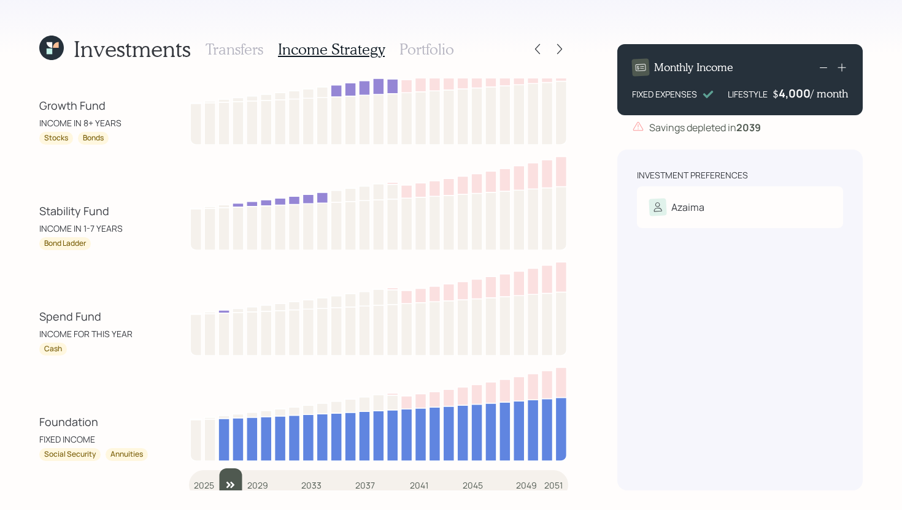
drag, startPoint x: 215, startPoint y: 481, endPoint x: 185, endPoint y: 481, distance: 29.4
click at [189, 481] on input "slider" at bounding box center [378, 485] width 379 height 33
type input "2026"
click at [211, 483] on input "slider" at bounding box center [378, 485] width 379 height 33
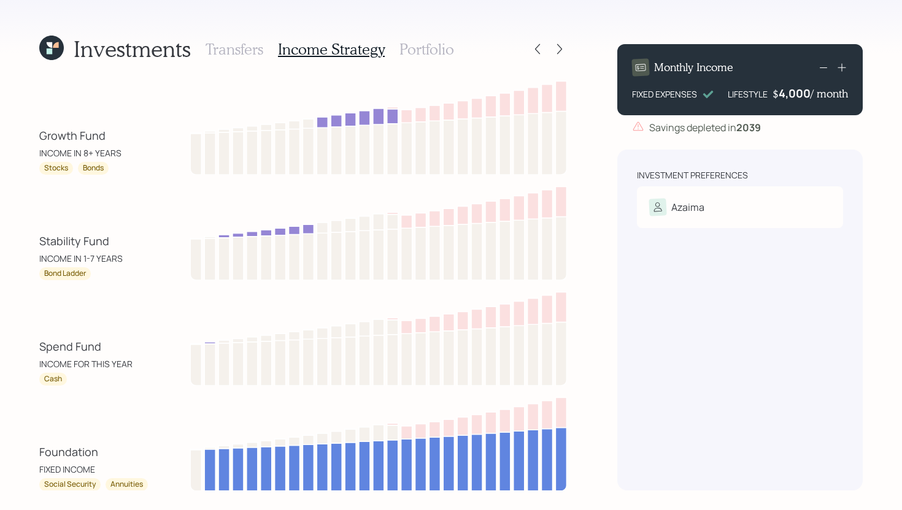
scroll to position [0, 0]
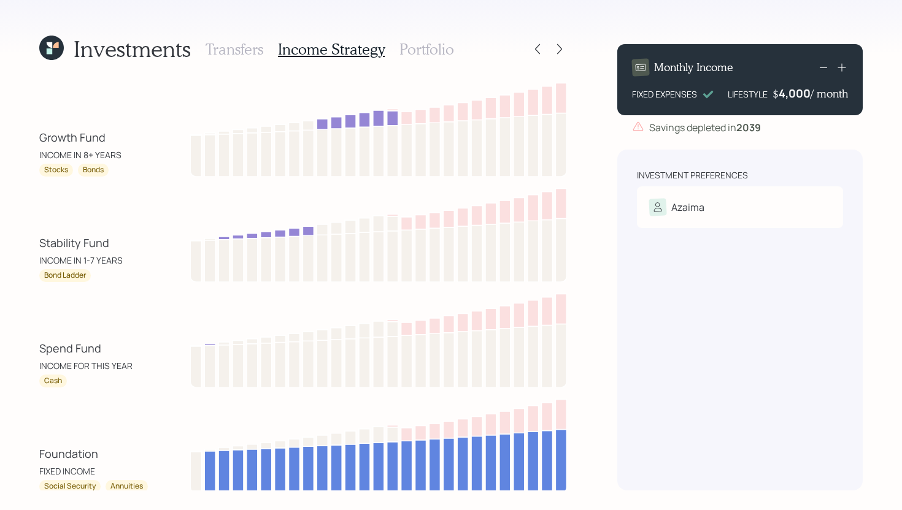
click at [418, 48] on h3 "Portfolio" at bounding box center [426, 49] width 55 height 18
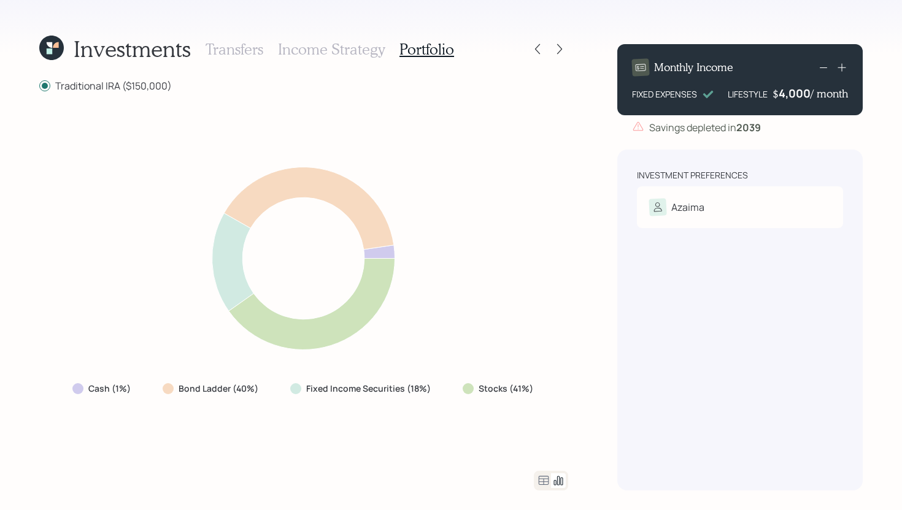
click at [543, 480] on icon at bounding box center [543, 480] width 15 height 15
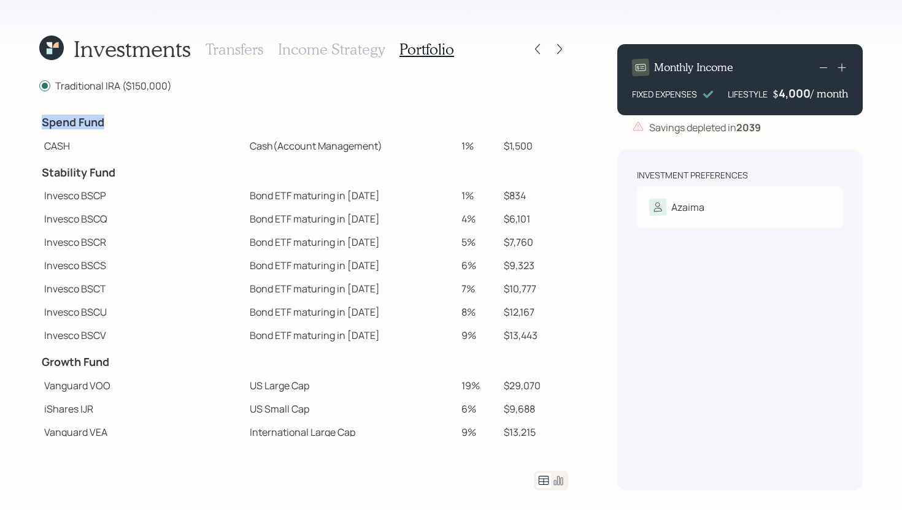
drag, startPoint x: 114, startPoint y: 121, endPoint x: 42, endPoint y: 121, distance: 72.4
click at [42, 121] on h4 "Spend Fund" at bounding box center [142, 122] width 201 height 13
drag, startPoint x: 461, startPoint y: 145, endPoint x: 441, endPoint y: 145, distance: 20.2
click at [456, 145] on td "1%" at bounding box center [477, 145] width 42 height 23
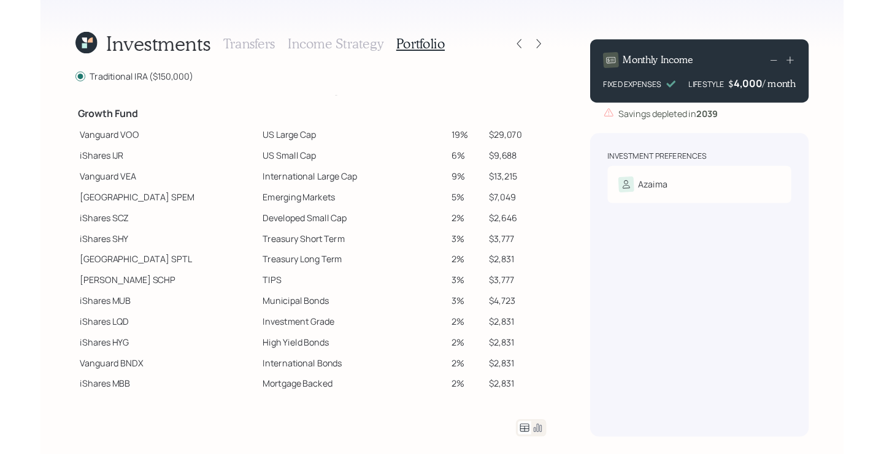
scroll to position [240, 0]
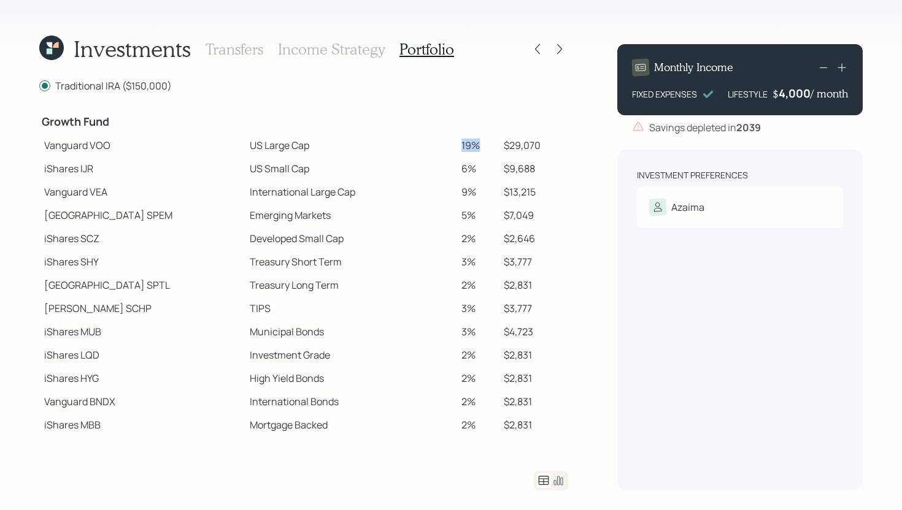
drag, startPoint x: 443, startPoint y: 145, endPoint x: 467, endPoint y: 145, distance: 23.9
click at [467, 145] on td "19%" at bounding box center [477, 145] width 42 height 23
click at [559, 47] on icon at bounding box center [559, 49] width 5 height 10
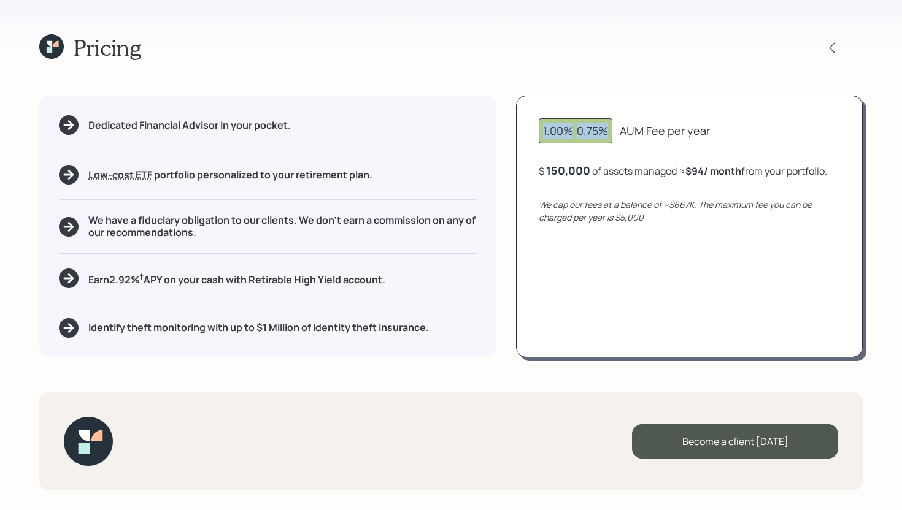
drag, startPoint x: 610, startPoint y: 136, endPoint x: 534, endPoint y: 131, distance: 76.2
click at [534, 131] on div "1.00% 0.75% AUM Fee per year $ 150,000 of assets managed ≈ $94 / month from you…" at bounding box center [689, 226] width 347 height 261
click at [558, 104] on div "1.00% 0.75% AUM Fee per year $ 150,000 of assets managed ≈ $94 / month from you…" at bounding box center [689, 226] width 347 height 261
drag, startPoint x: 393, startPoint y: 280, endPoint x: 87, endPoint y: 275, distance: 306.1
click at [87, 275] on div "Earn 2.92 % † APY on your cash with Retirable High Yield account." at bounding box center [268, 279] width 418 height 20
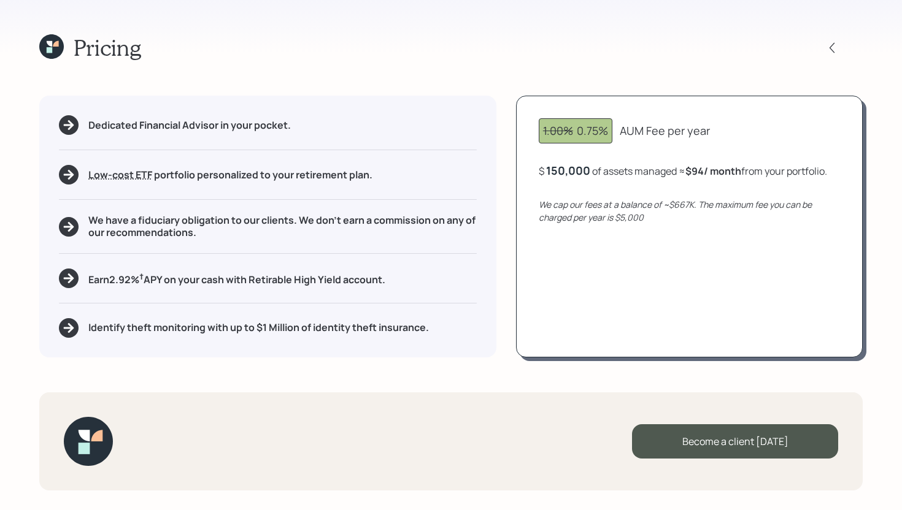
click at [99, 256] on div "Dedicated Financial Advisor in your pocket. Low-cost ETF Retirable uses diversi…" at bounding box center [267, 226] width 457 height 261
drag, startPoint x: 140, startPoint y: 281, endPoint x: 114, endPoint y: 275, distance: 26.5
click at [114, 275] on h5 "Earn 2.92 % † APY on your cash with Retirable High Yield account." at bounding box center [236, 278] width 297 height 15
click at [203, 237] on h5 "We have a fiduciary obligation to our clients. We don't earn a commission on an…" at bounding box center [282, 226] width 388 height 23
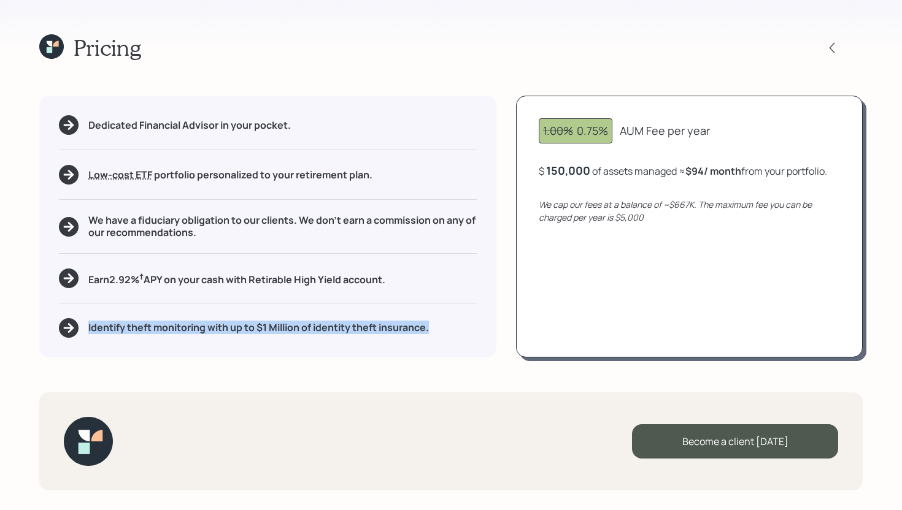
drag, startPoint x: 440, startPoint y: 327, endPoint x: 83, endPoint y: 327, distance: 357.5
click at [83, 327] on div "Identify theft monitoring with up to $1 Million of identity theft insurance." at bounding box center [268, 328] width 418 height 20
click at [167, 338] on div "Dedicated Financial Advisor in your pocket. Low-cost ETF Retirable uses diversi…" at bounding box center [267, 226] width 457 height 261
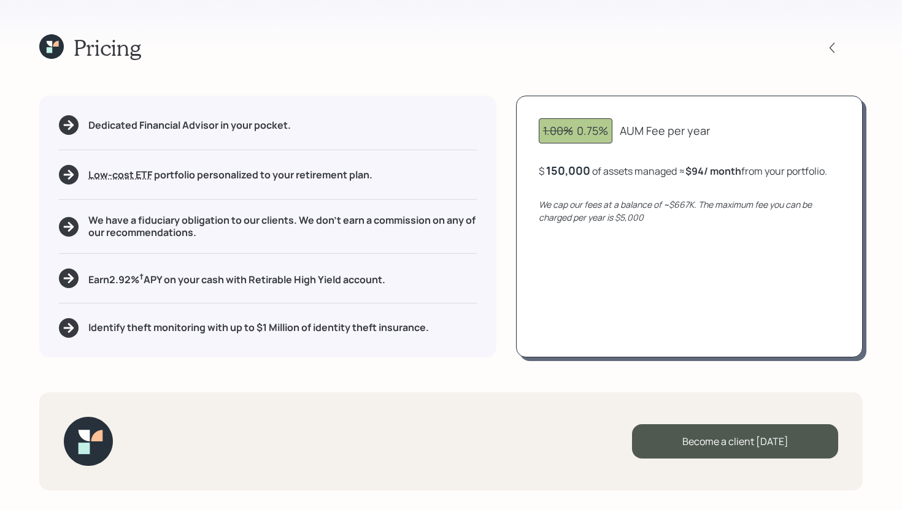
click at [58, 49] on icon at bounding box center [51, 46] width 25 height 25
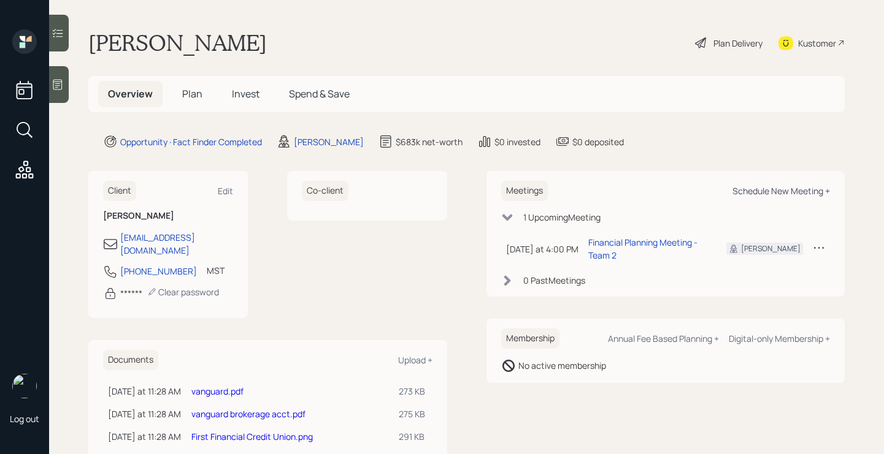
click at [778, 191] on div "Schedule New Meeting +" at bounding box center [781, 191] width 98 height 12
select select "bffa7908-1b2a-4c79-9bb6-f0ec9aed22d3"
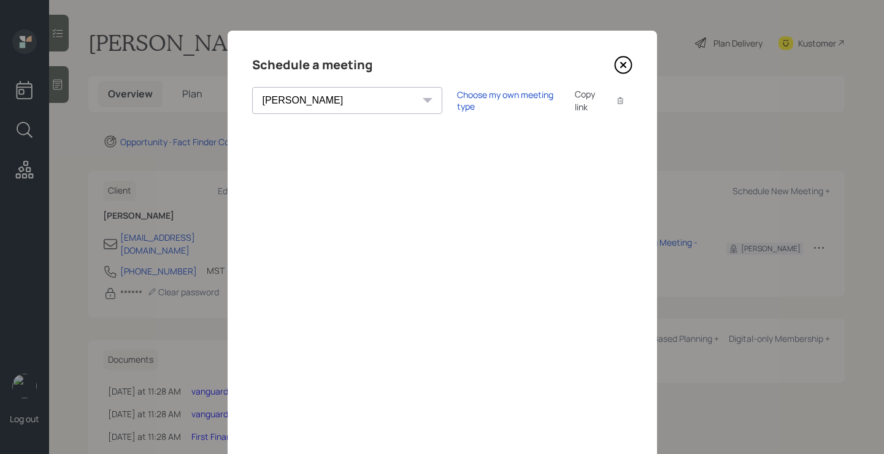
click at [624, 64] on icon at bounding box center [623, 65] width 18 height 18
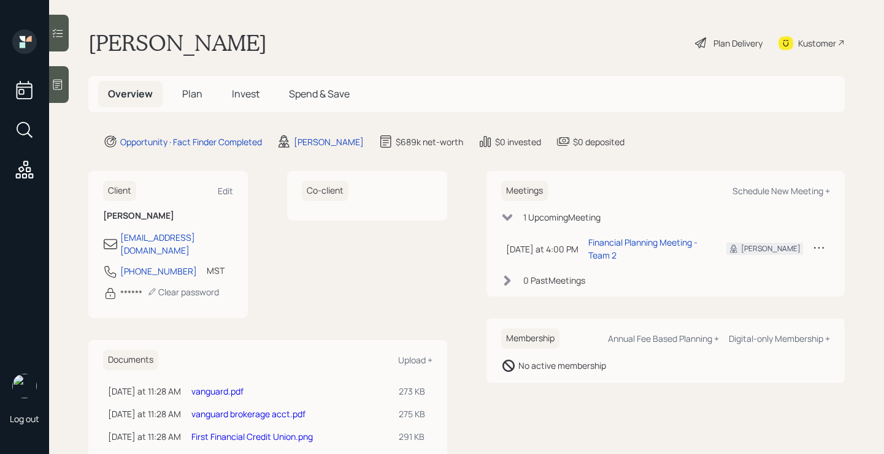
click at [188, 86] on h5 "Plan" at bounding box center [192, 94] width 40 height 26
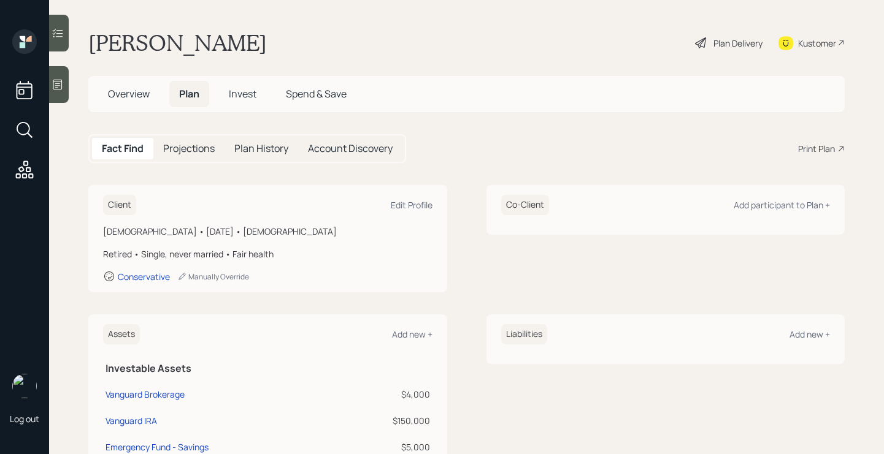
click at [813, 145] on div "Print Plan" at bounding box center [816, 148] width 37 height 13
